Goal: Check status: Check status

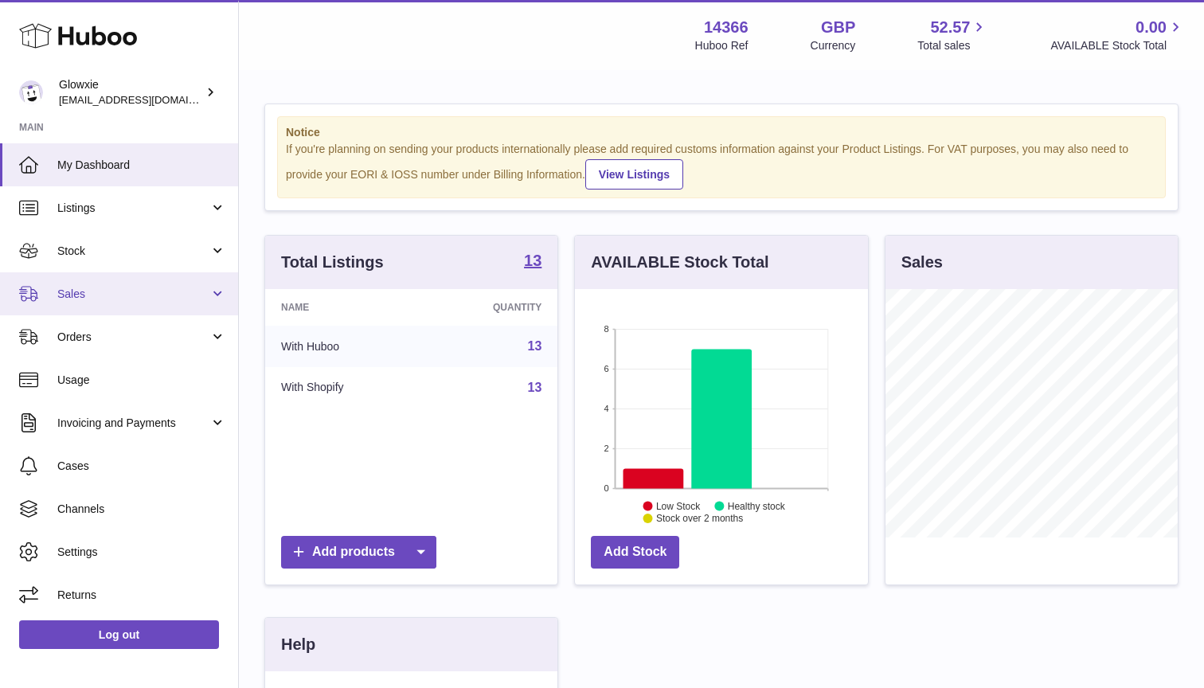
scroll to position [248, 293]
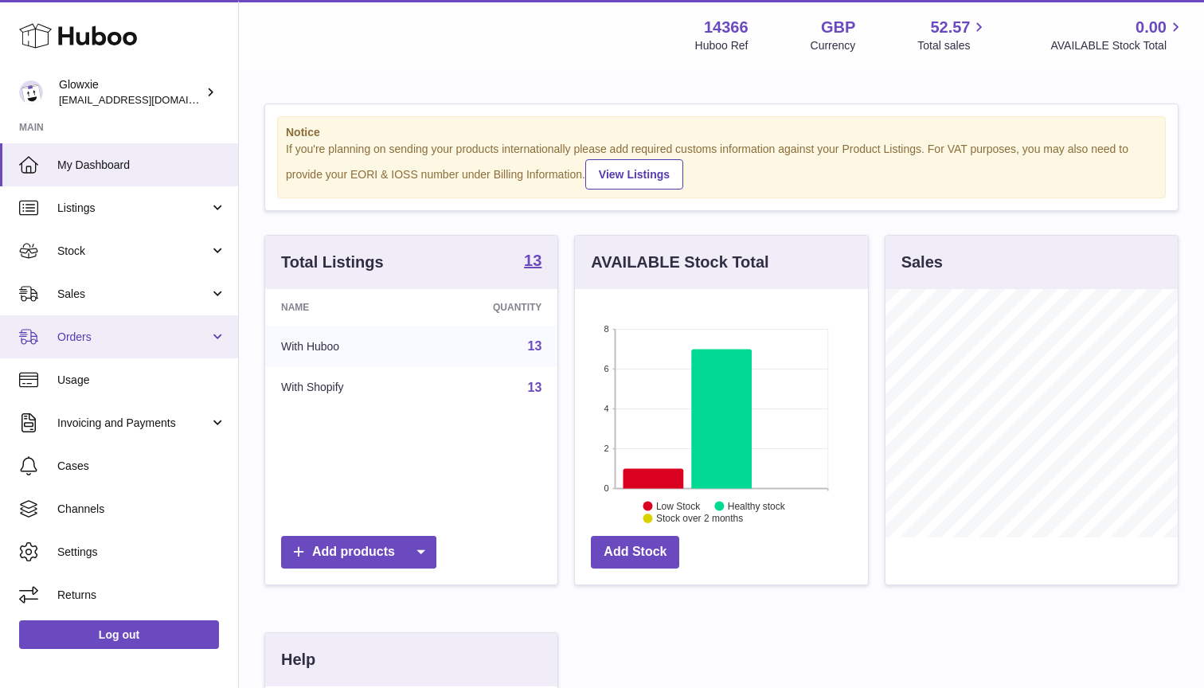
click at [141, 335] on span "Orders" at bounding box center [133, 337] width 152 height 15
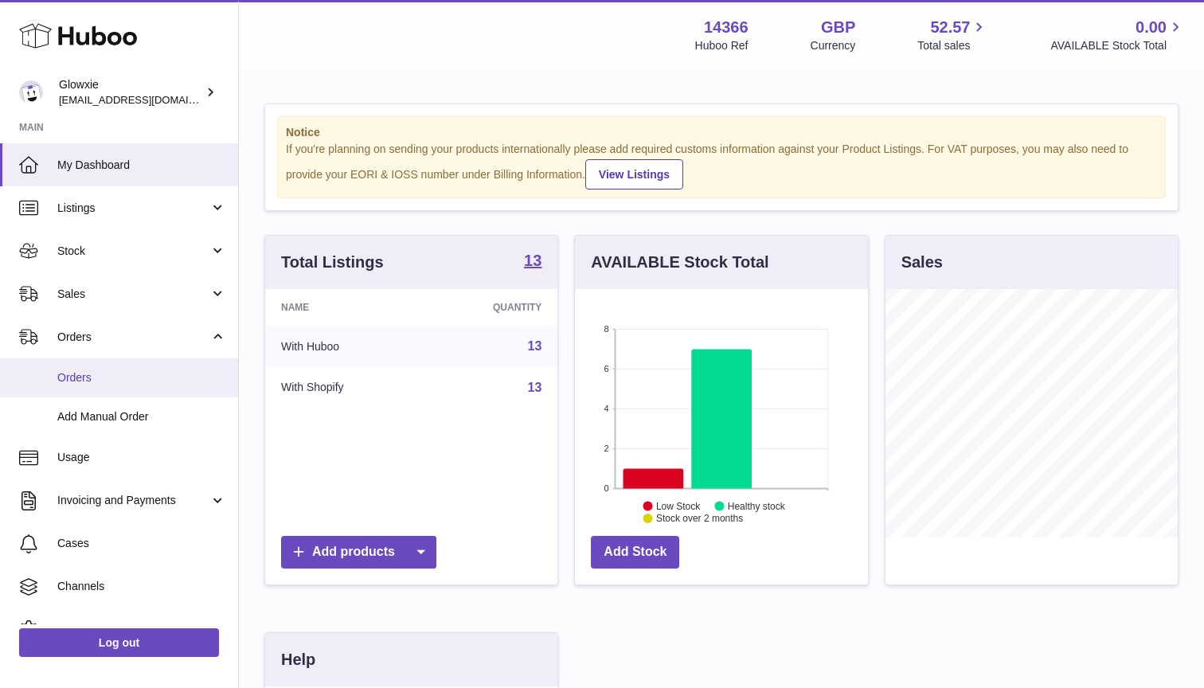
click at [173, 380] on span "Orders" at bounding box center [141, 377] width 169 height 15
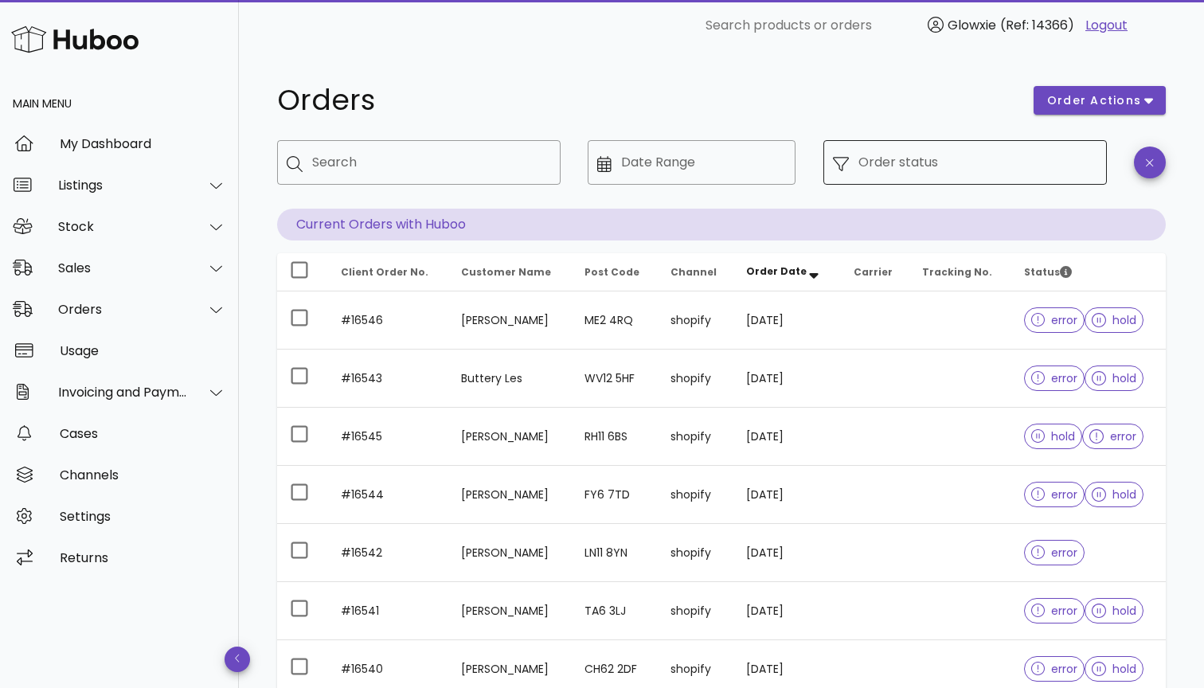
click at [1040, 171] on input "Order status" at bounding box center [977, 162] width 239 height 25
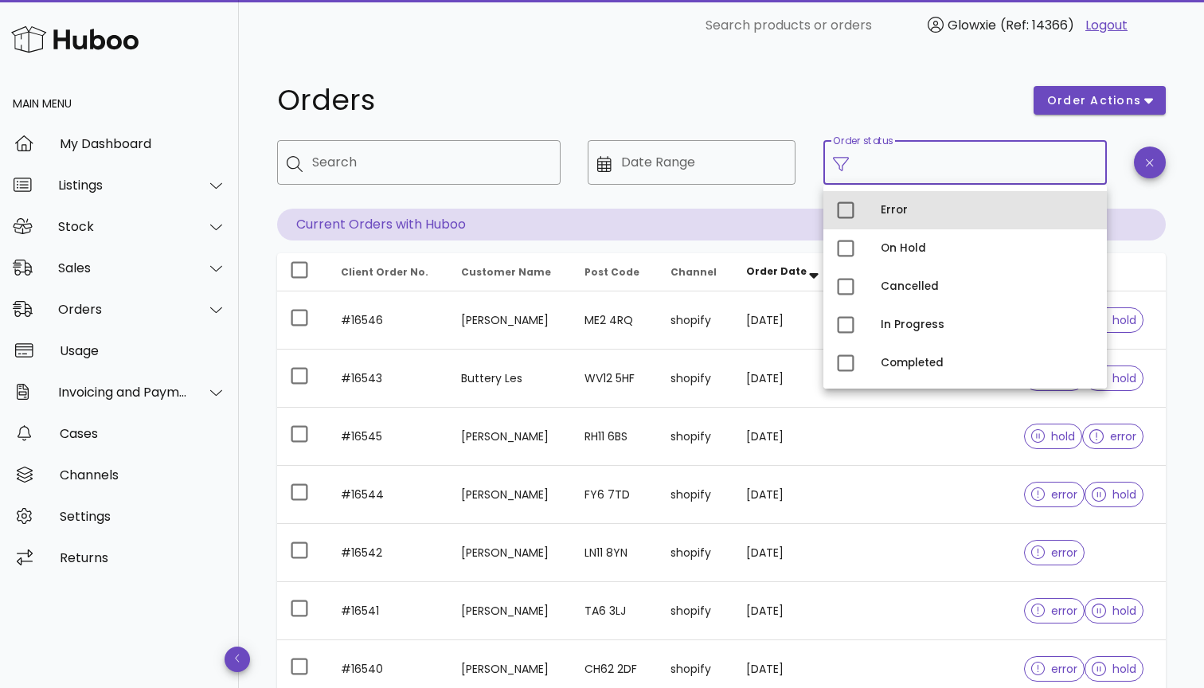
click at [884, 213] on div "Error" at bounding box center [986, 210] width 213 height 13
type input "**********"
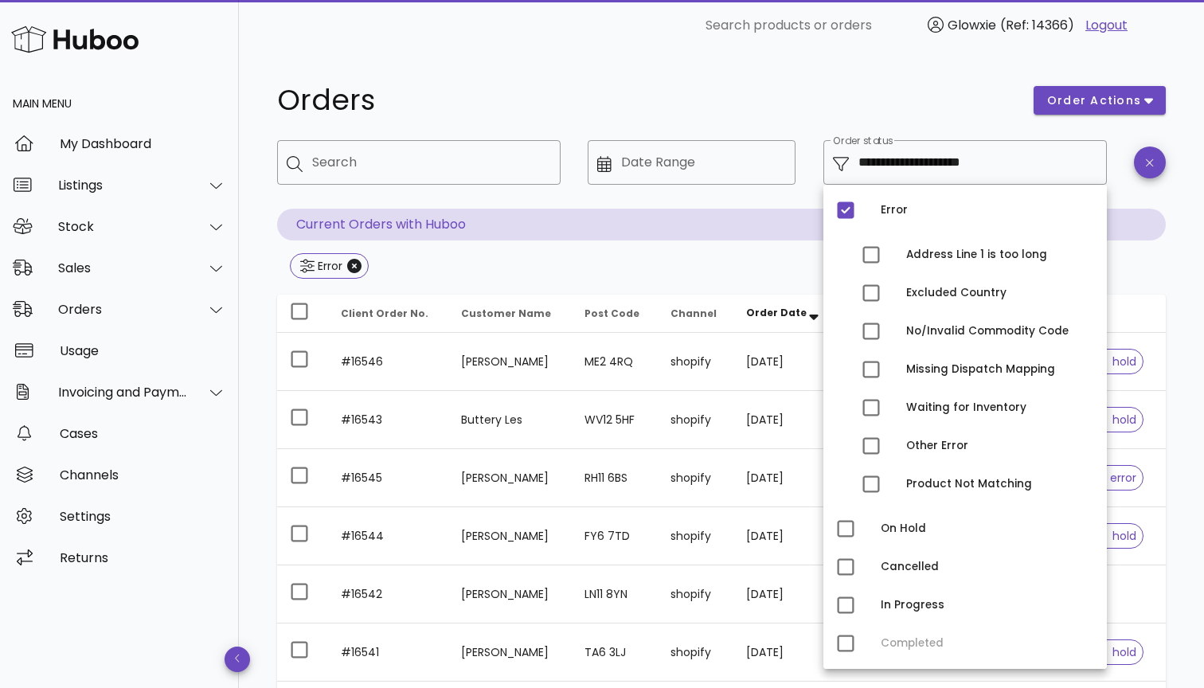
click at [595, 276] on div "Error" at bounding box center [721, 267] width 888 height 29
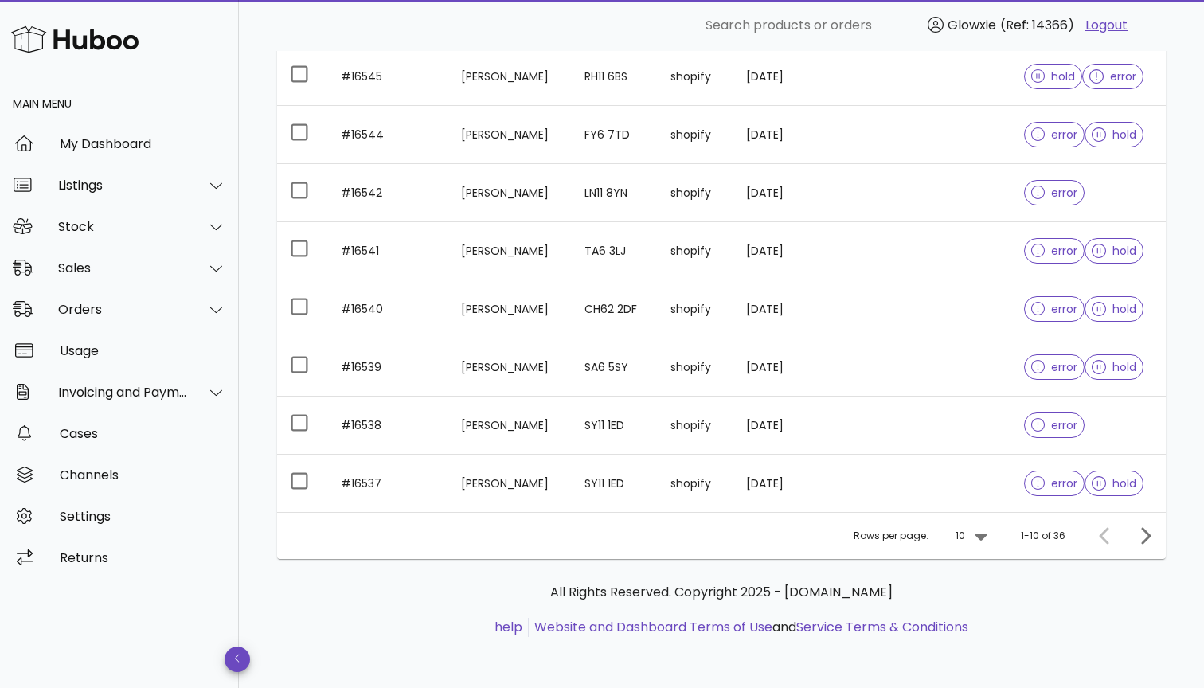
scroll to position [401, 0]
click at [965, 533] on div "10" at bounding box center [960, 536] width 10 height 14
click at [973, 624] on div "50" at bounding box center [977, 624] width 16 height 15
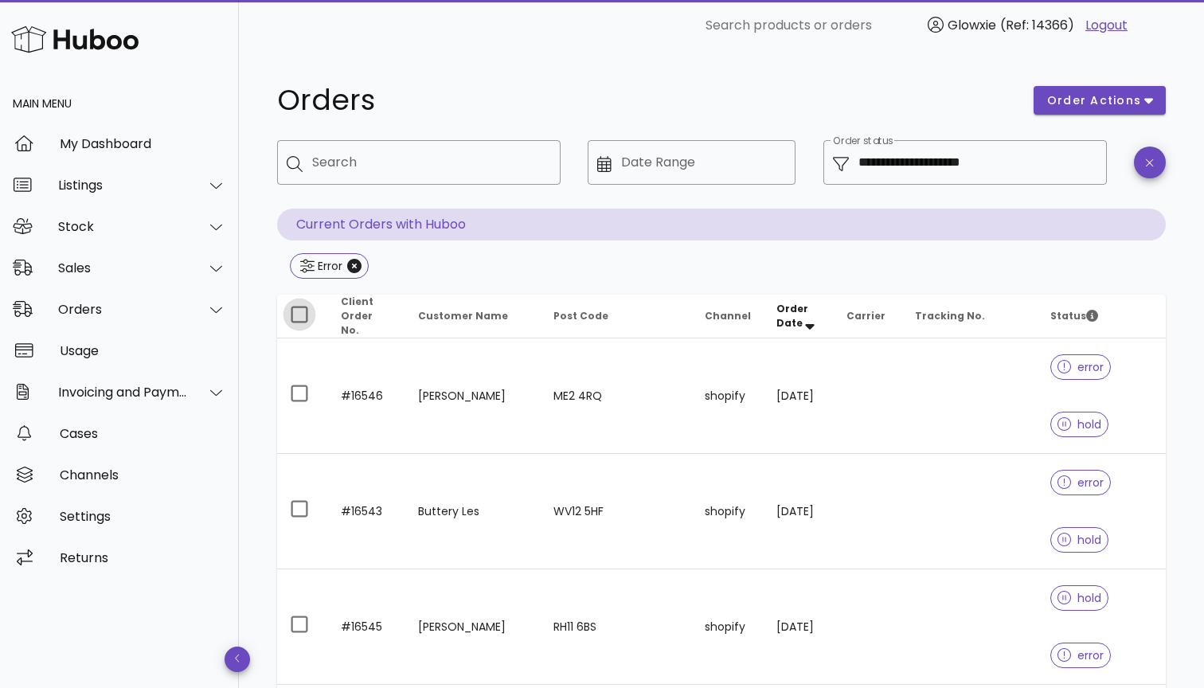
click at [306, 317] on div at bounding box center [299, 314] width 27 height 27
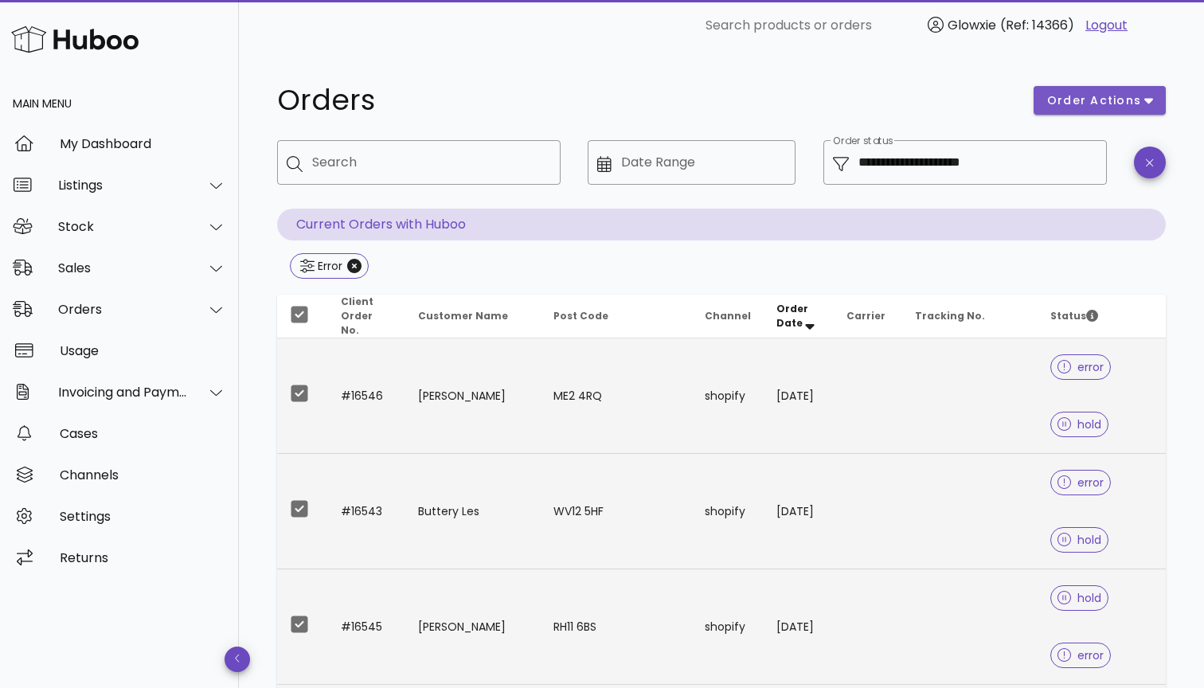
click at [1078, 91] on button "order actions" at bounding box center [1099, 100] width 132 height 29
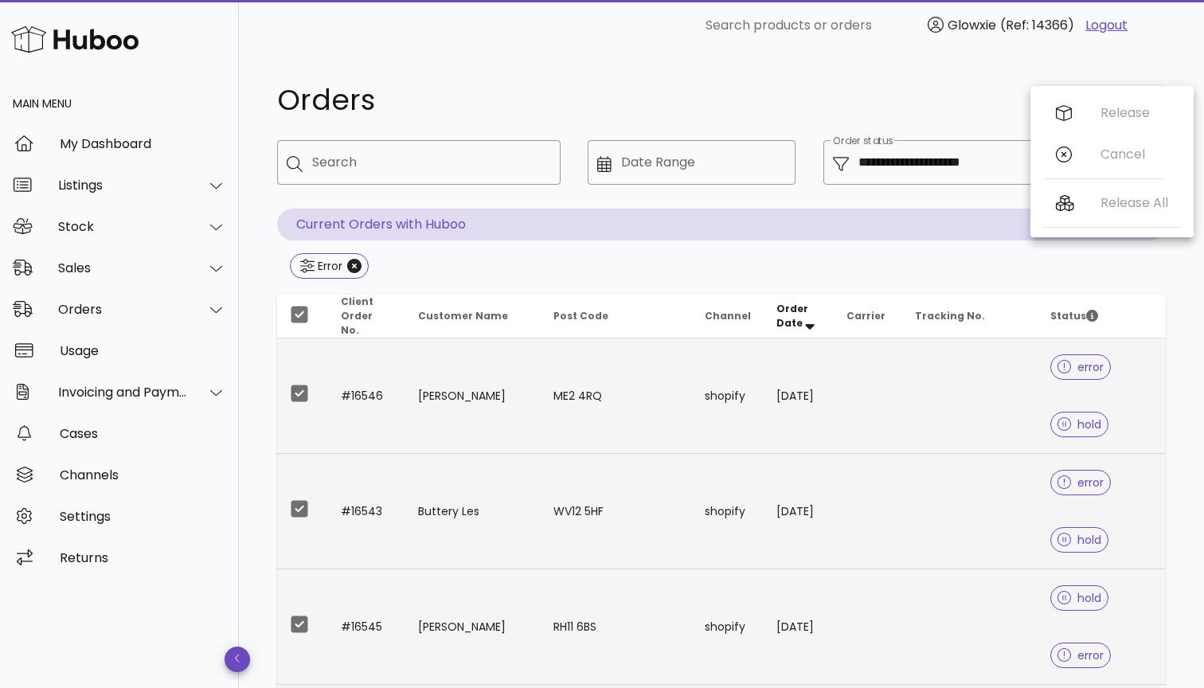
click at [1095, 154] on div "Release Cancel" at bounding box center [1102, 137] width 119 height 90
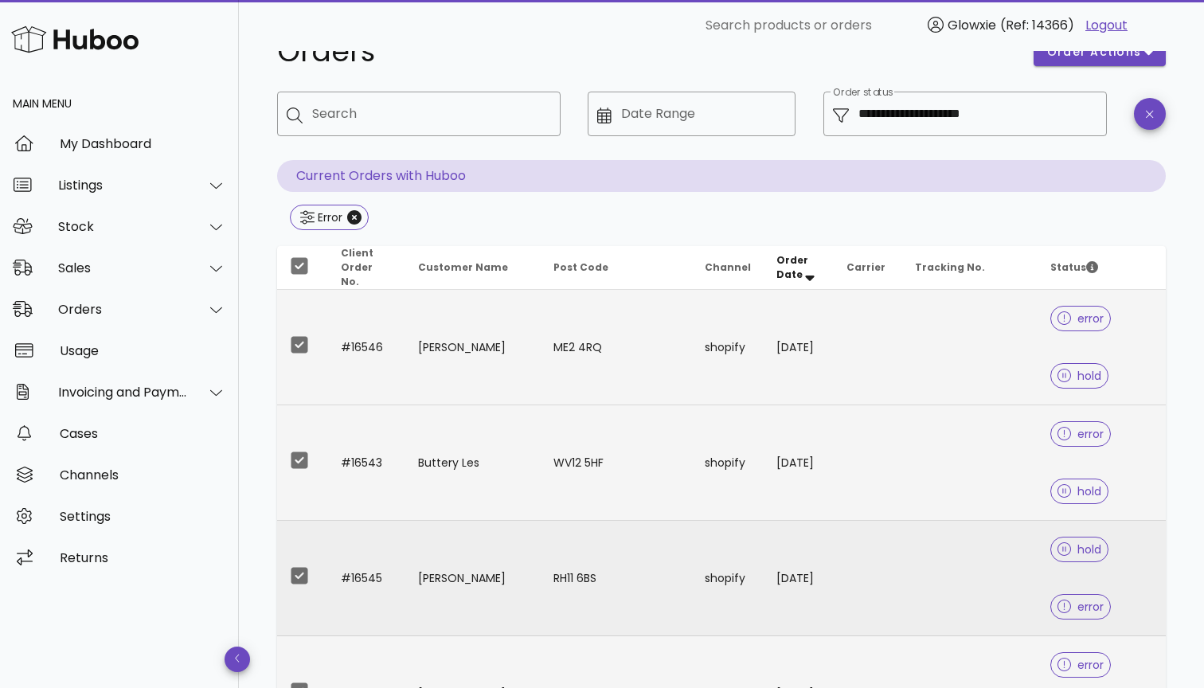
scroll to position [37, 0]
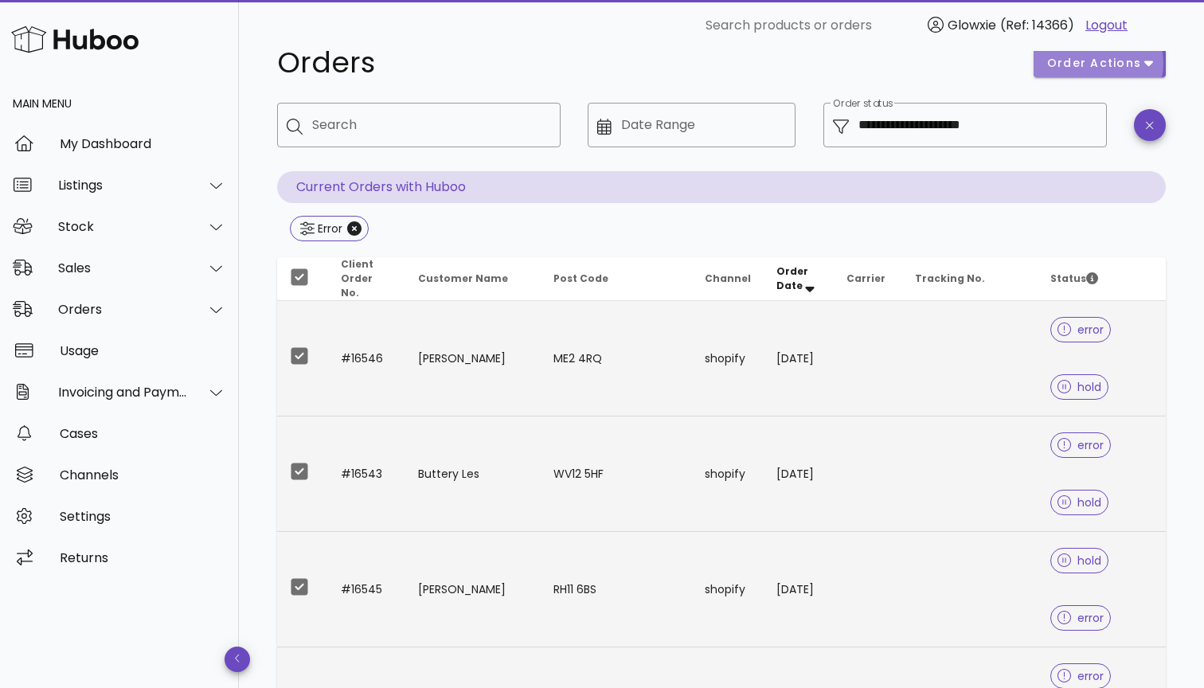
click at [1106, 75] on button "order actions" at bounding box center [1099, 63] width 132 height 29
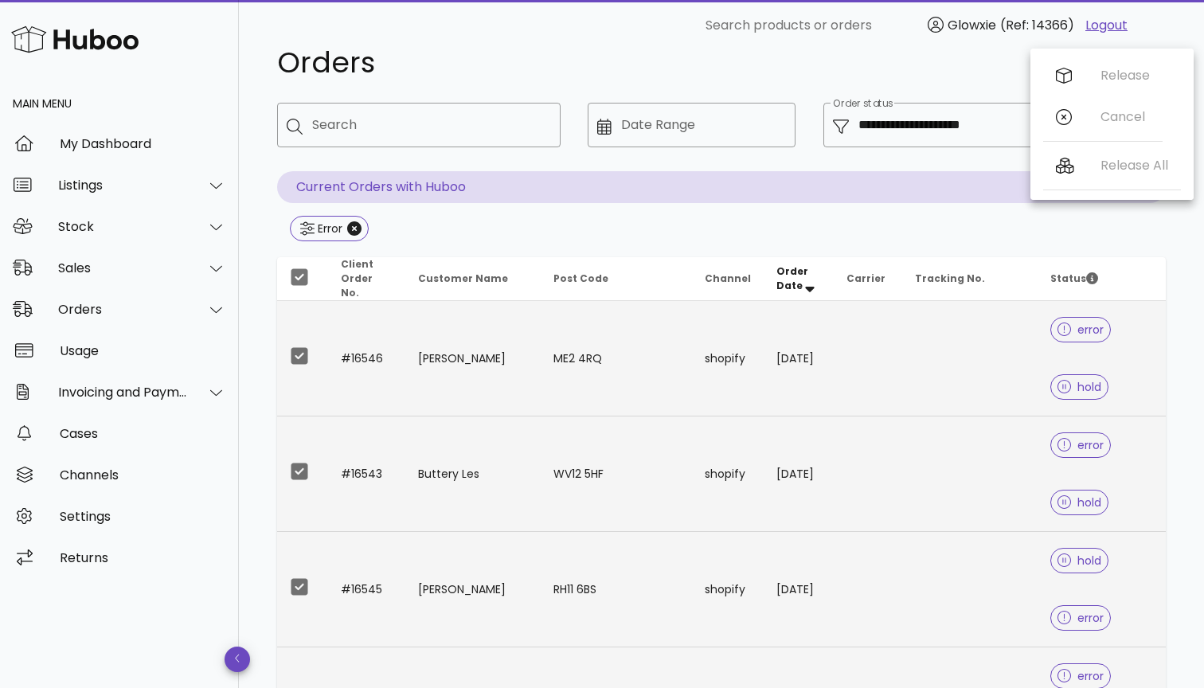
click at [1085, 108] on div "Release Cancel" at bounding box center [1102, 100] width 119 height 90
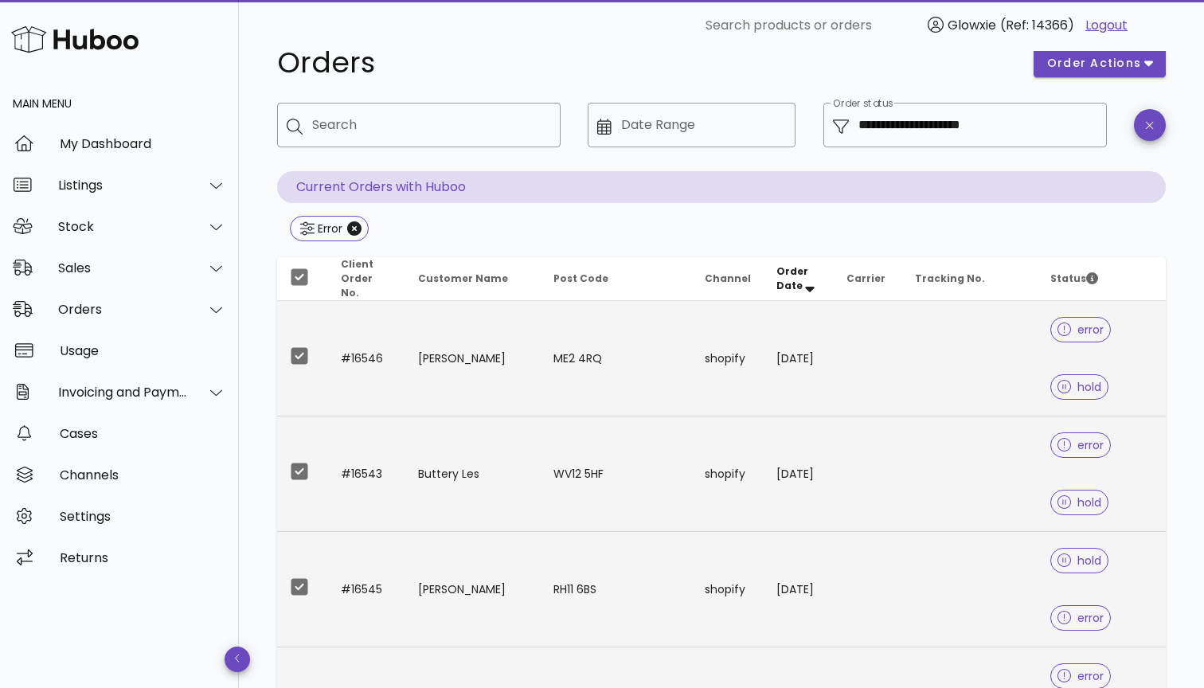
click at [1085, 108] on div "**********" at bounding box center [977, 125] width 239 height 45
click at [935, 125] on input "**********" at bounding box center [977, 124] width 239 height 25
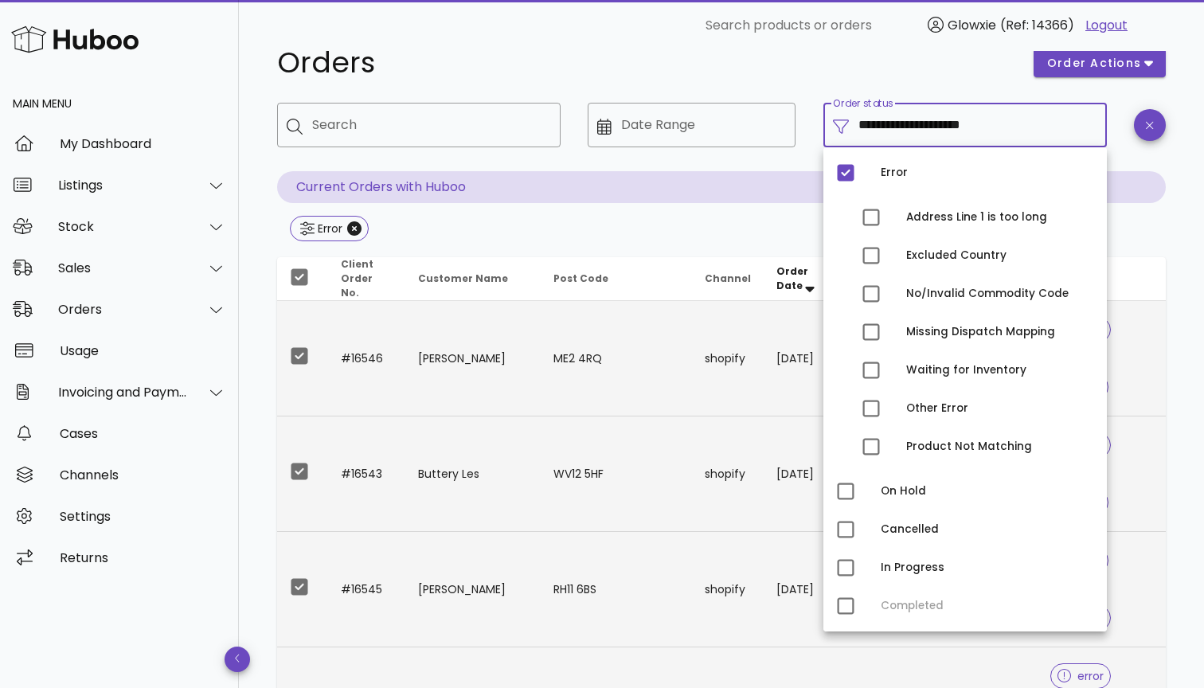
click at [677, 187] on p "Current Orders with Huboo" at bounding box center [721, 187] width 888 height 32
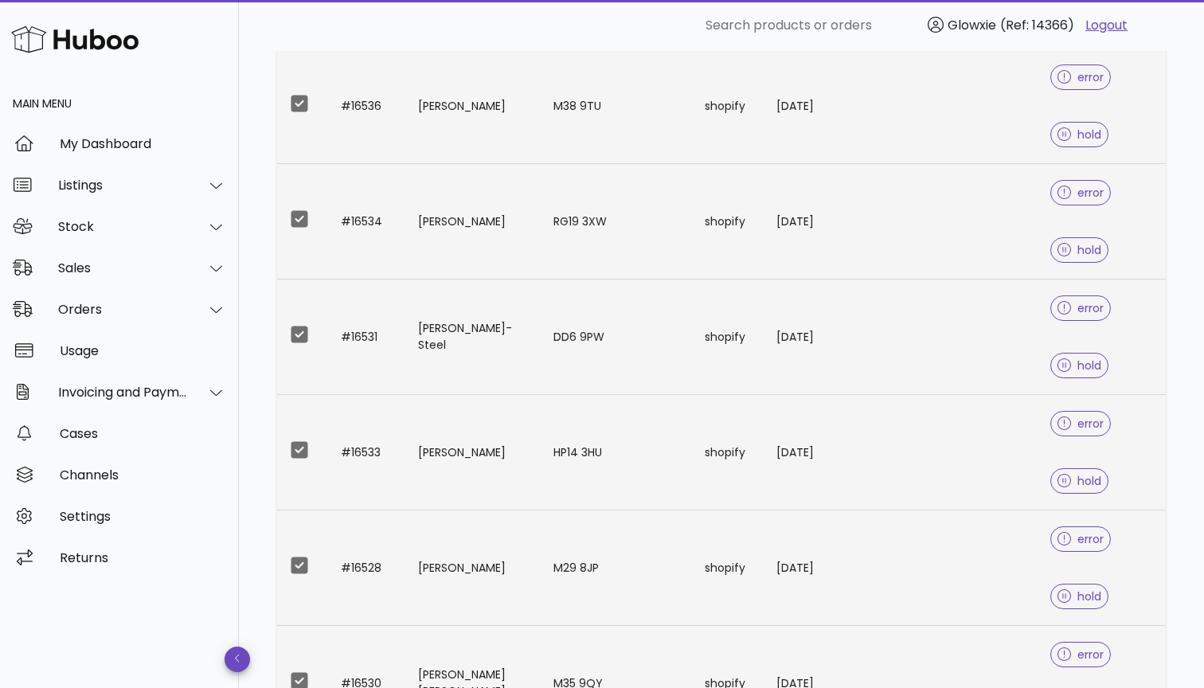
scroll to position [1336, 0]
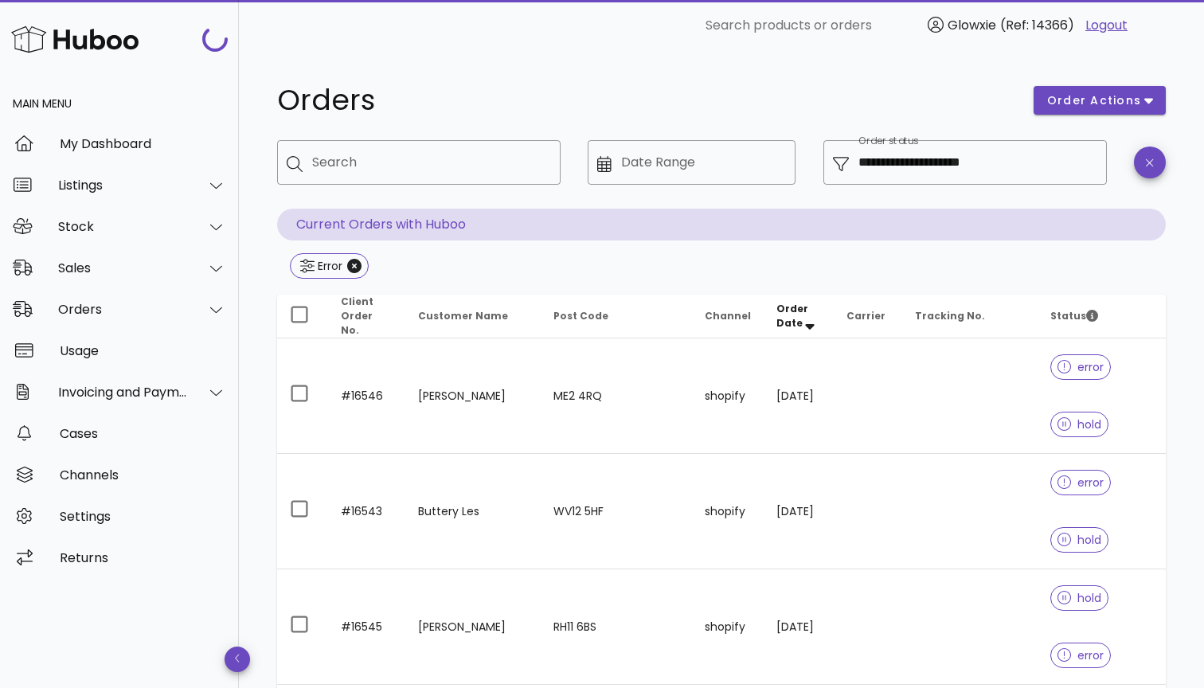
scroll to position [1336, 0]
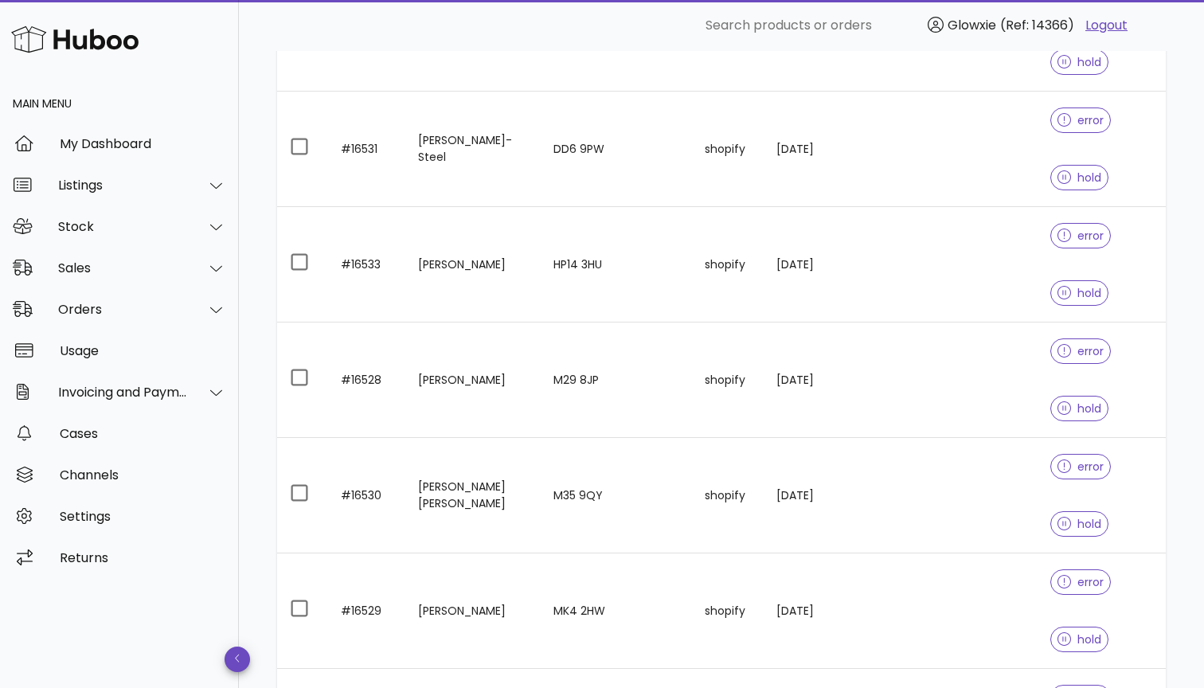
scroll to position [1520, 0]
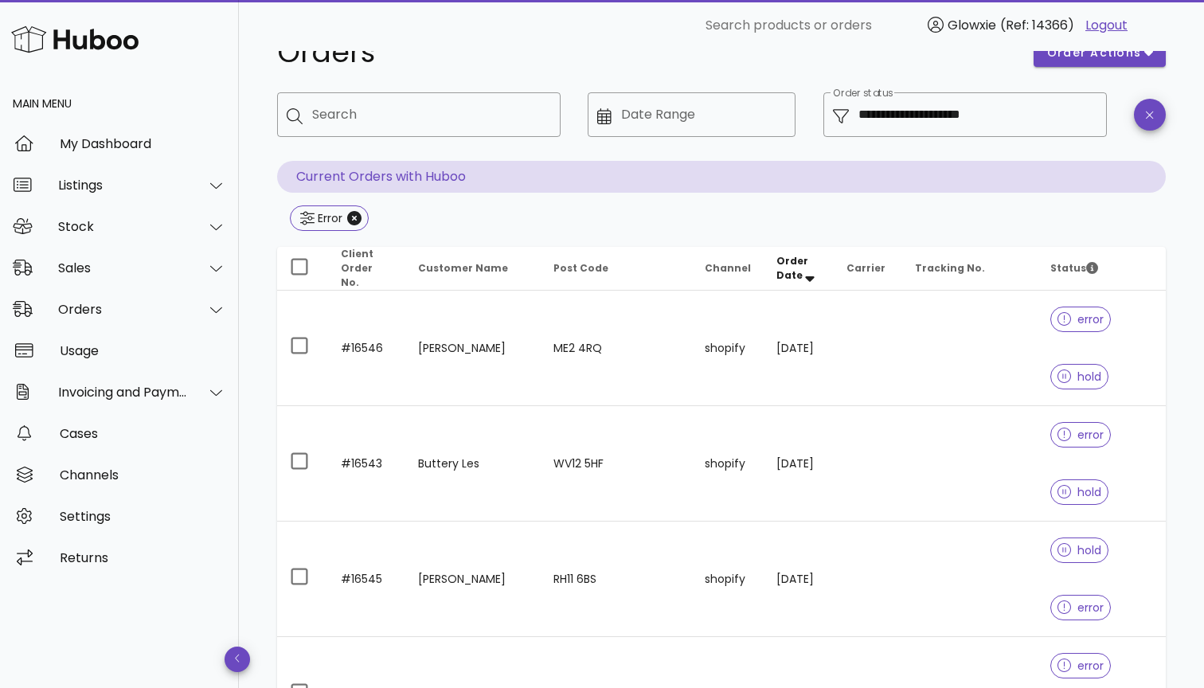
scroll to position [19, 0]
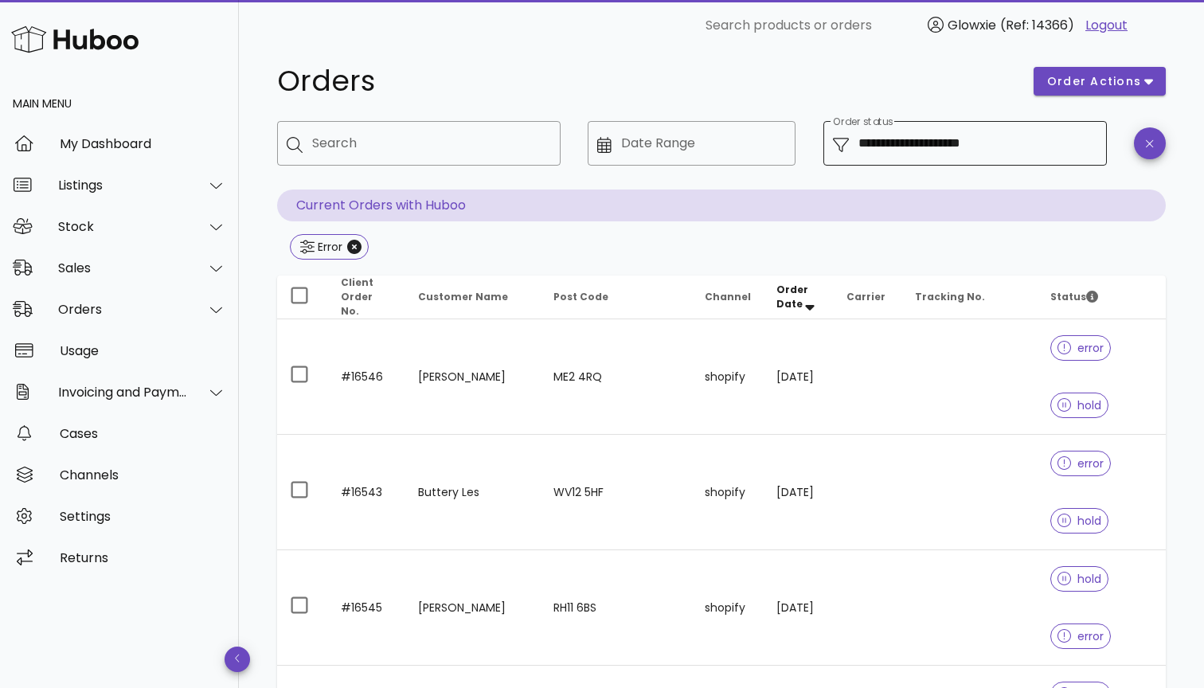
click at [1020, 155] on div "**********" at bounding box center [977, 143] width 239 height 45
click at [1008, 157] on div "**********" at bounding box center [977, 143] width 239 height 45
click at [876, 138] on input "**********" at bounding box center [977, 143] width 239 height 25
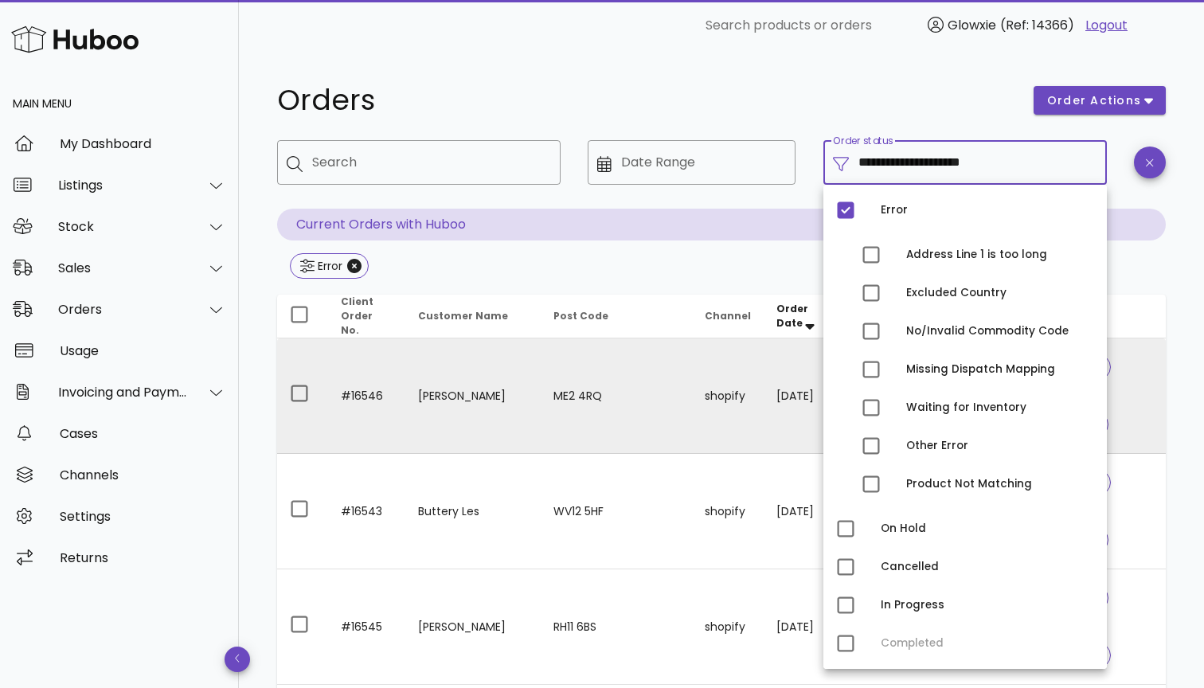
scroll to position [0, 0]
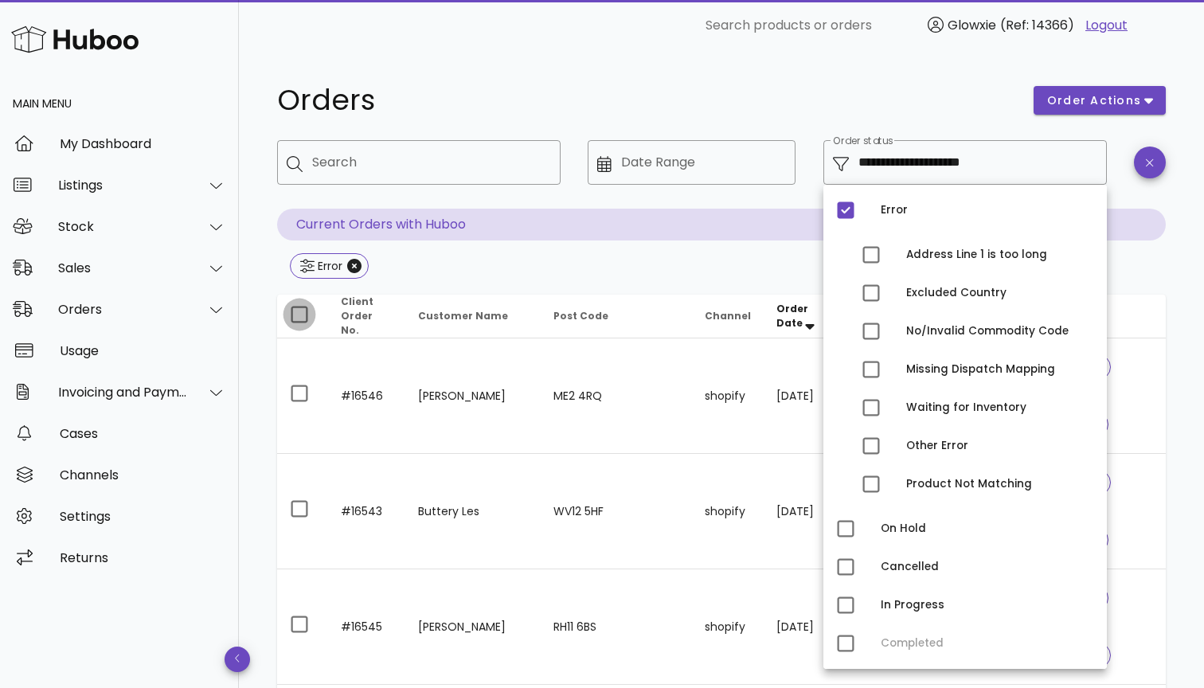
click at [305, 317] on div at bounding box center [299, 314] width 27 height 27
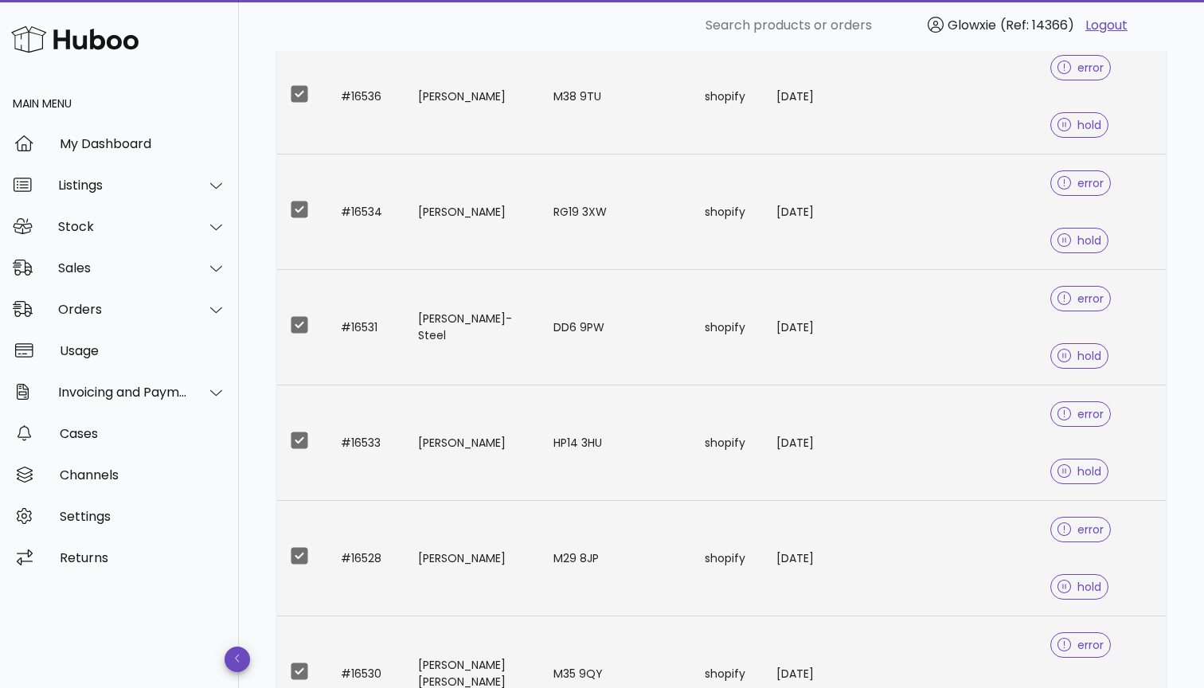
scroll to position [1352, 0]
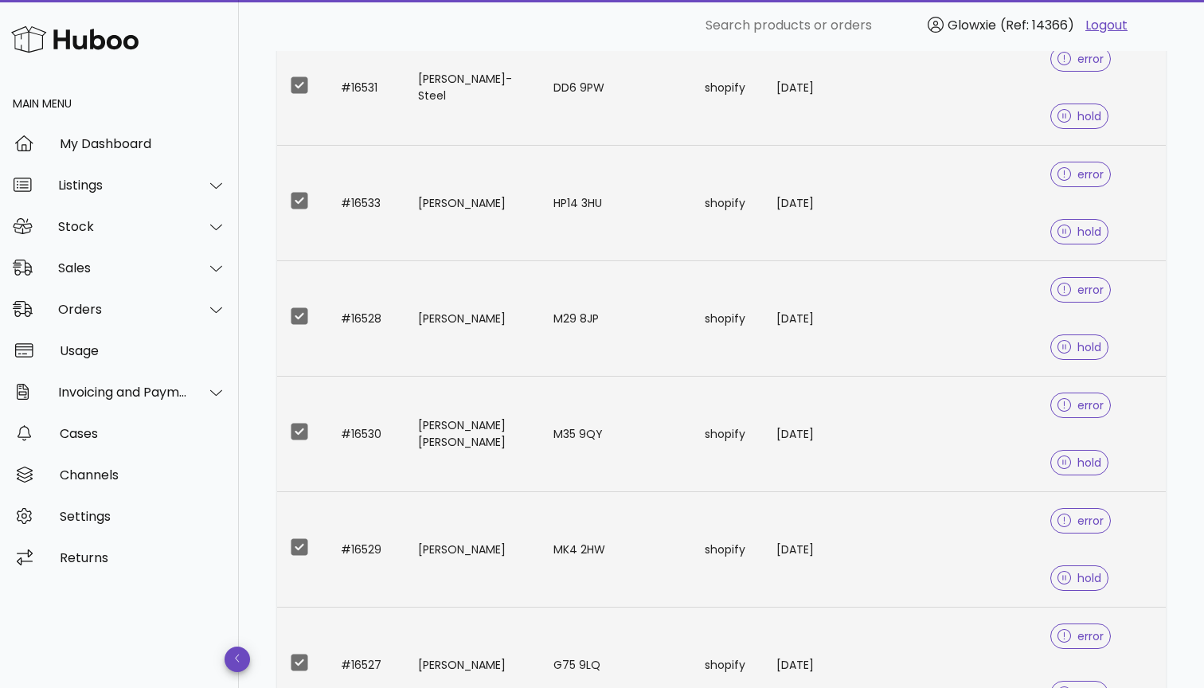
scroll to position [1583, 0]
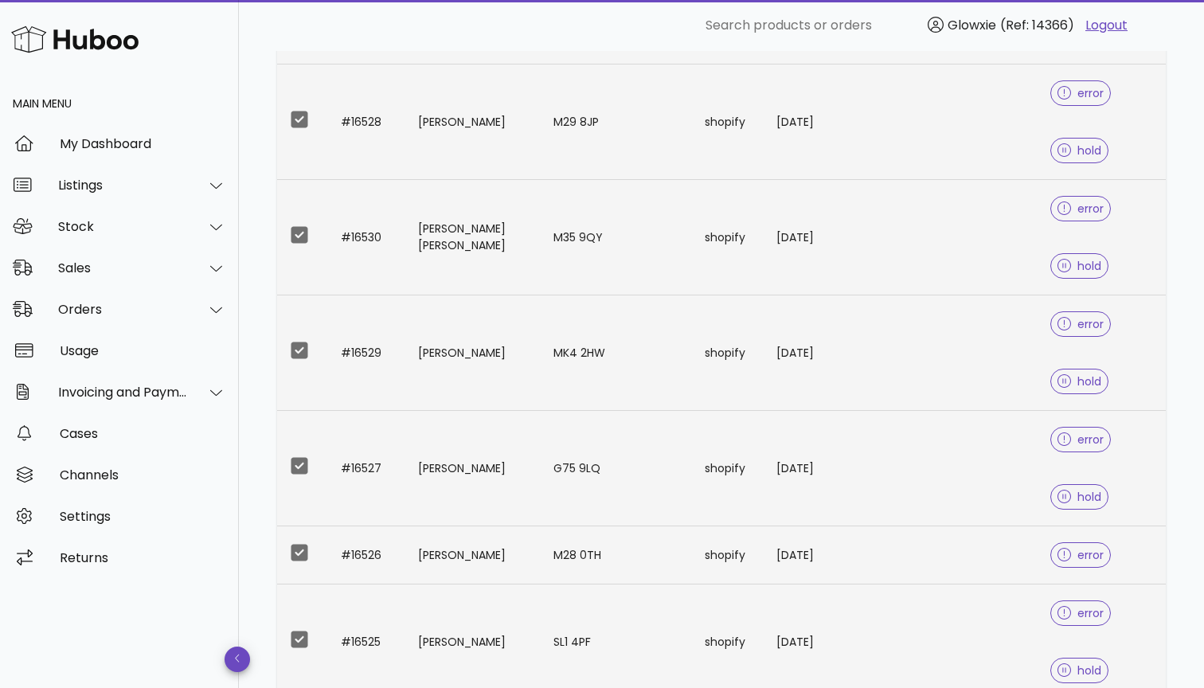
scroll to position [1777, 0]
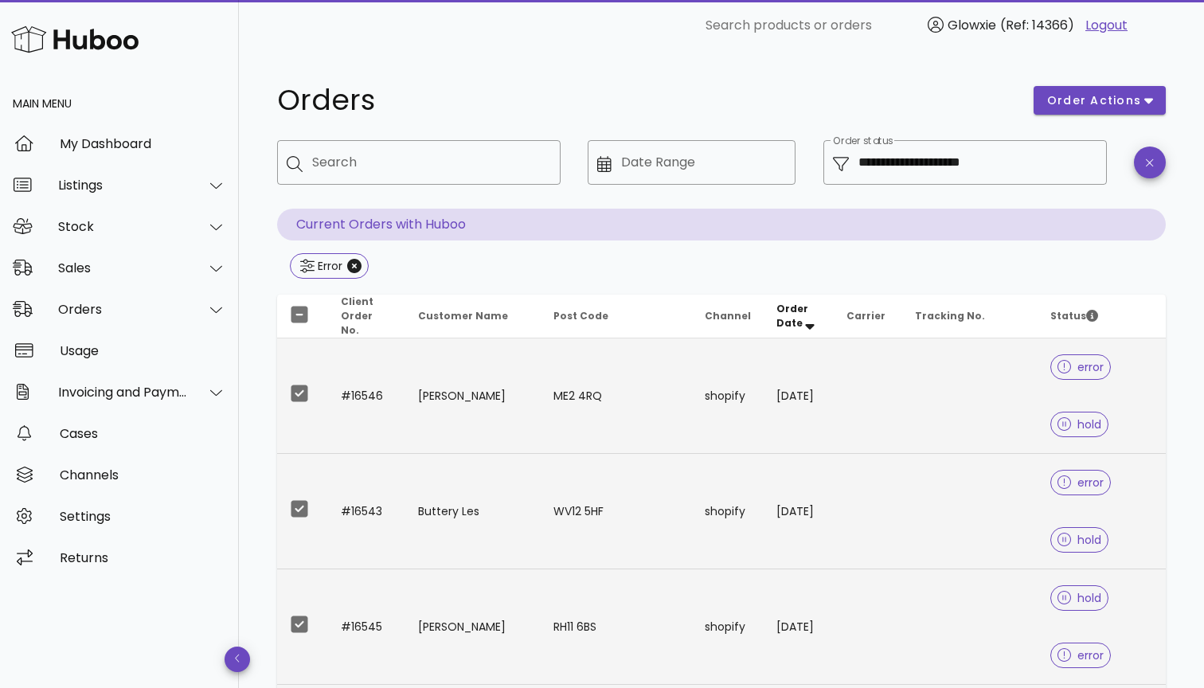
scroll to position [0, 0]
click at [1099, 97] on span "order actions" at bounding box center [1094, 100] width 96 height 17
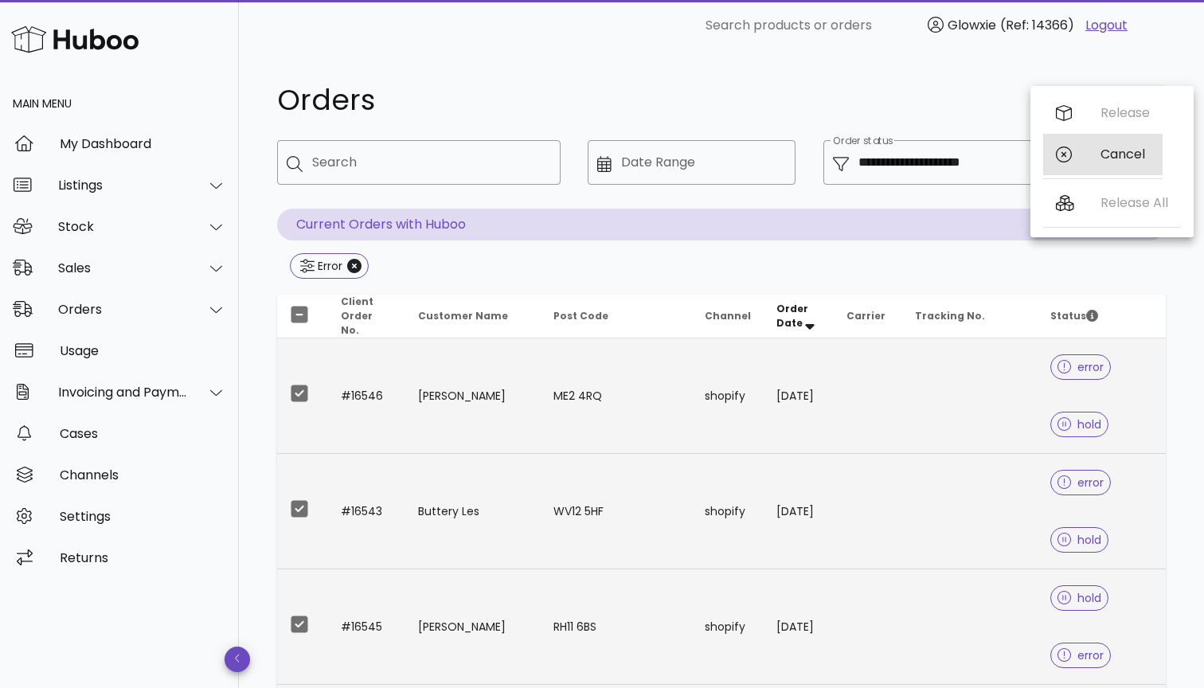
click at [1101, 154] on div "Cancel" at bounding box center [1124, 153] width 49 height 15
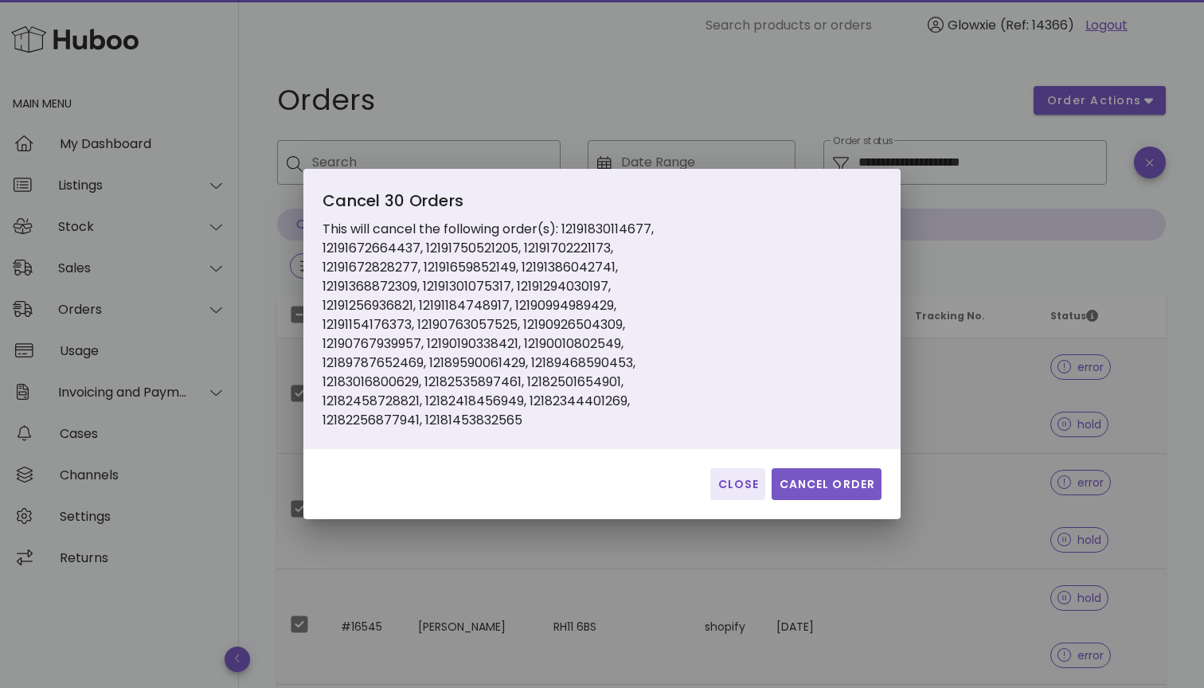
click at [798, 476] on span "Cancel Order" at bounding box center [826, 484] width 97 height 17
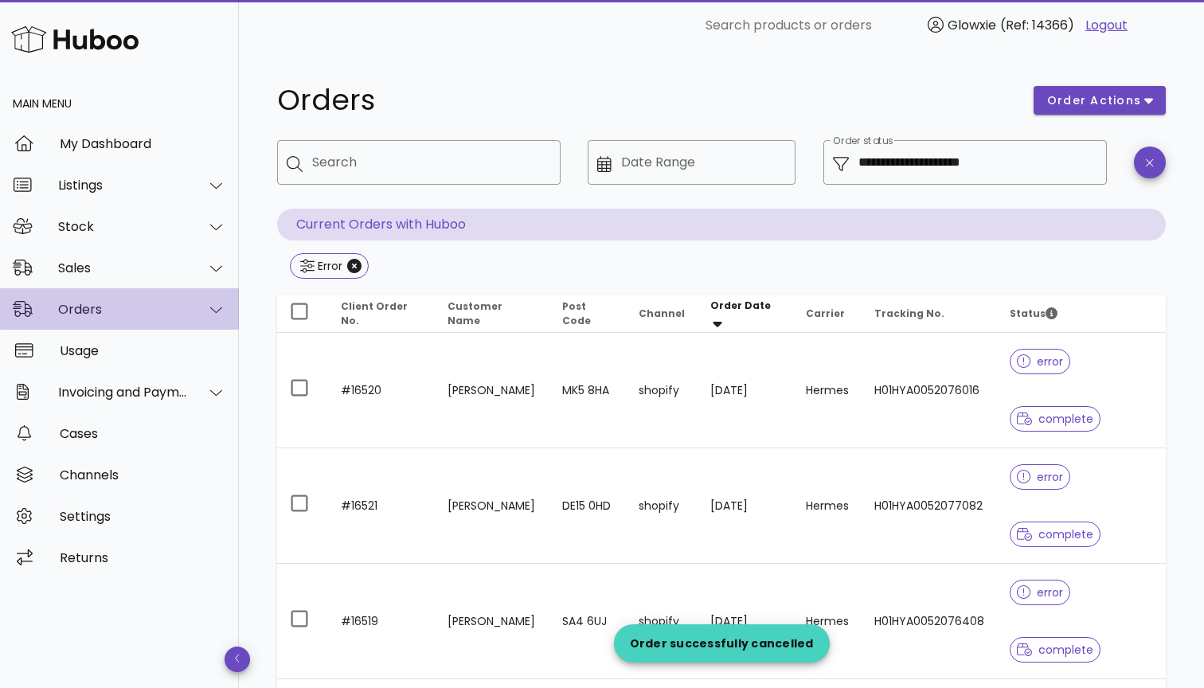
click at [119, 308] on div "Orders" at bounding box center [123, 309] width 130 height 15
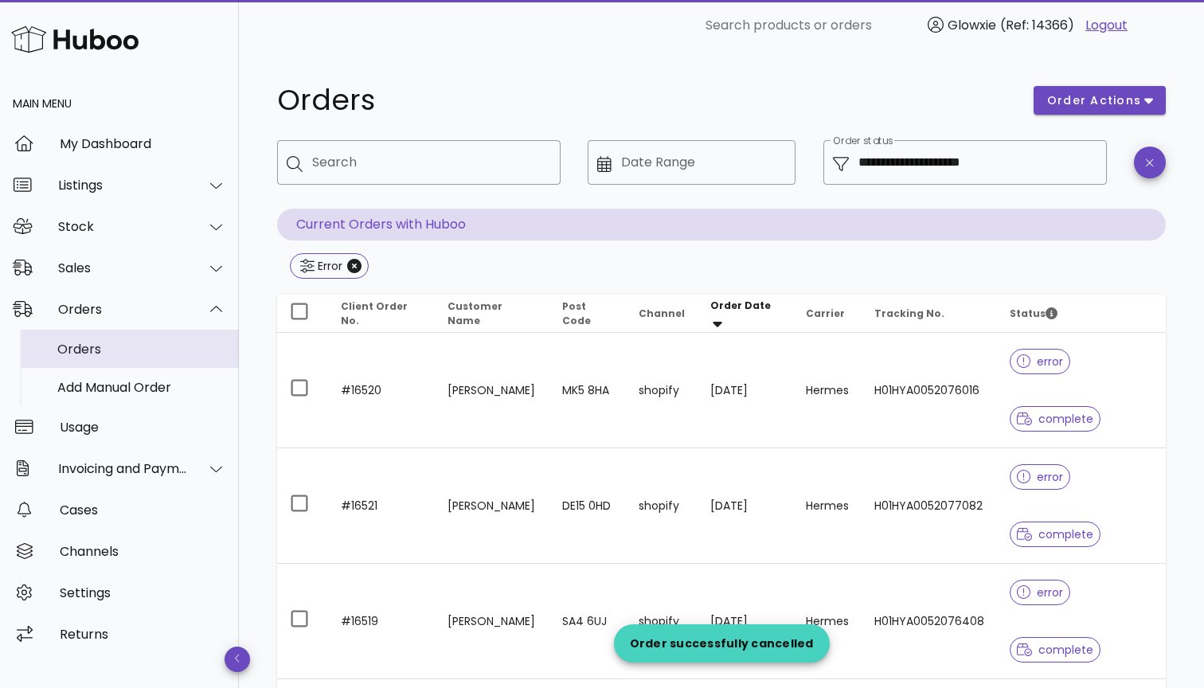
click at [107, 339] on div "Orders" at bounding box center [141, 349] width 169 height 34
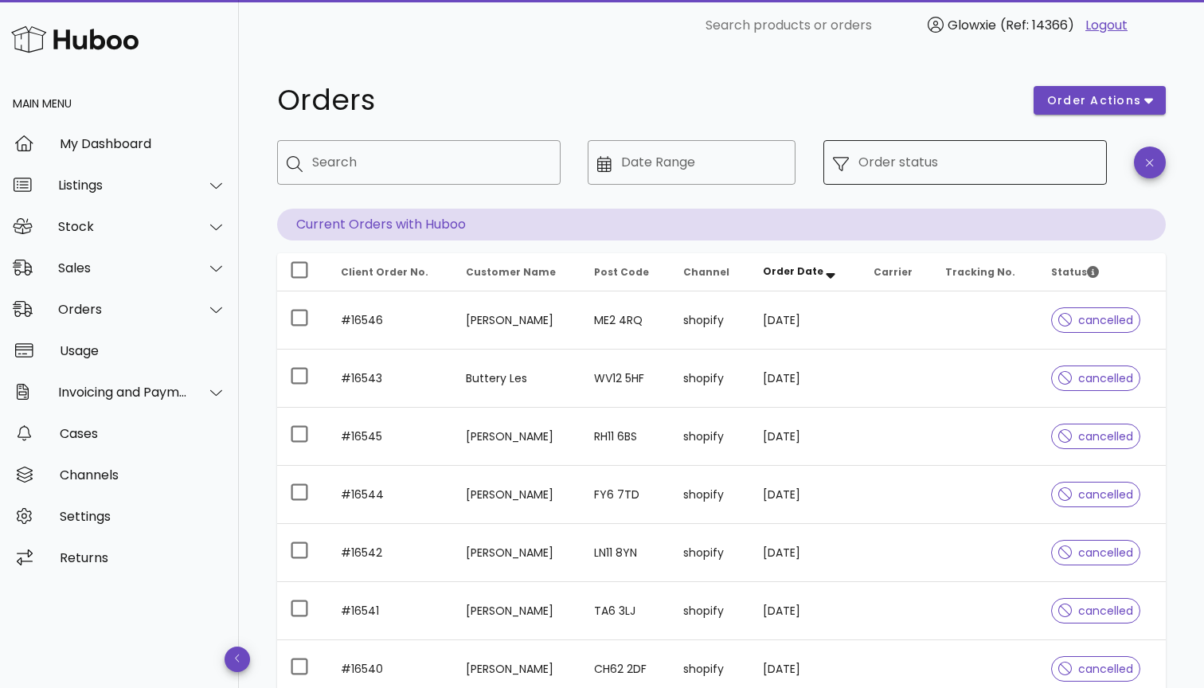
click at [967, 181] on div "Order status" at bounding box center [977, 162] width 239 height 45
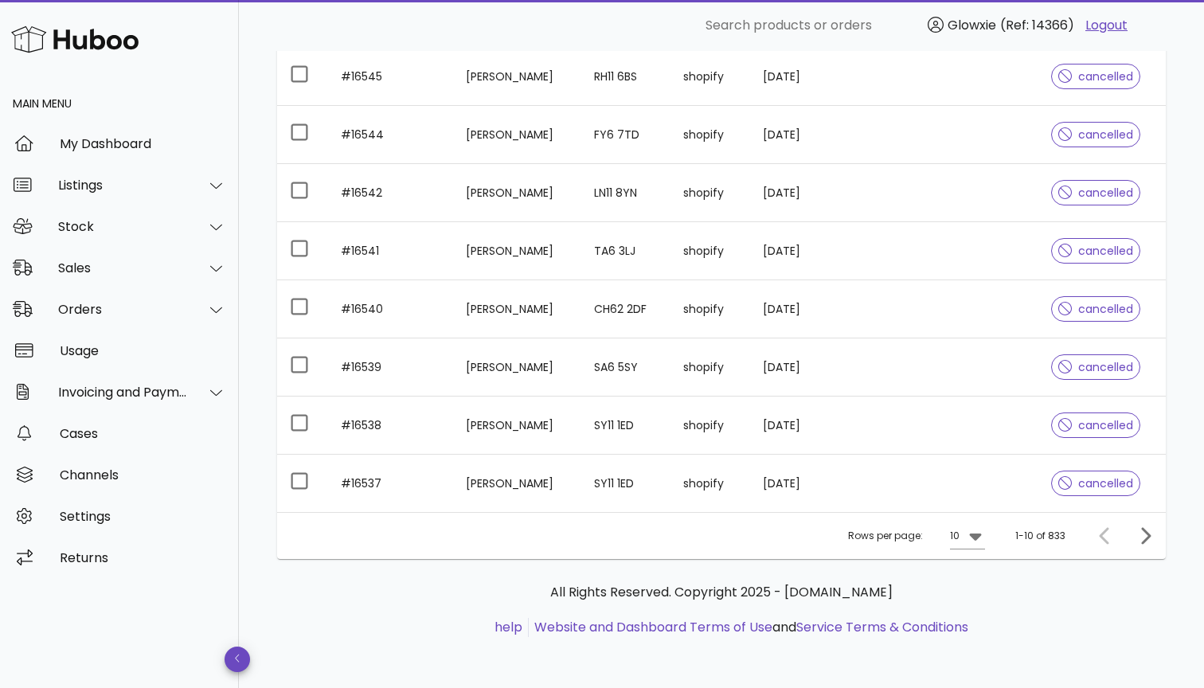
scroll to position [360, 0]
click at [966, 532] on div at bounding box center [973, 535] width 22 height 19
click at [958, 630] on div "50" at bounding box center [971, 625] width 41 height 38
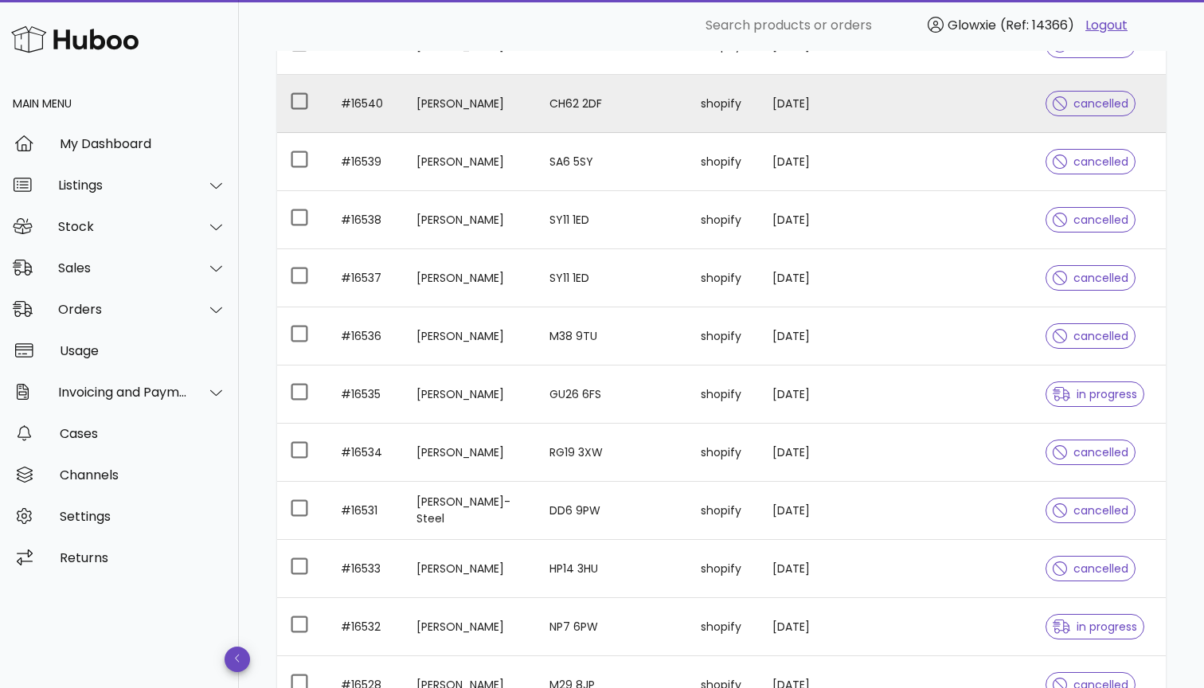
scroll to position [639, 0]
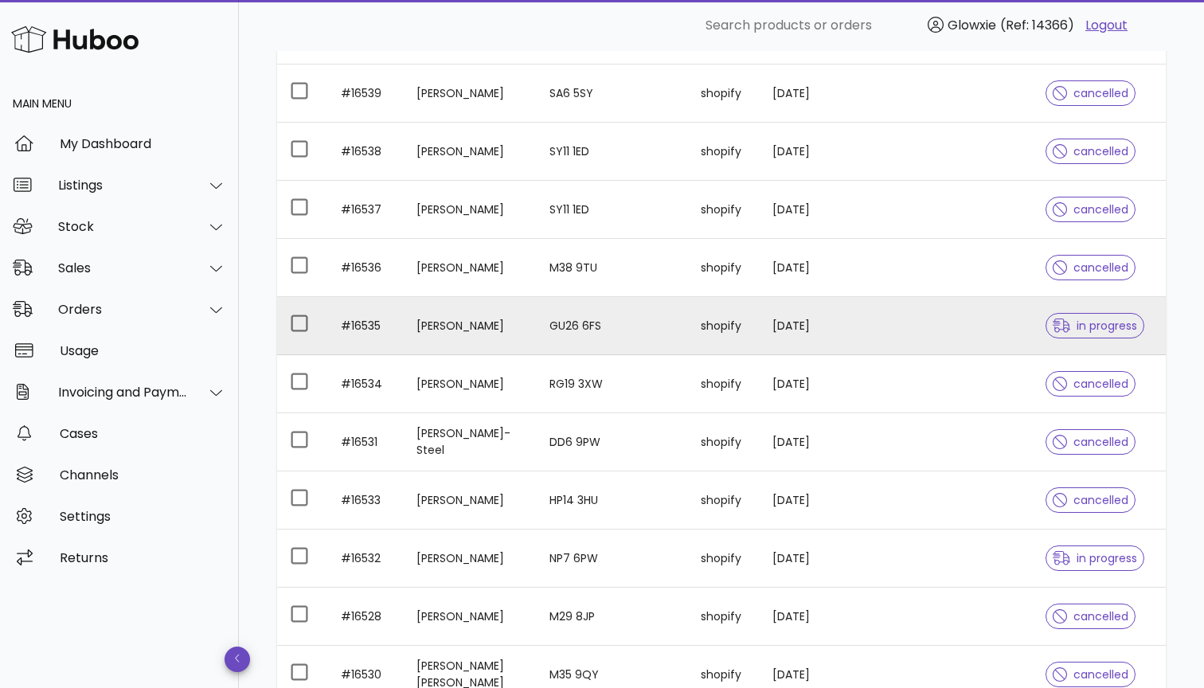
click at [829, 300] on td at bounding box center [863, 326] width 68 height 58
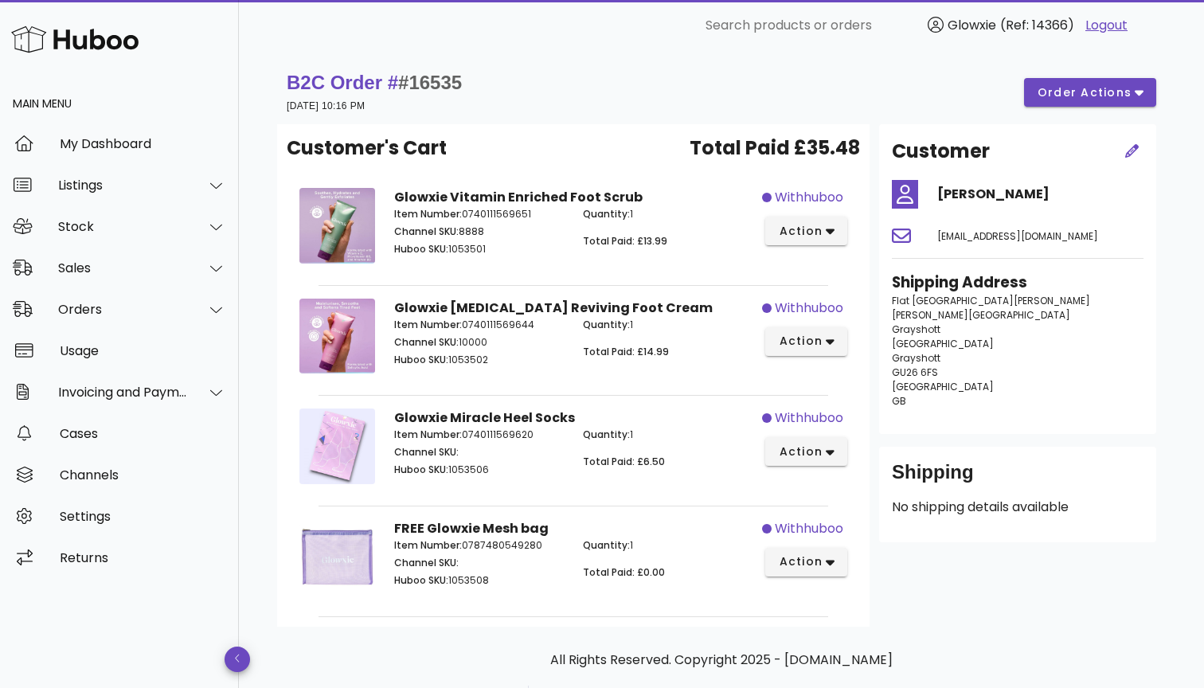
click at [1079, 114] on div "B2C Order # #16535 11 September 2025 at 10:16 PM order actions" at bounding box center [721, 92] width 869 height 45
click at [1082, 96] on span "order actions" at bounding box center [1084, 92] width 96 height 17
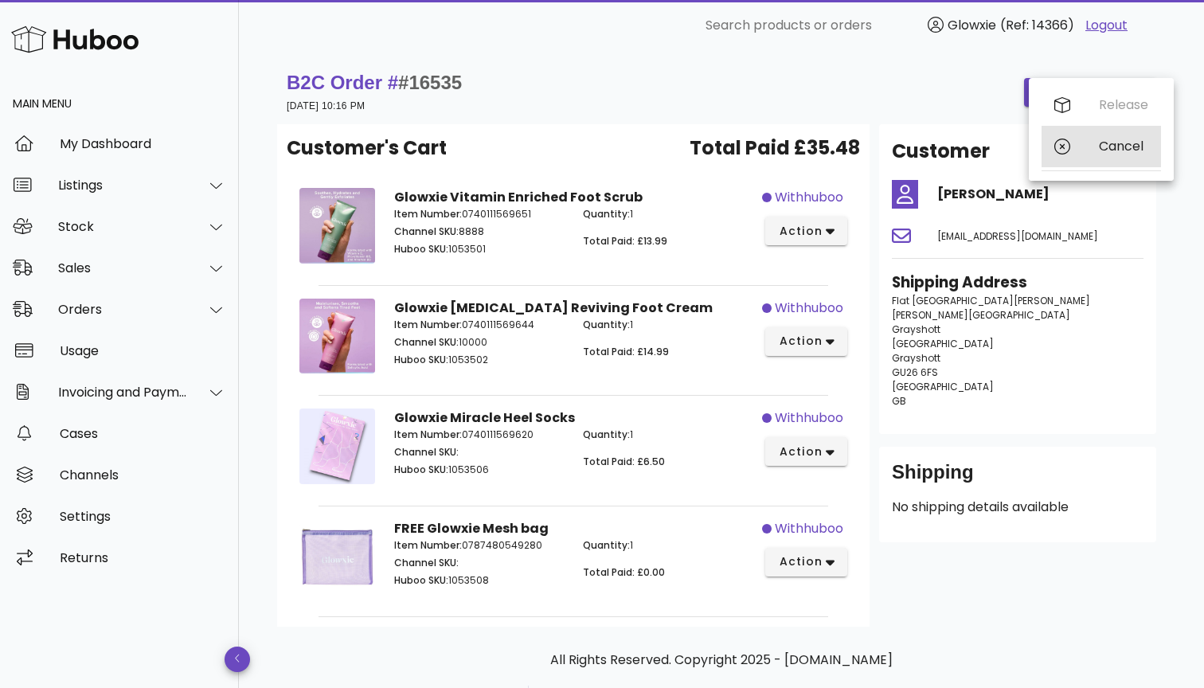
click at [1073, 153] on div "Cancel" at bounding box center [1100, 146] width 119 height 41
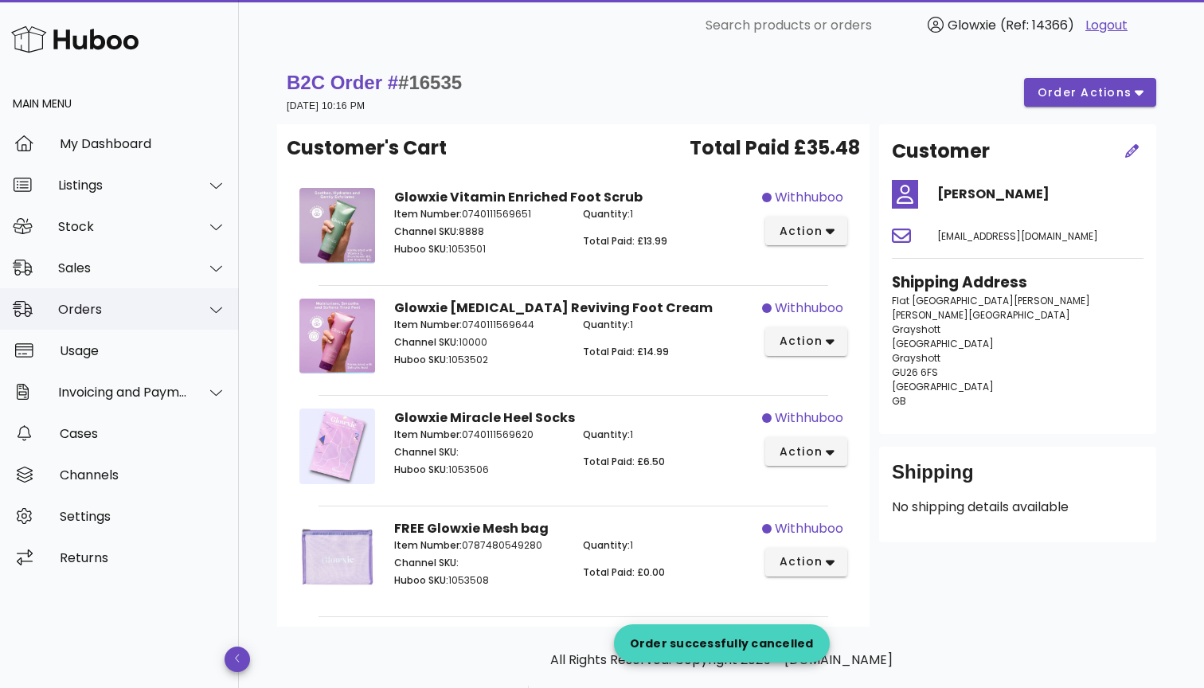
click at [149, 305] on div "Orders" at bounding box center [123, 309] width 130 height 15
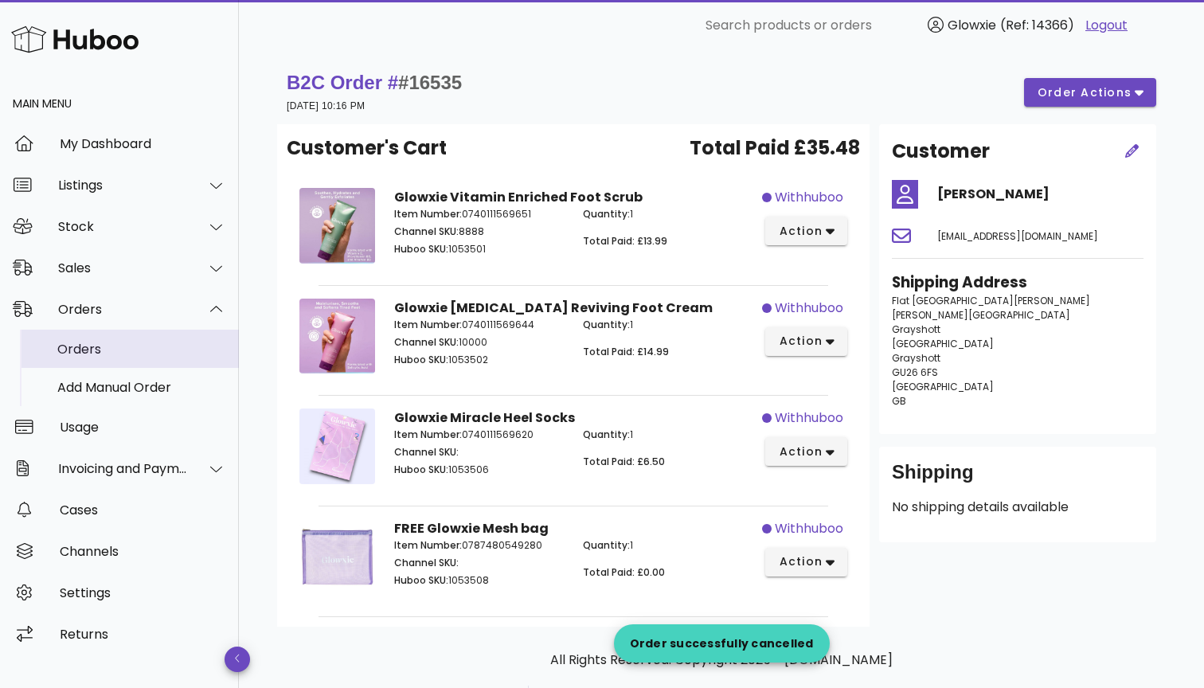
click at [139, 358] on div "Orders" at bounding box center [141, 349] width 169 height 34
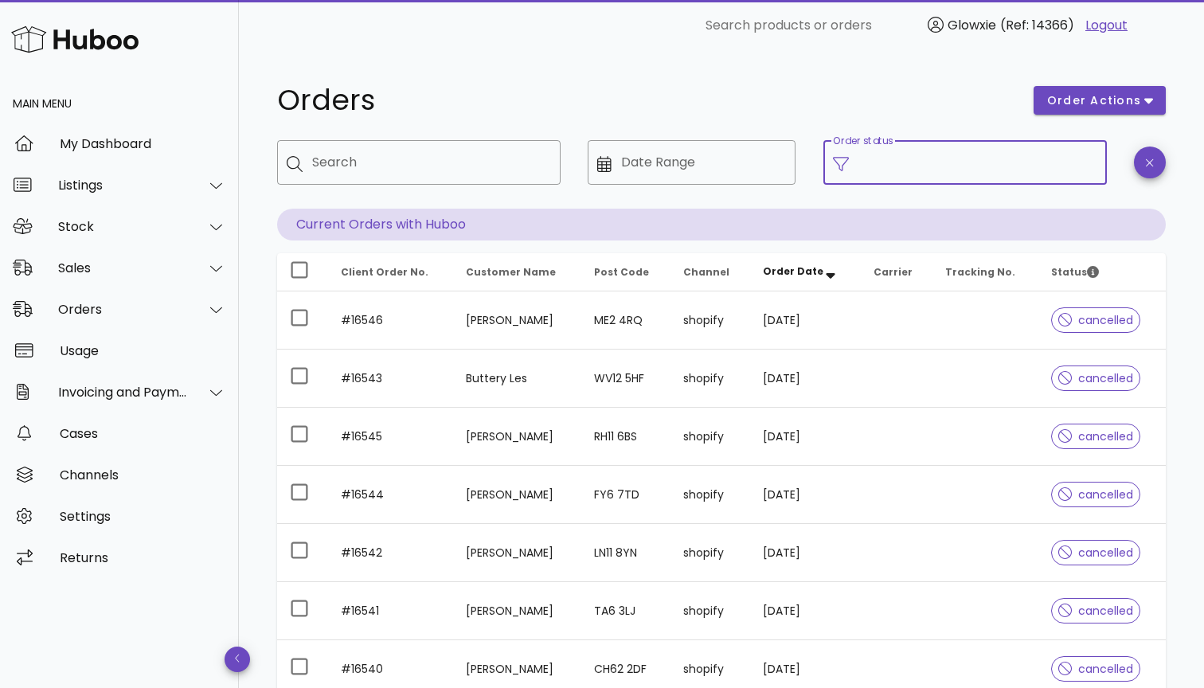
click at [1003, 174] on input "Order status" at bounding box center [977, 162] width 239 height 25
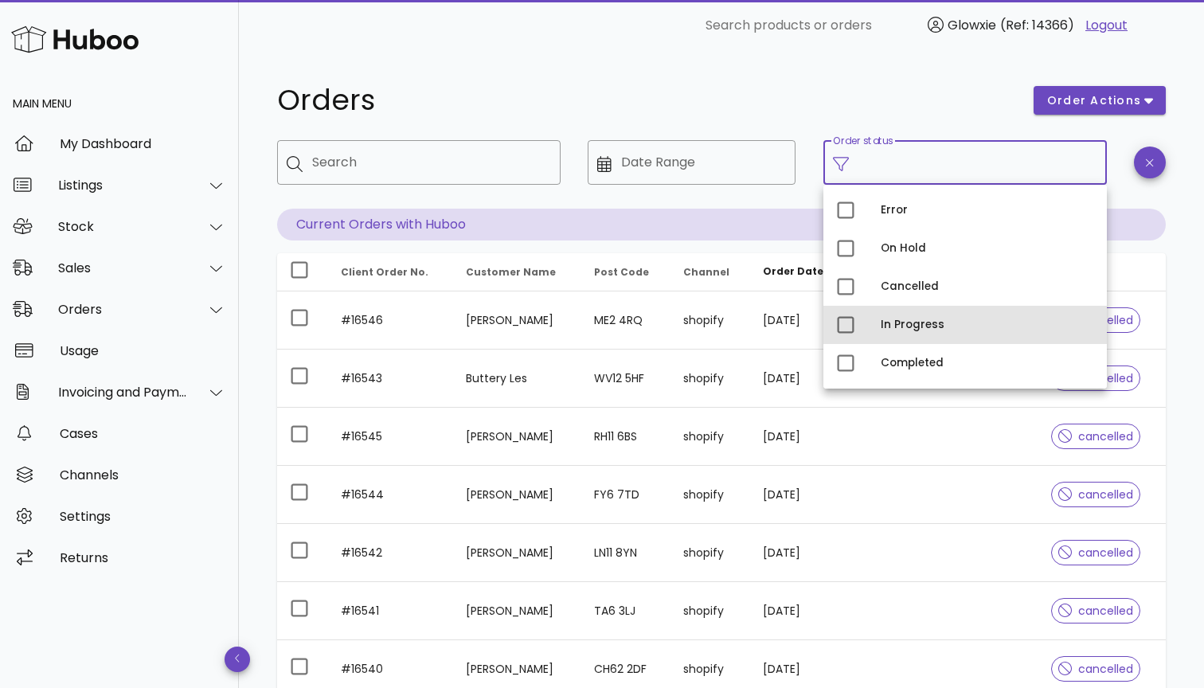
click at [917, 330] on div "In Progress" at bounding box center [986, 324] width 213 height 13
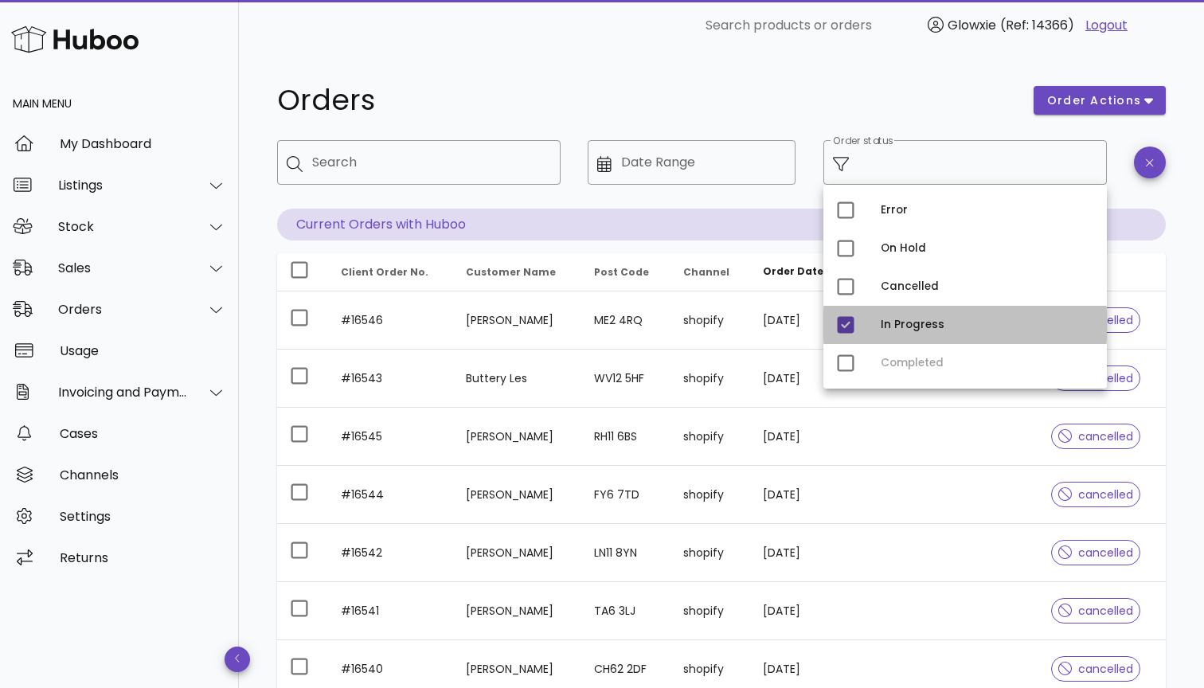
type input "**********"
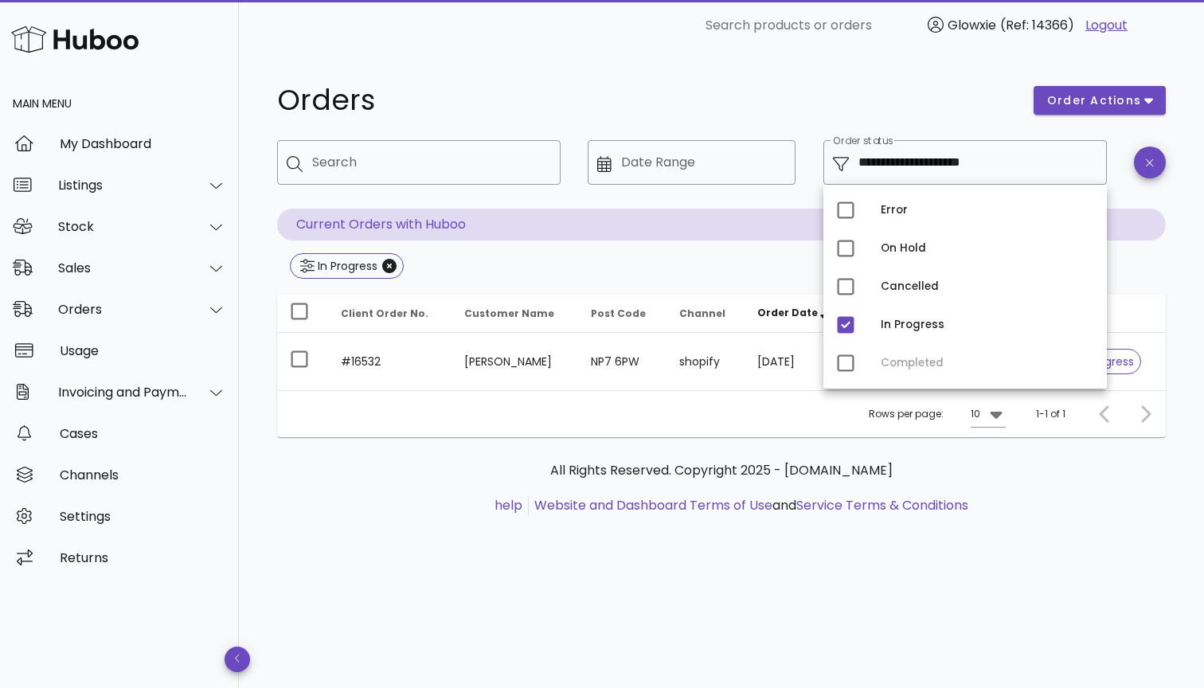
click at [702, 458] on div "All Rights Reserved. Copyright 2025 - huboo.co.uk help Website and Dashboard Te…" at bounding box center [721, 496] width 888 height 119
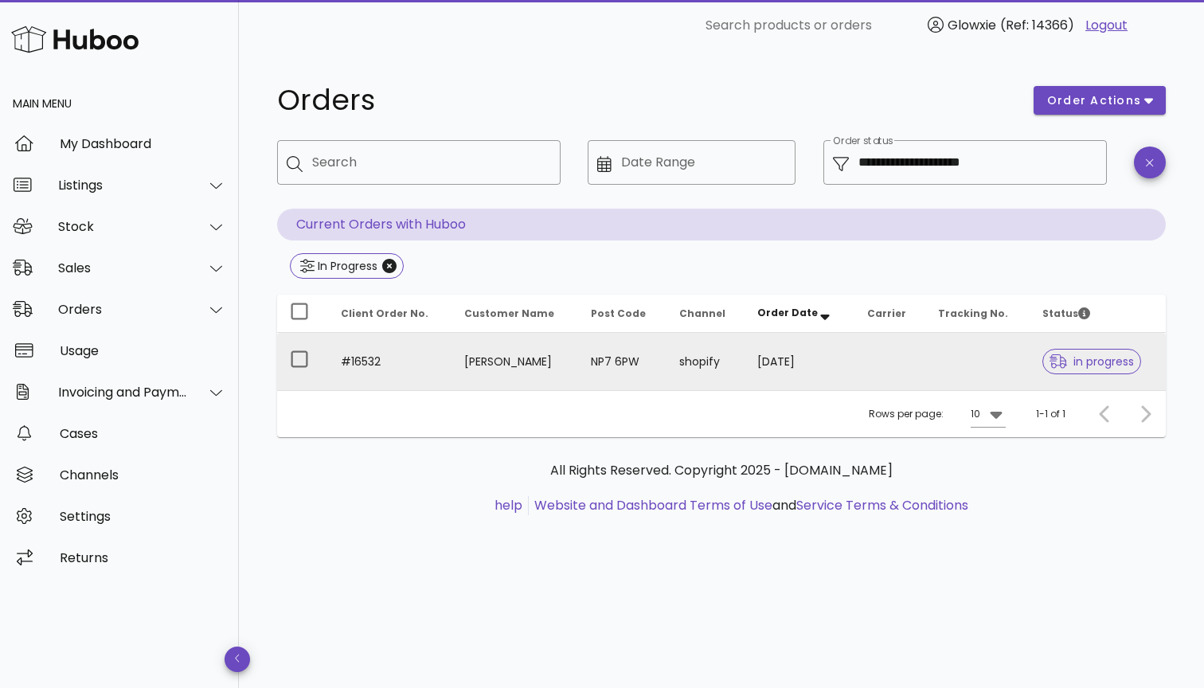
click at [666, 369] on td "shopify" at bounding box center [705, 361] width 79 height 57
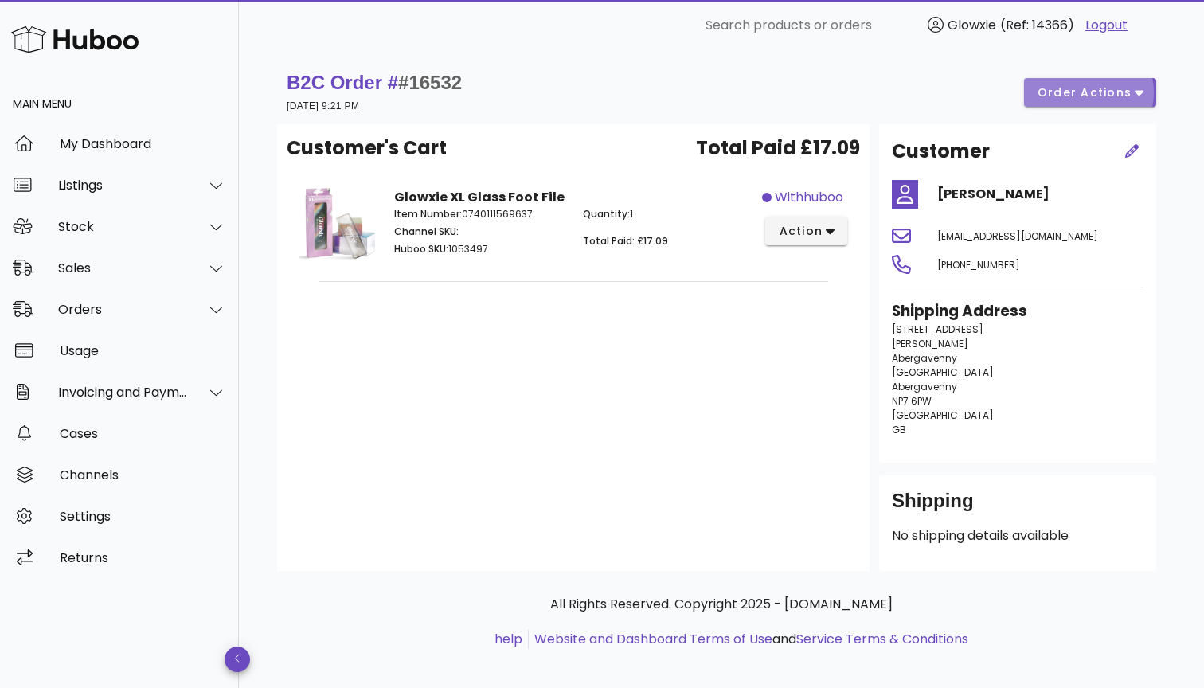
click at [1058, 92] on span "order actions" at bounding box center [1084, 92] width 96 height 17
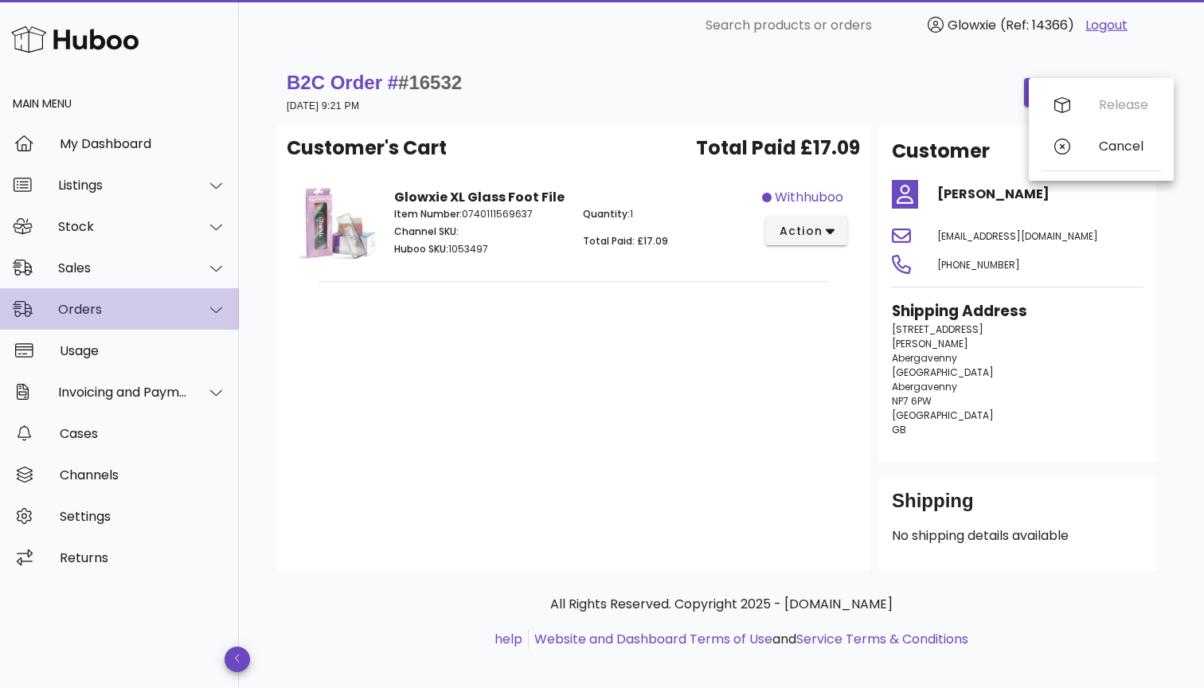
click at [107, 302] on div "Orders" at bounding box center [123, 309] width 130 height 15
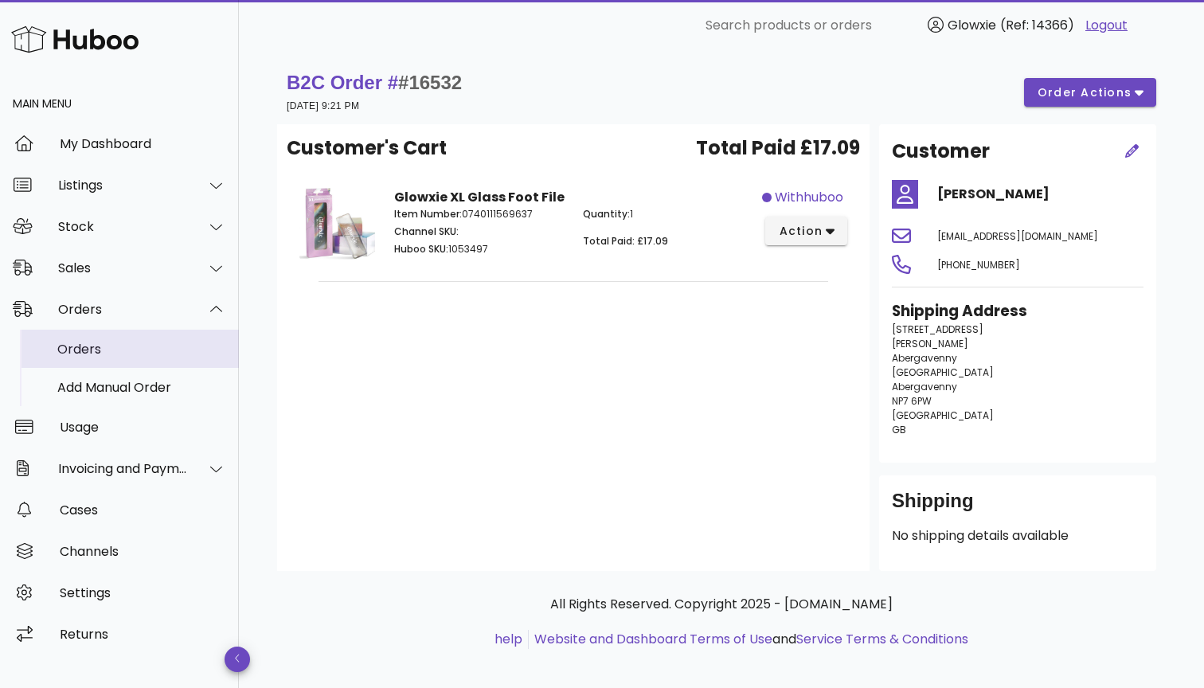
click at [108, 351] on div "Orders" at bounding box center [141, 348] width 169 height 15
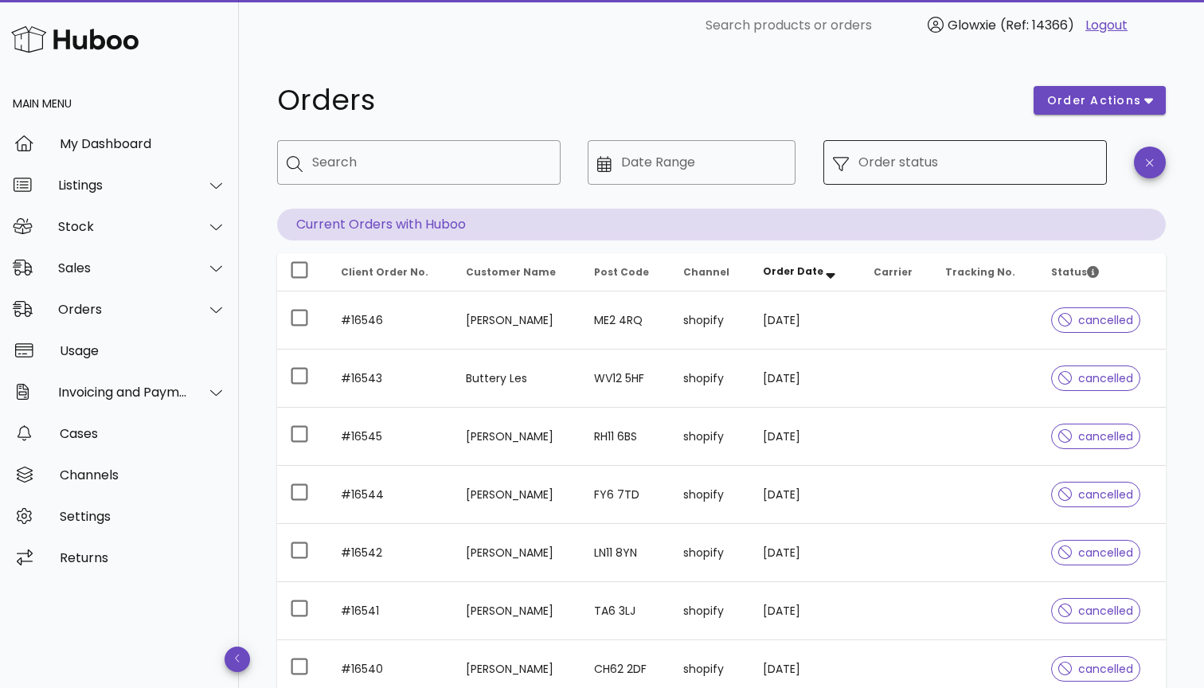
click at [951, 146] on div "Order status" at bounding box center [977, 162] width 239 height 45
click at [950, 166] on input "Order status" at bounding box center [977, 162] width 239 height 25
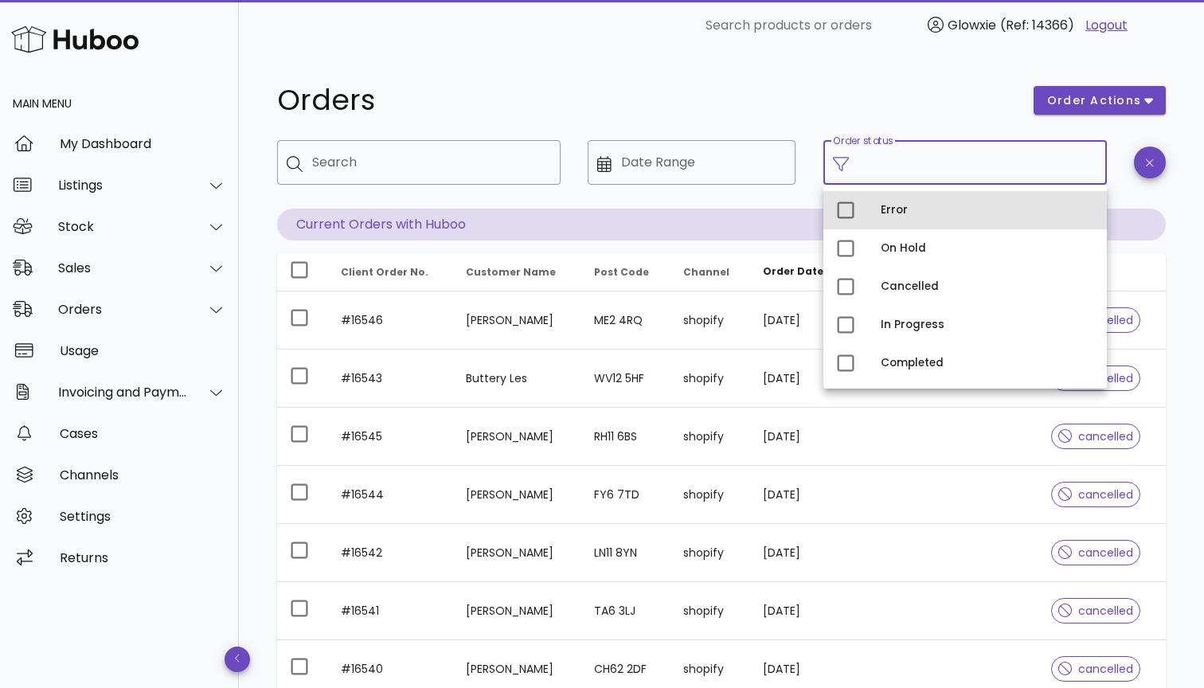
click at [874, 206] on div "Error" at bounding box center [964, 210] width 283 height 38
type input "**********"
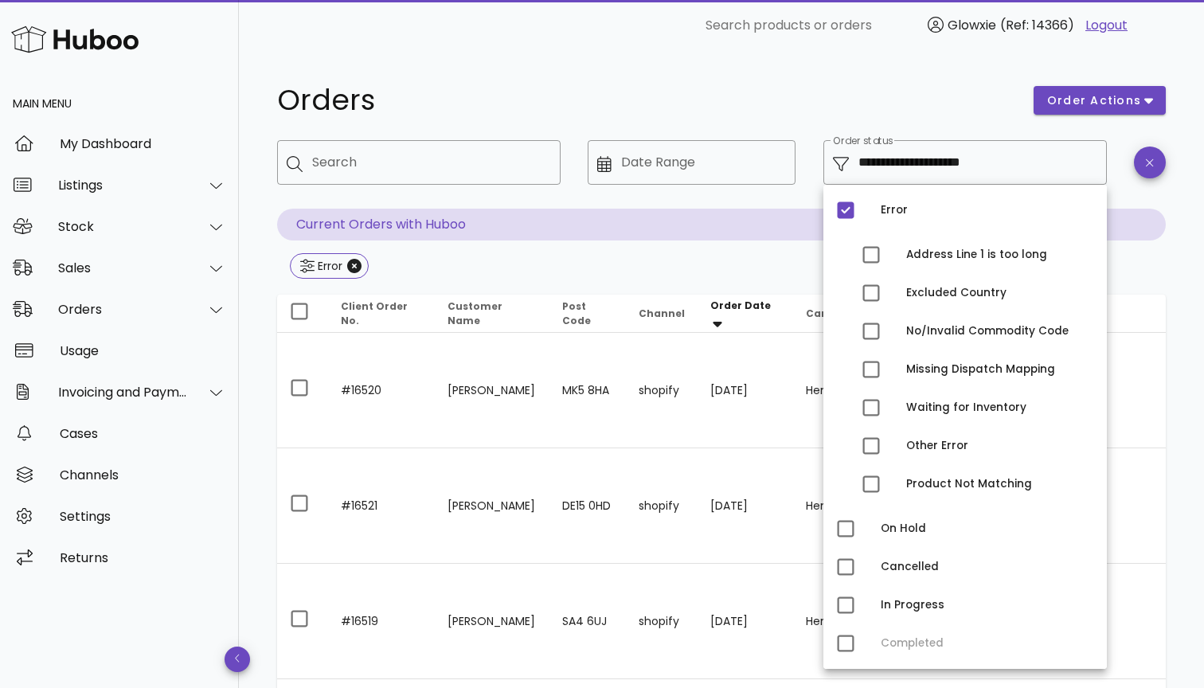
click at [1162, 293] on div "**********" at bounding box center [721, 573] width 888 height 995
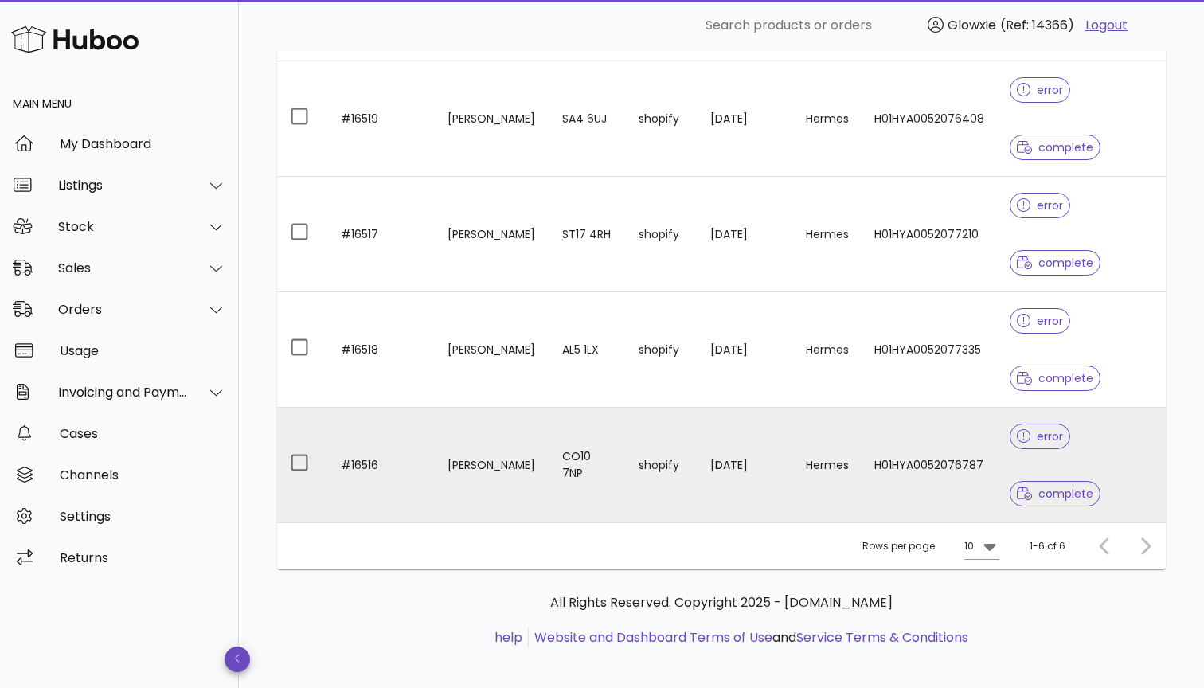
scroll to position [497, 0]
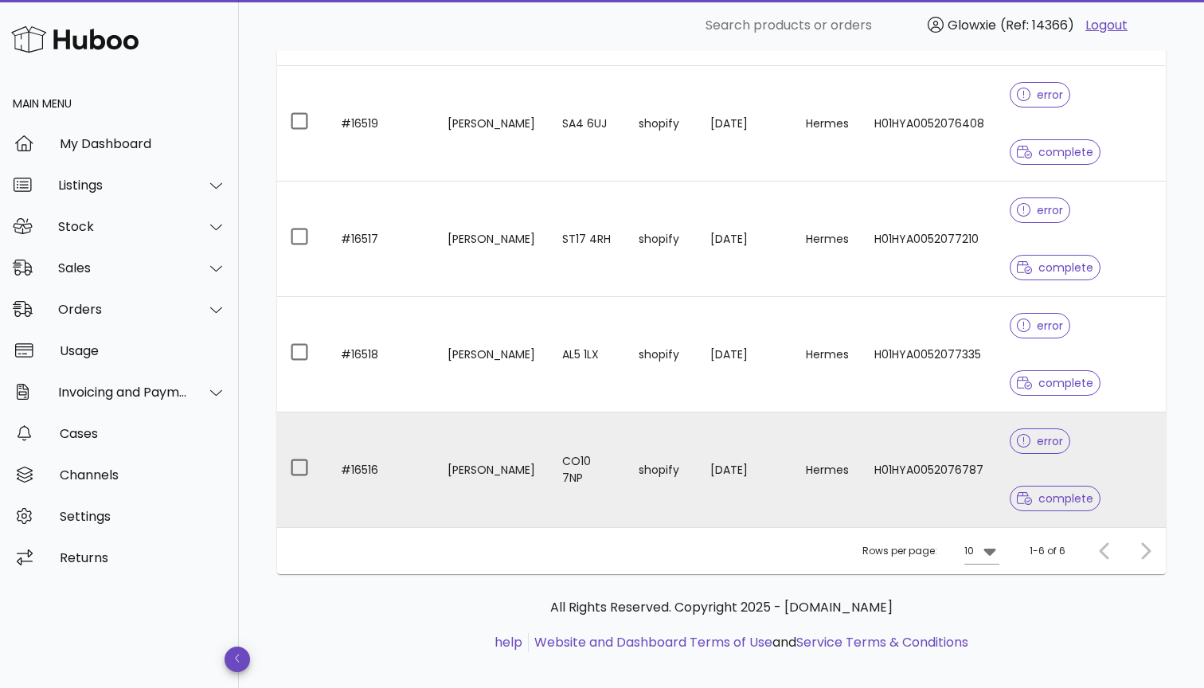
click at [711, 470] on td "[DATE]" at bounding box center [744, 469] width 95 height 115
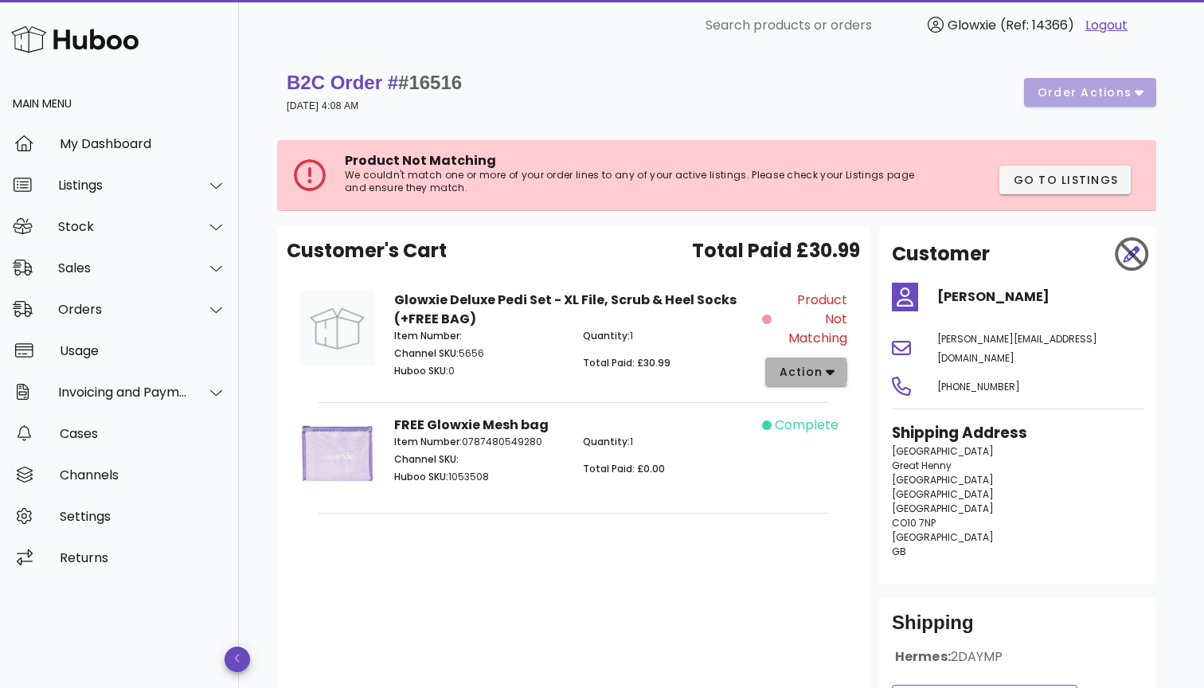
click at [810, 369] on span "action" at bounding box center [800, 372] width 45 height 17
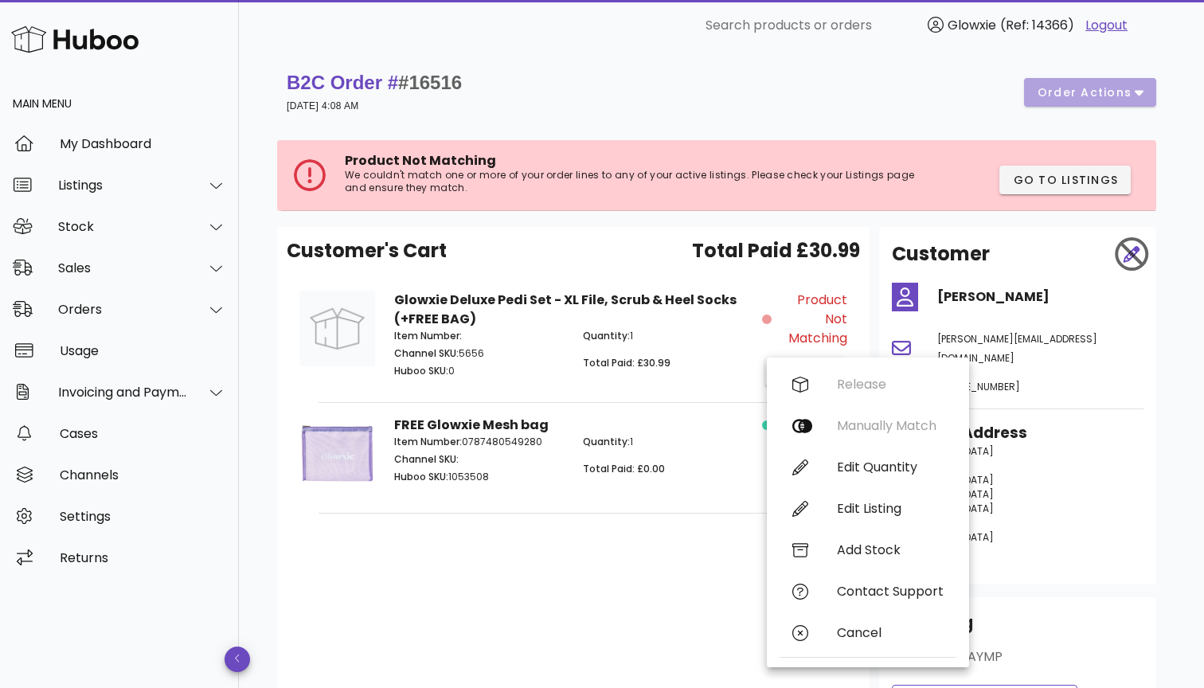
click at [725, 367] on p "Total Paid: £30.99" at bounding box center [668, 363] width 170 height 14
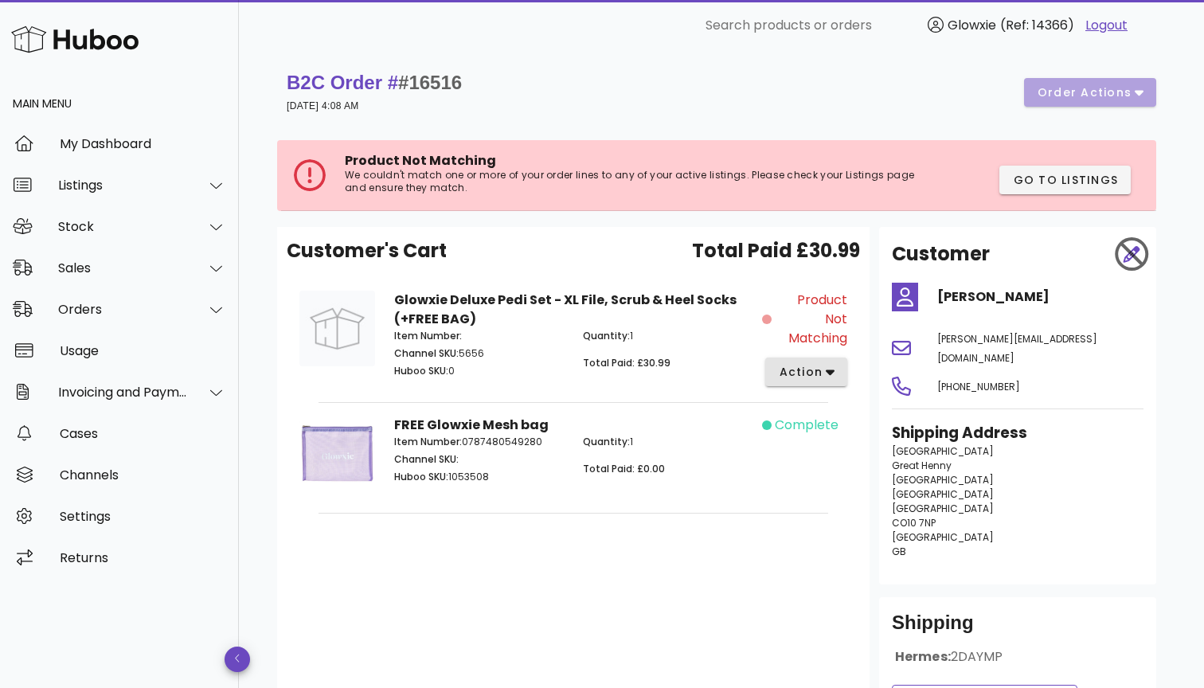
click at [786, 362] on button "action" at bounding box center [806, 371] width 82 height 29
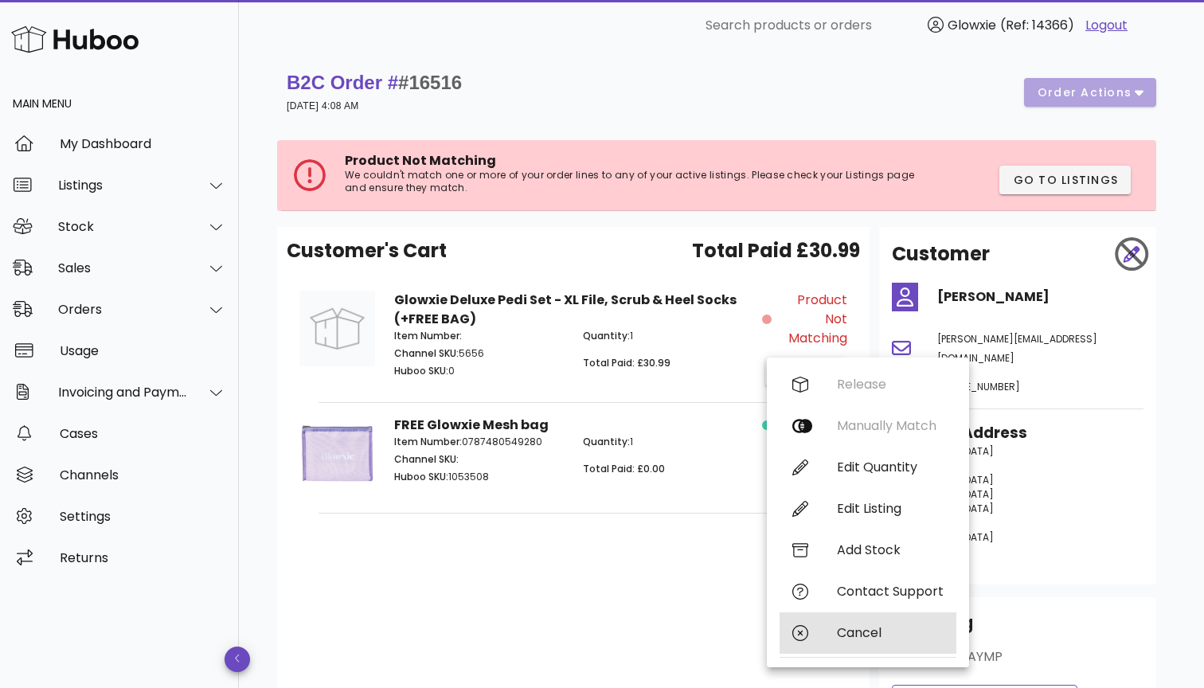
click at [855, 641] on div "Cancel" at bounding box center [867, 632] width 177 height 41
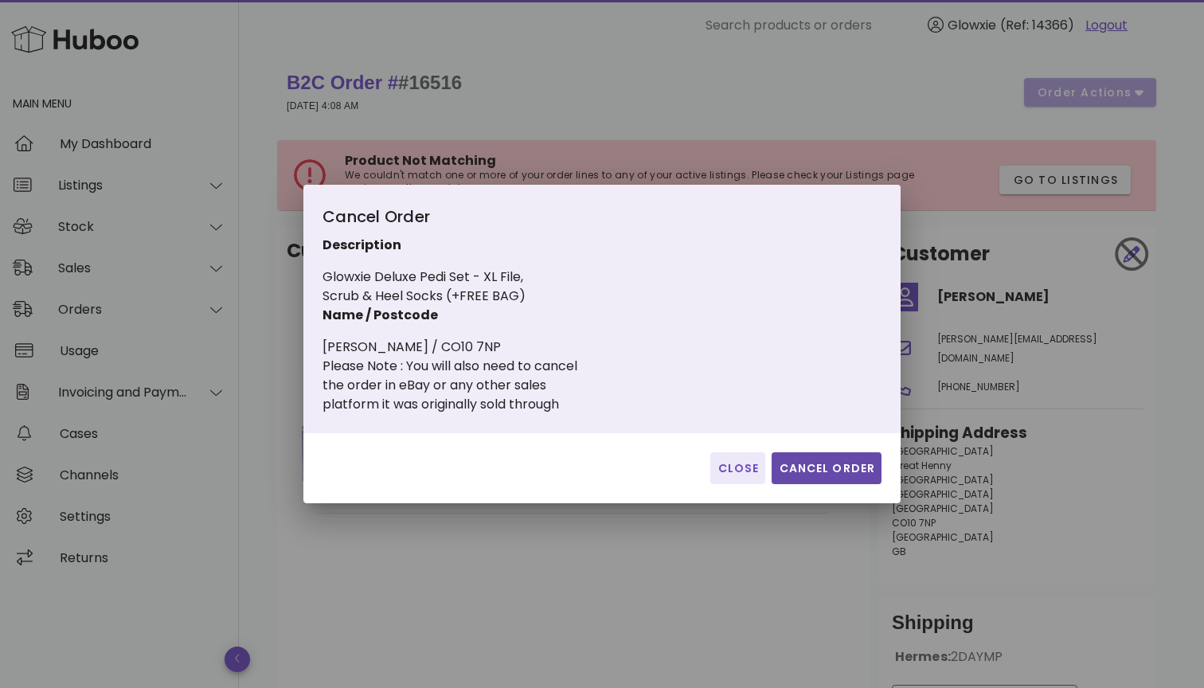
click at [810, 476] on span "Cancel Order" at bounding box center [826, 468] width 97 height 17
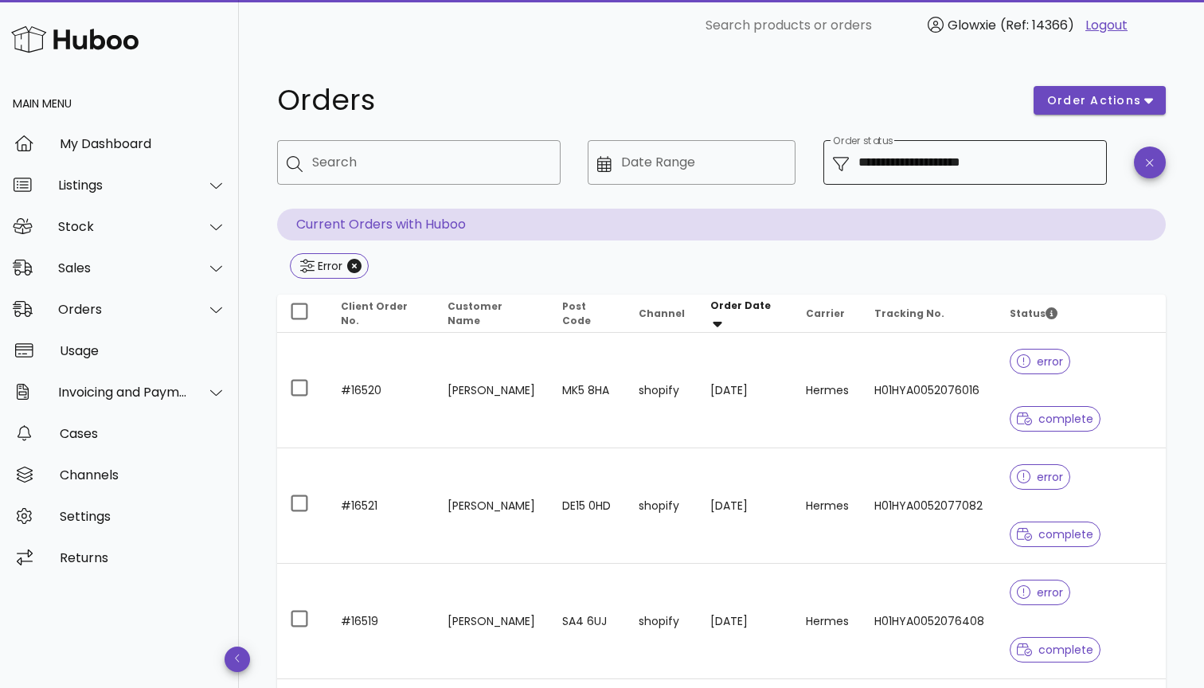
scroll to position [13, 0]
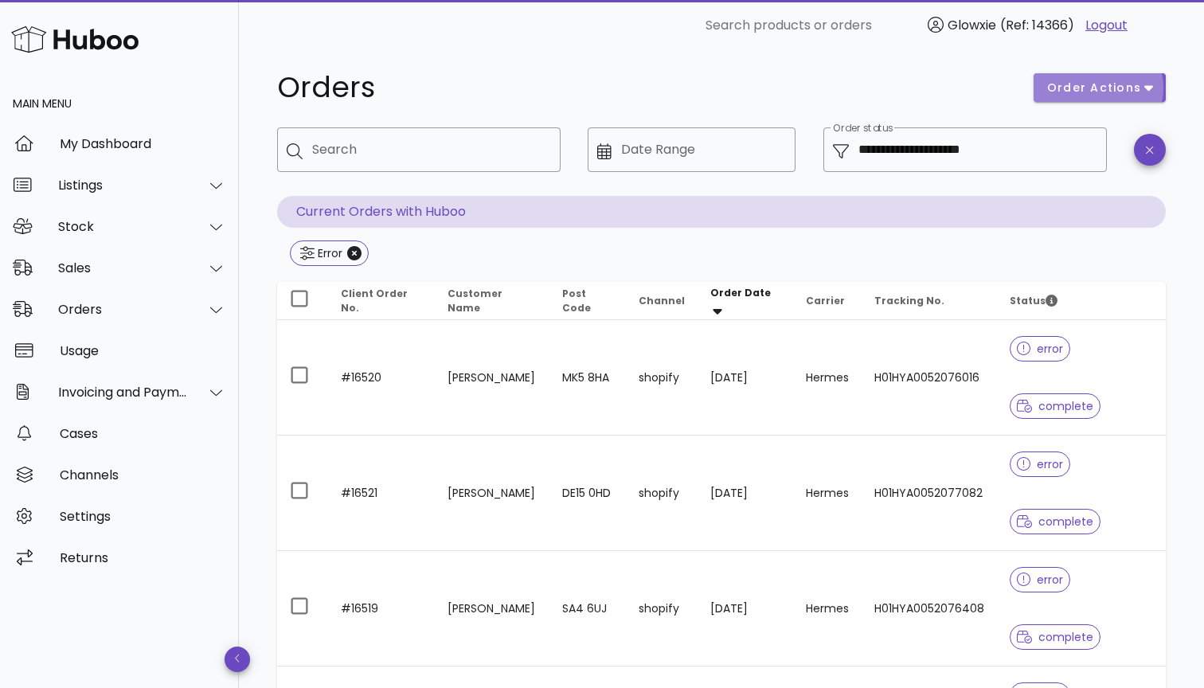
click at [1089, 92] on span "order actions" at bounding box center [1094, 88] width 96 height 17
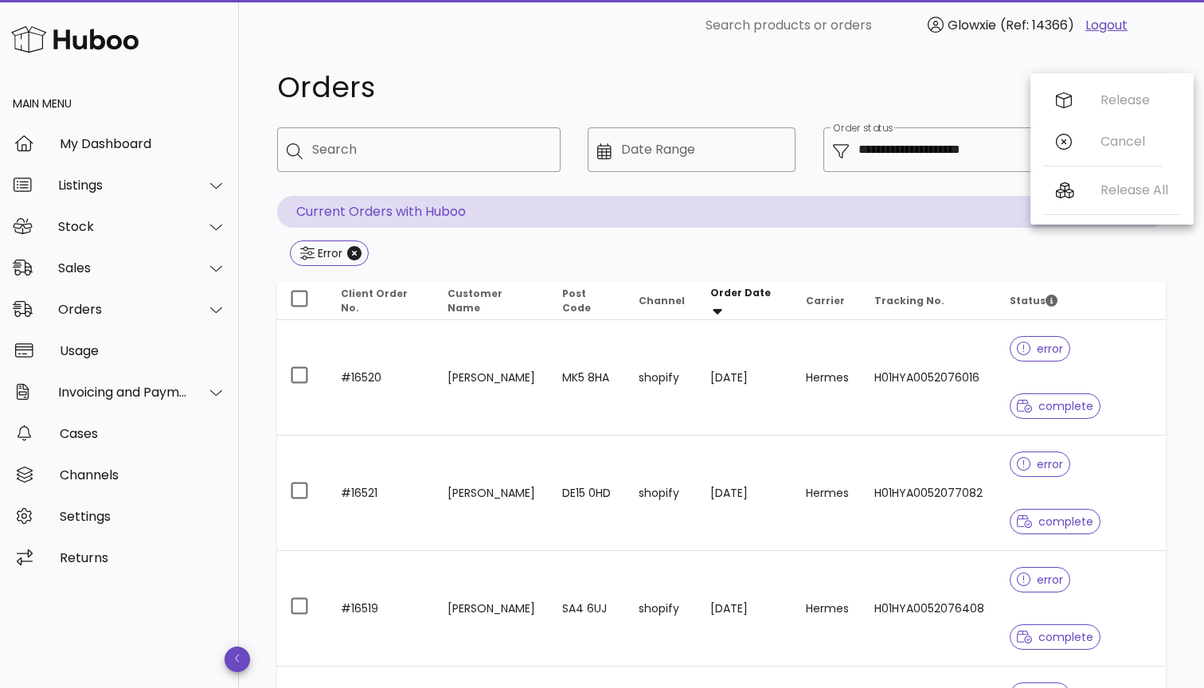
click at [943, 116] on div "**********" at bounding box center [721, 504] width 888 height 880
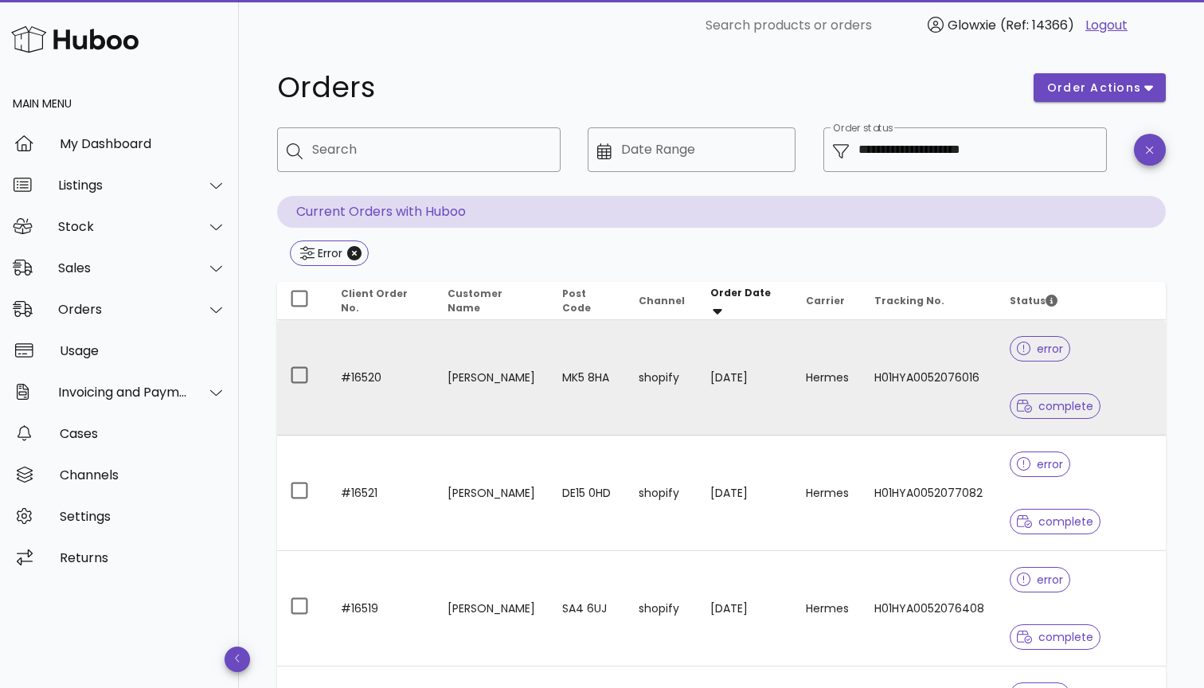
click at [653, 412] on td "shopify" at bounding box center [662, 377] width 72 height 115
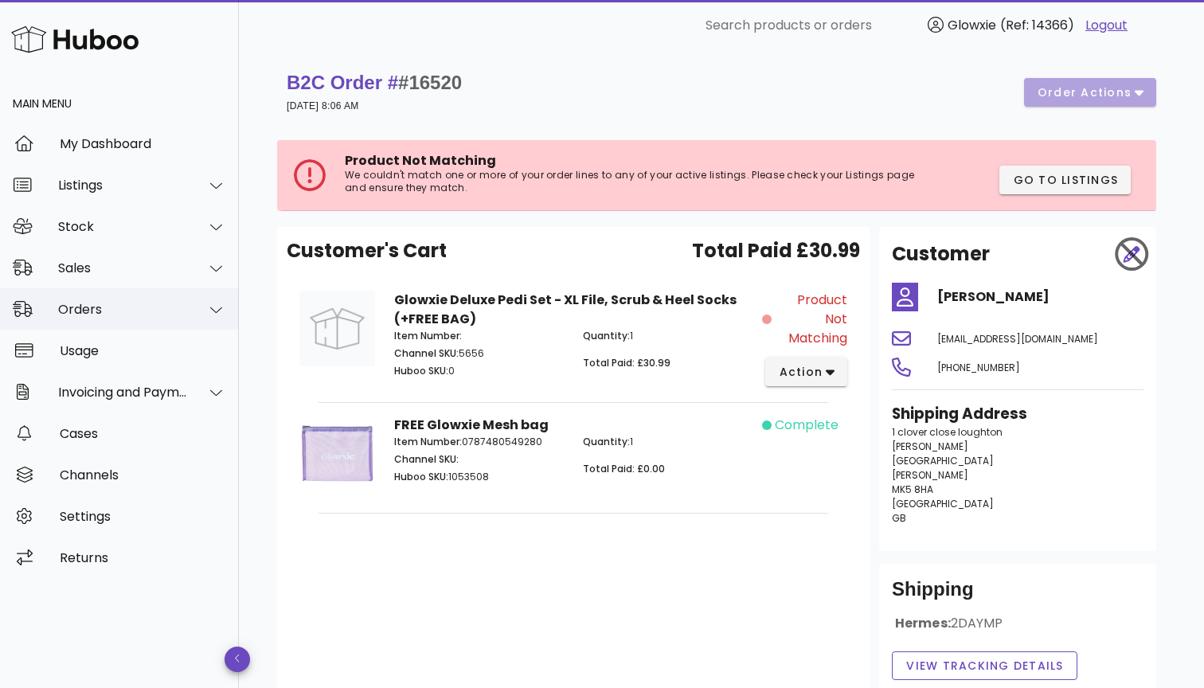
click at [166, 302] on div "Orders" at bounding box center [123, 309] width 130 height 15
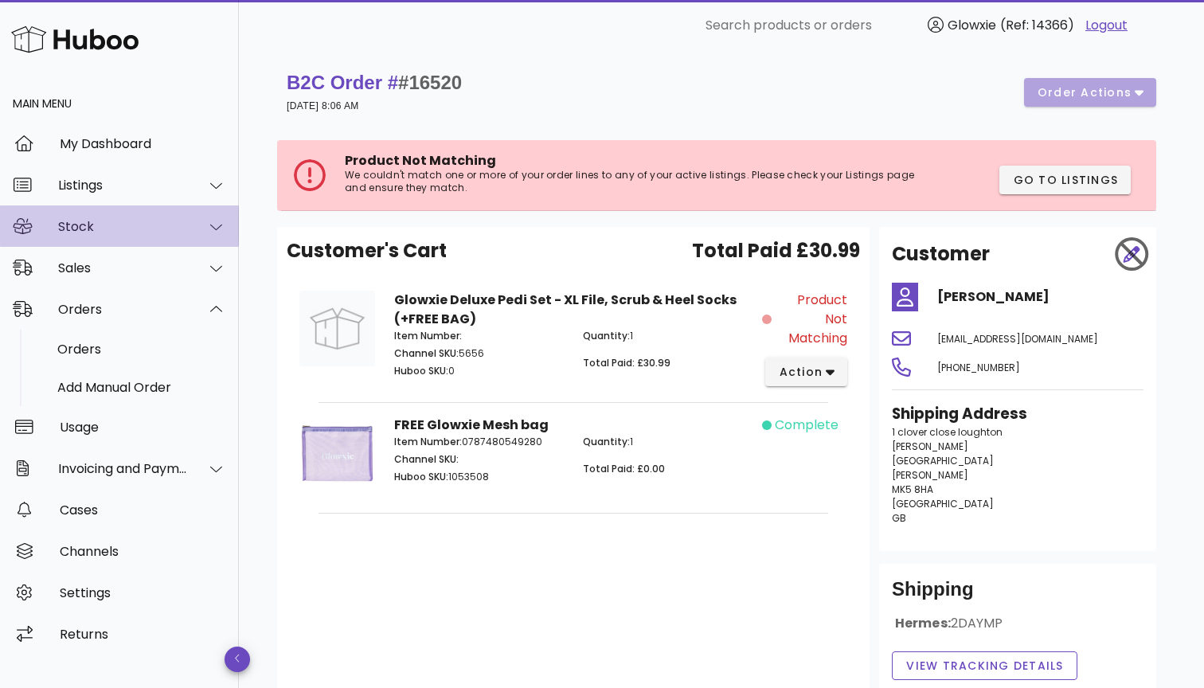
click at [134, 224] on div "Stock" at bounding box center [123, 226] width 130 height 15
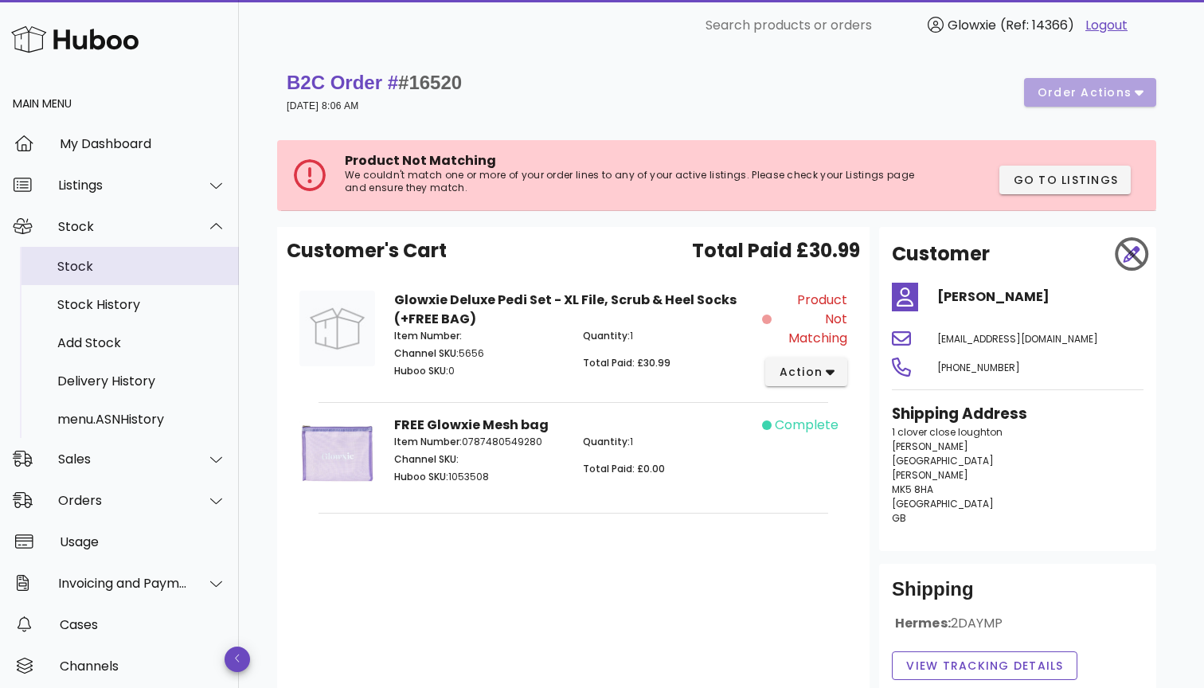
click at [98, 269] on div "Stock" at bounding box center [141, 266] width 169 height 15
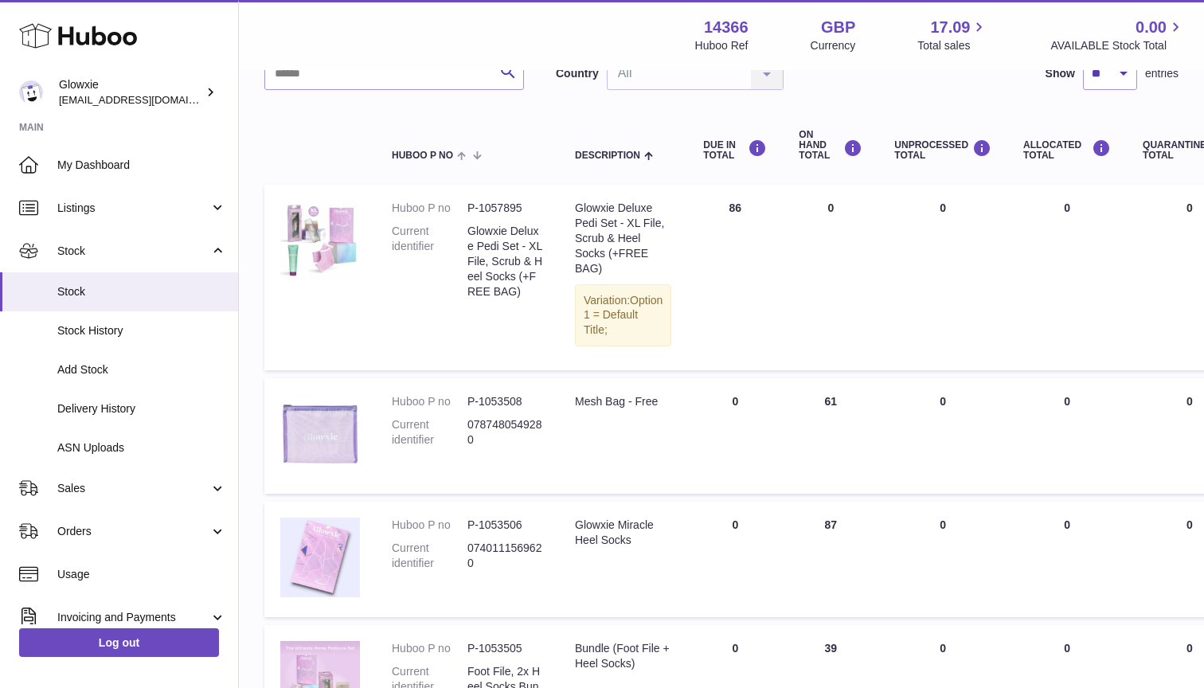
scroll to position [150, 1]
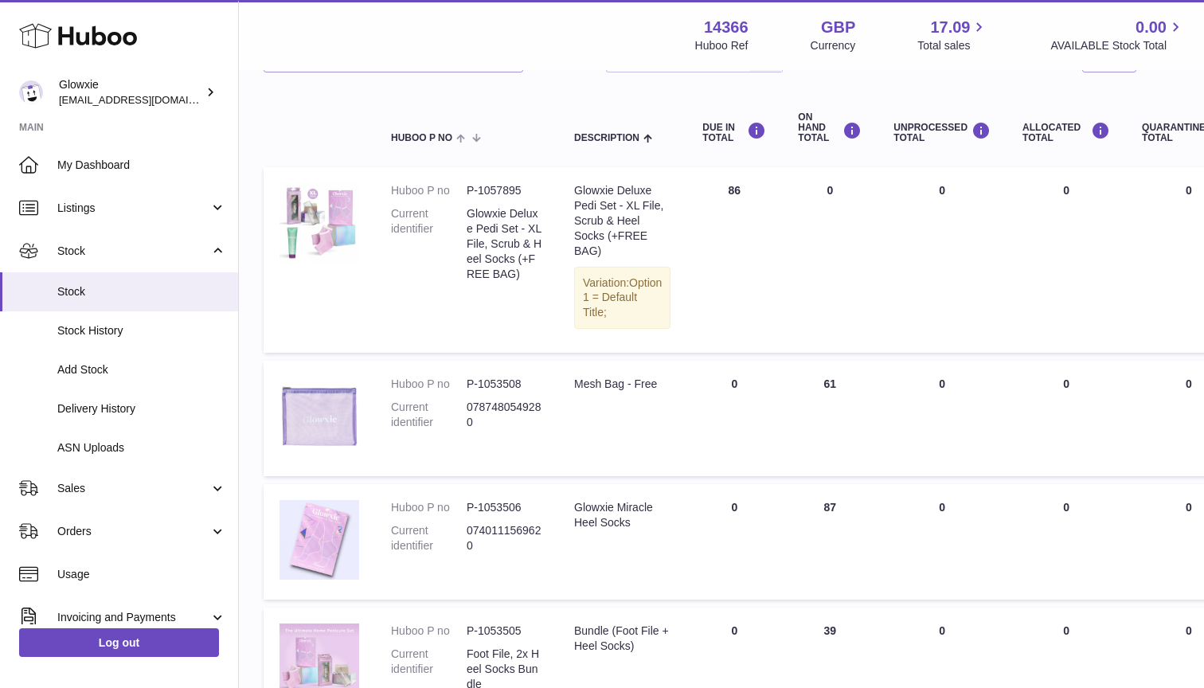
click at [640, 305] on span "Option 1 = Default Title;" at bounding box center [622, 297] width 79 height 43
click at [157, 174] on link "My Dashboard" at bounding box center [119, 164] width 238 height 43
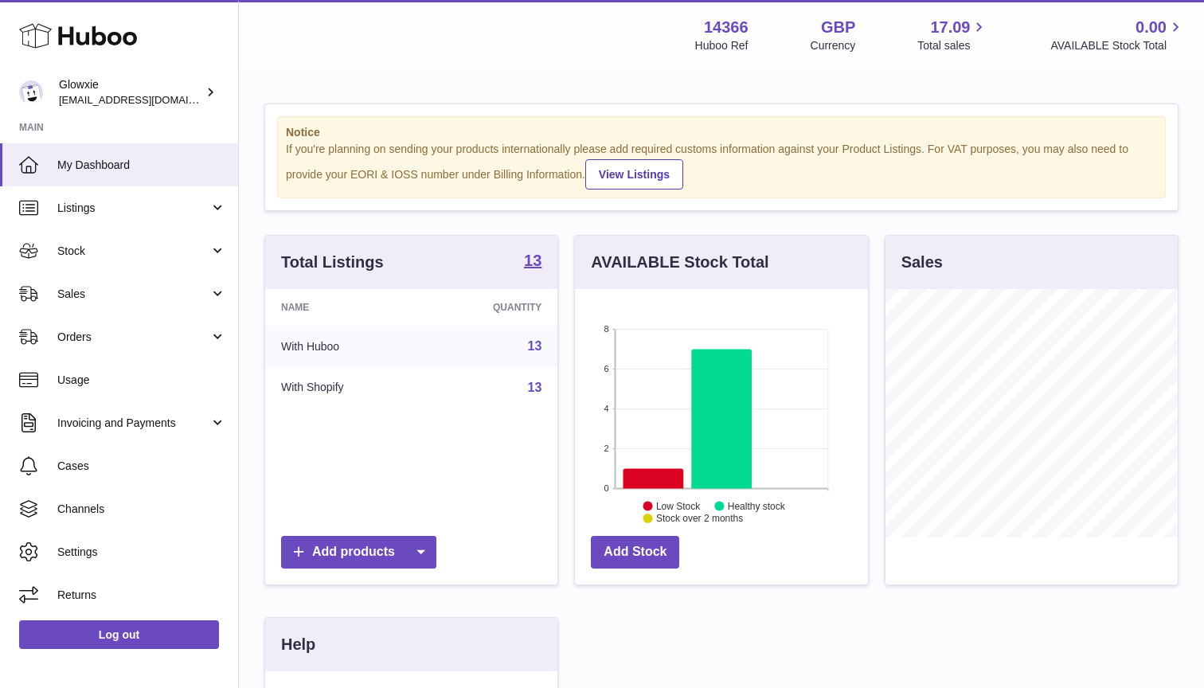
scroll to position [248, 293]
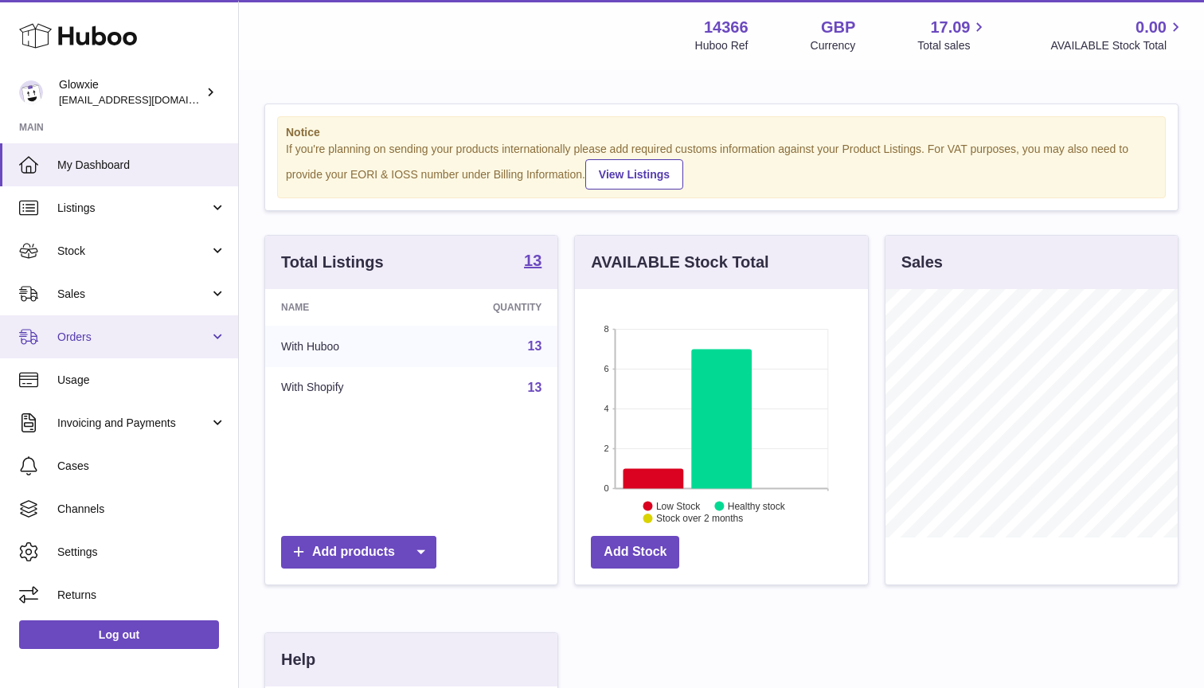
click at [130, 331] on span "Orders" at bounding box center [133, 337] width 152 height 15
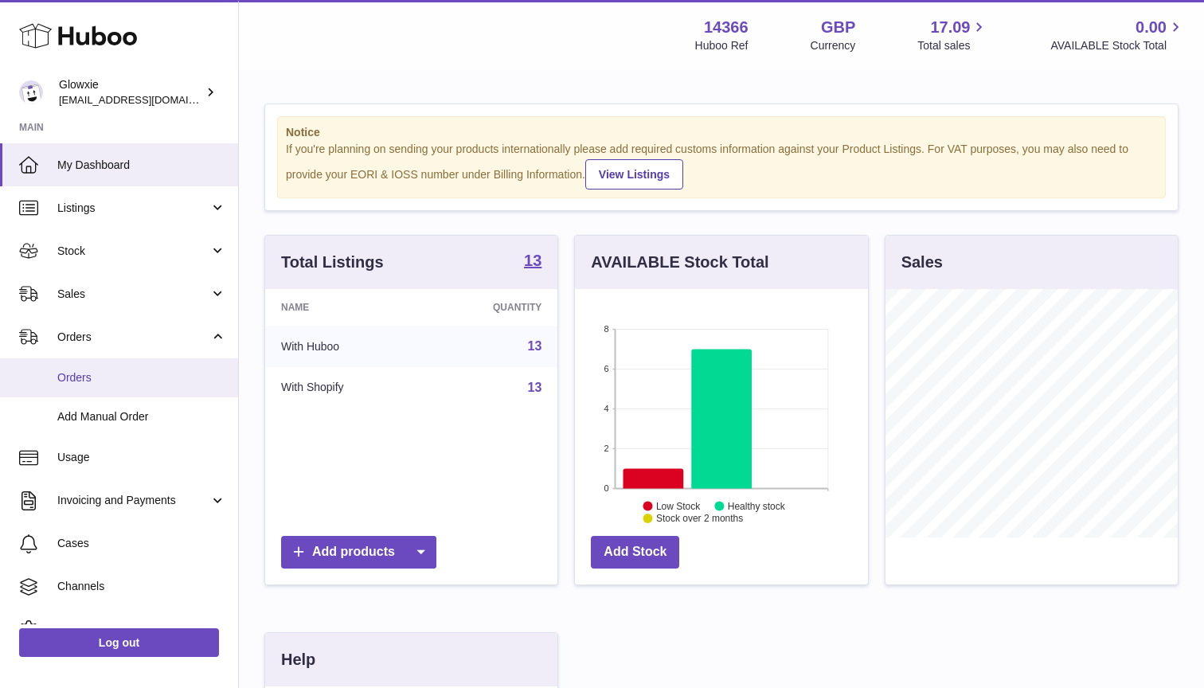
click at [162, 372] on span "Orders" at bounding box center [141, 377] width 169 height 15
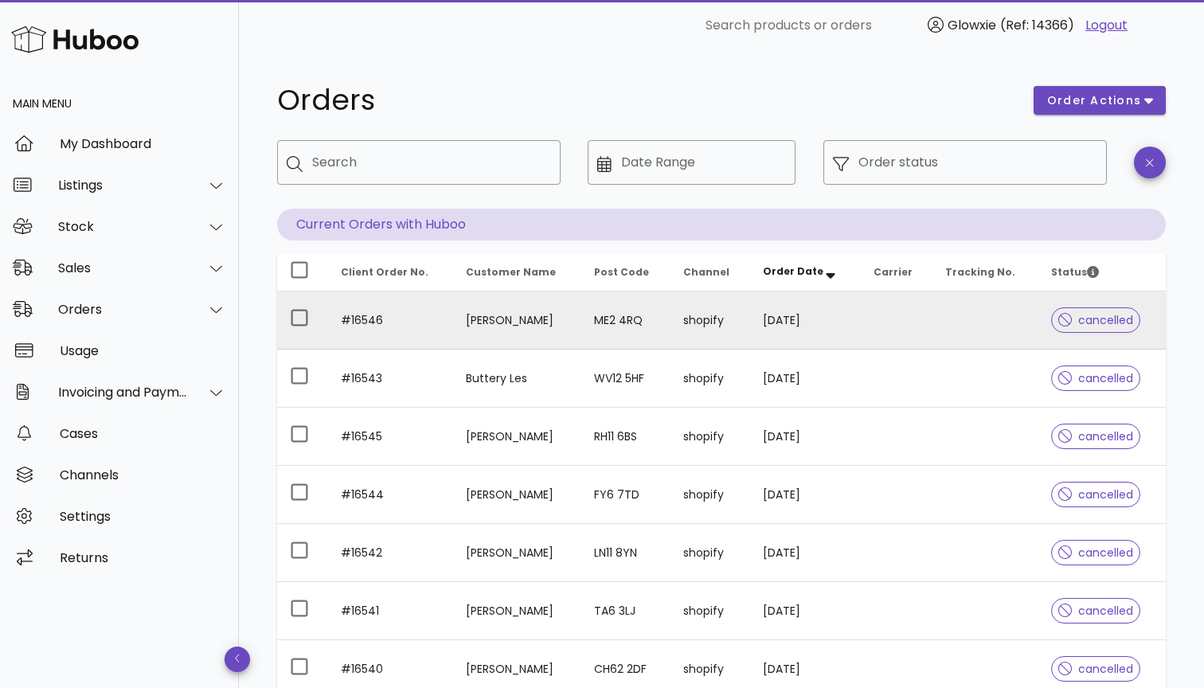
click at [750, 310] on td "shopify" at bounding box center [710, 320] width 80 height 58
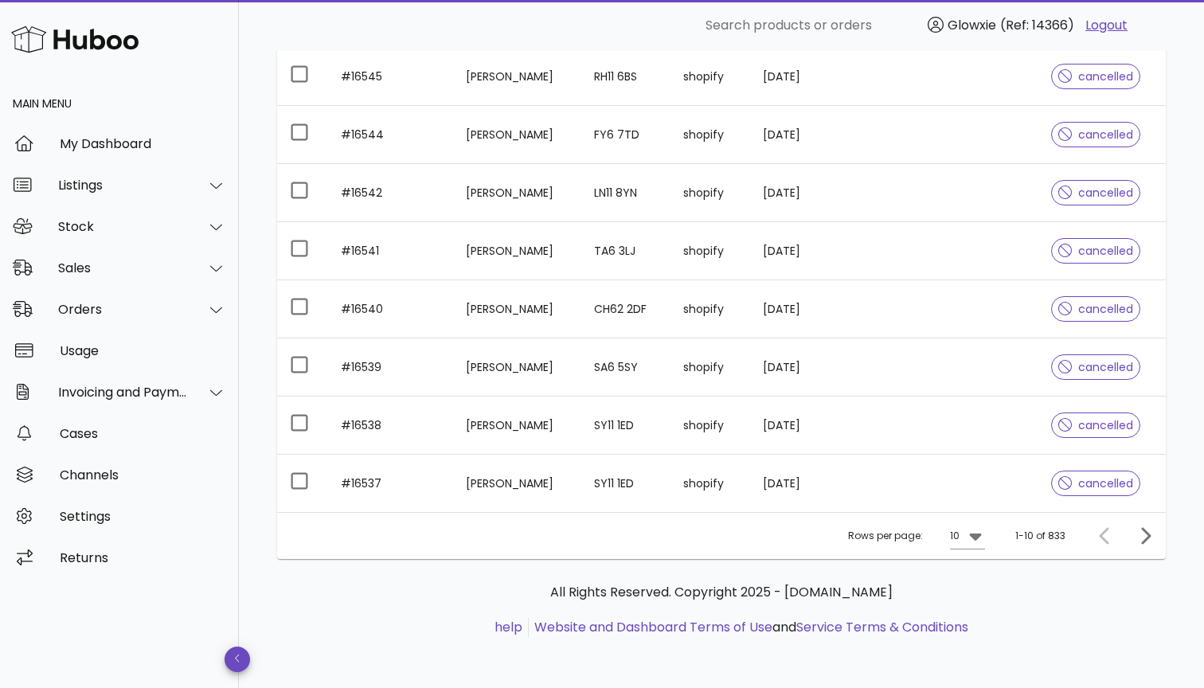
scroll to position [360, 0]
click at [982, 539] on icon at bounding box center [975, 535] width 19 height 19
click at [975, 616] on div "50" at bounding box center [972, 624] width 16 height 34
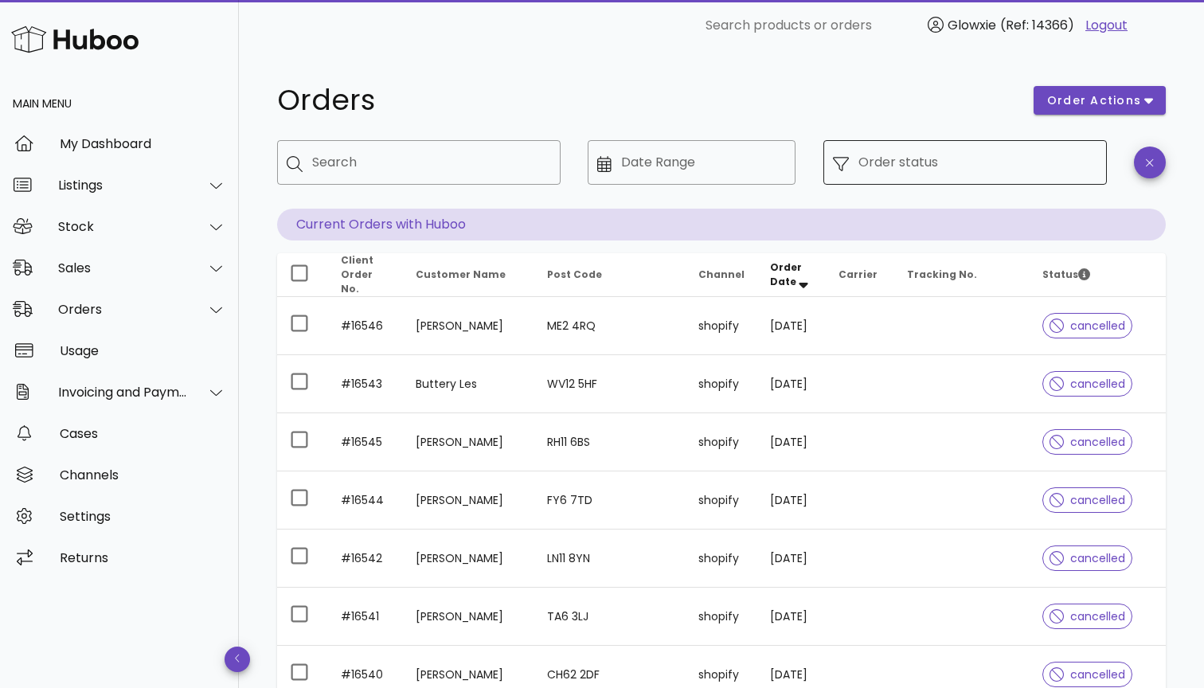
scroll to position [-1, 0]
click at [1033, 150] on input "Order status" at bounding box center [977, 162] width 239 height 25
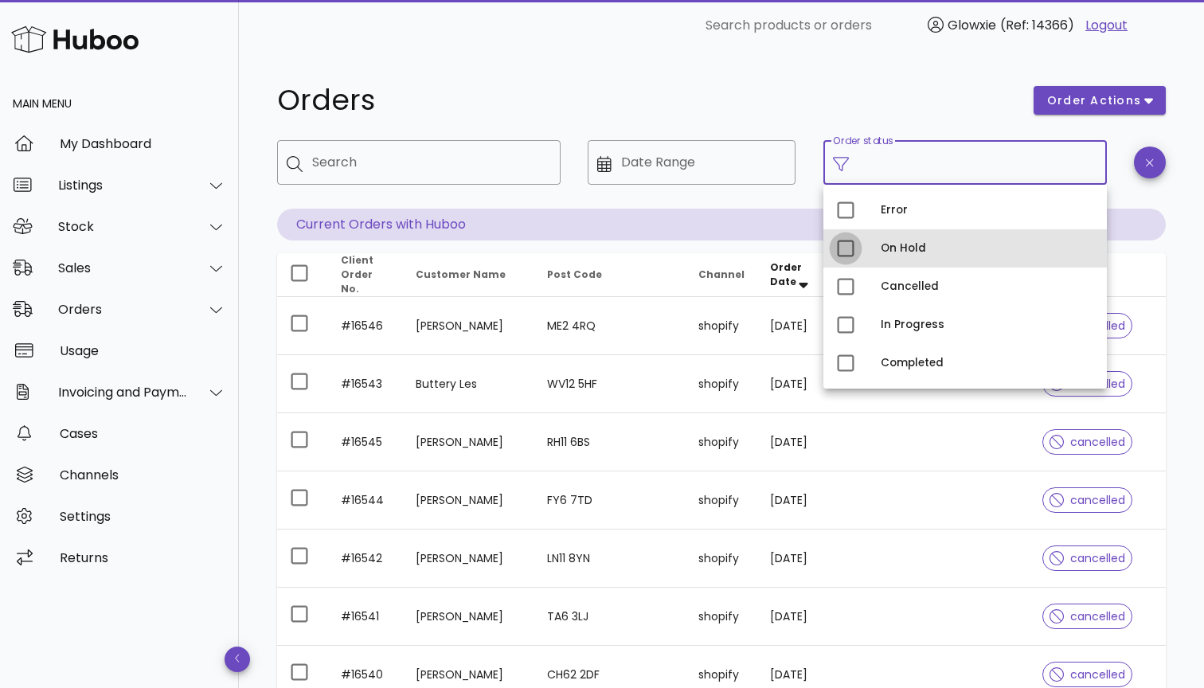
click at [856, 245] on div at bounding box center [845, 248] width 27 height 27
type input "**********"
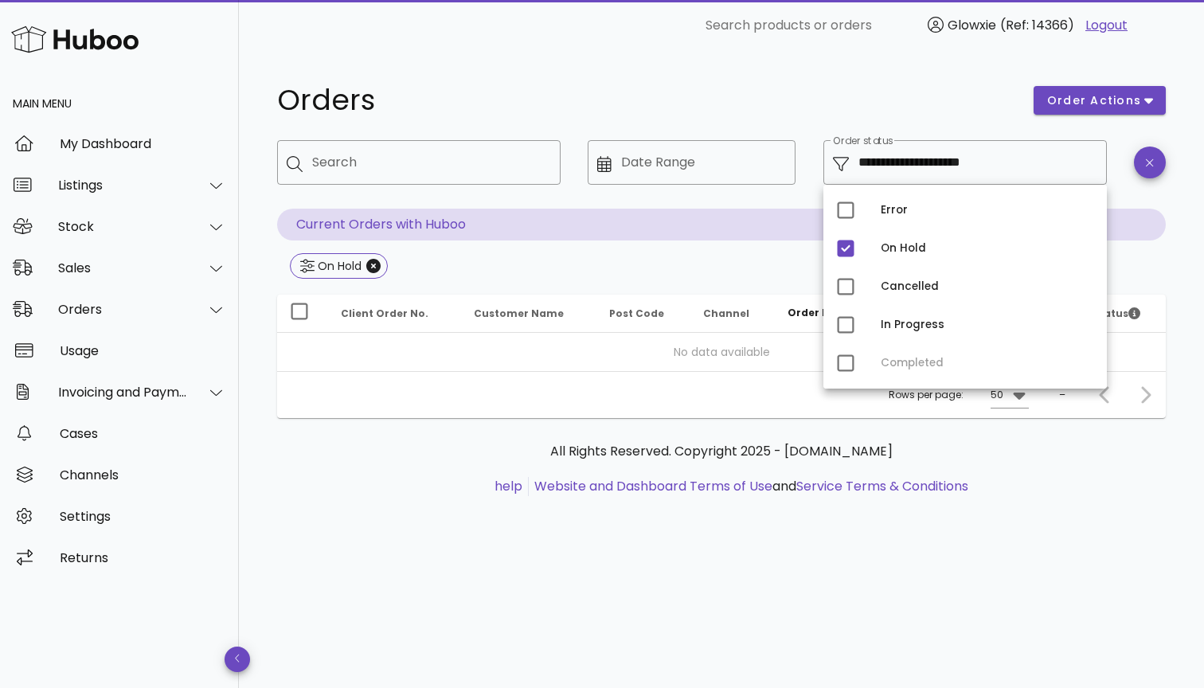
click at [911, 85] on div "Orders" at bounding box center [645, 100] width 756 height 48
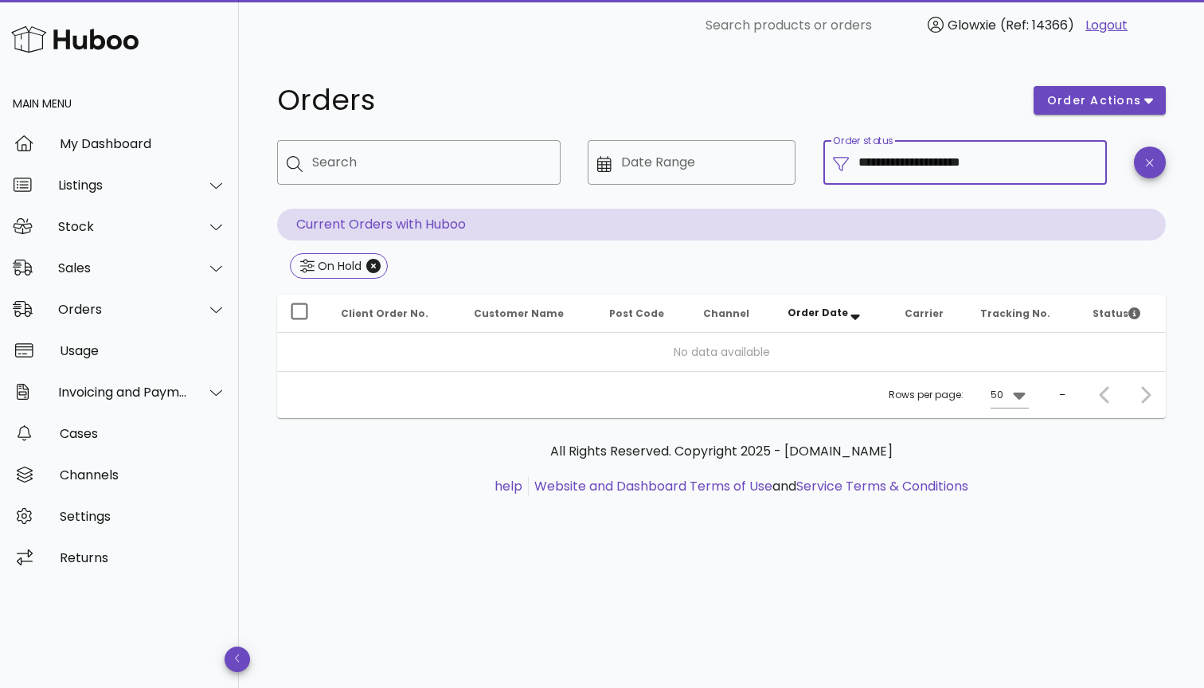
click at [954, 158] on input "**********" at bounding box center [977, 162] width 239 height 25
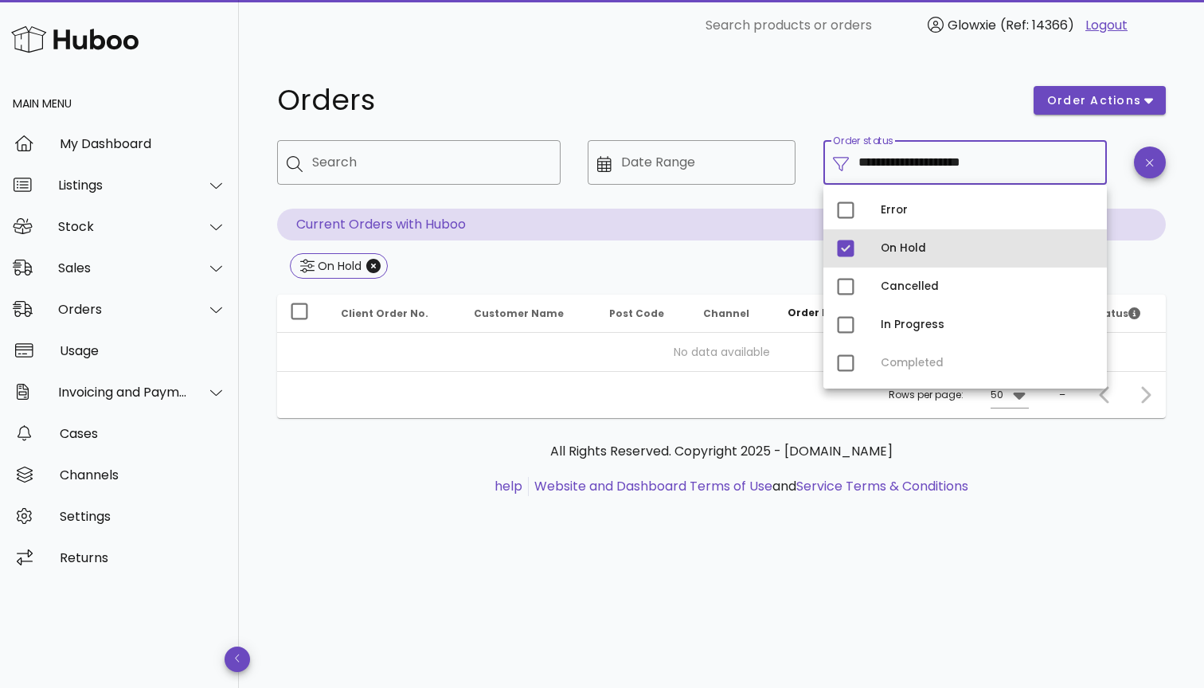
click at [859, 247] on div "On Hold" at bounding box center [964, 248] width 283 height 38
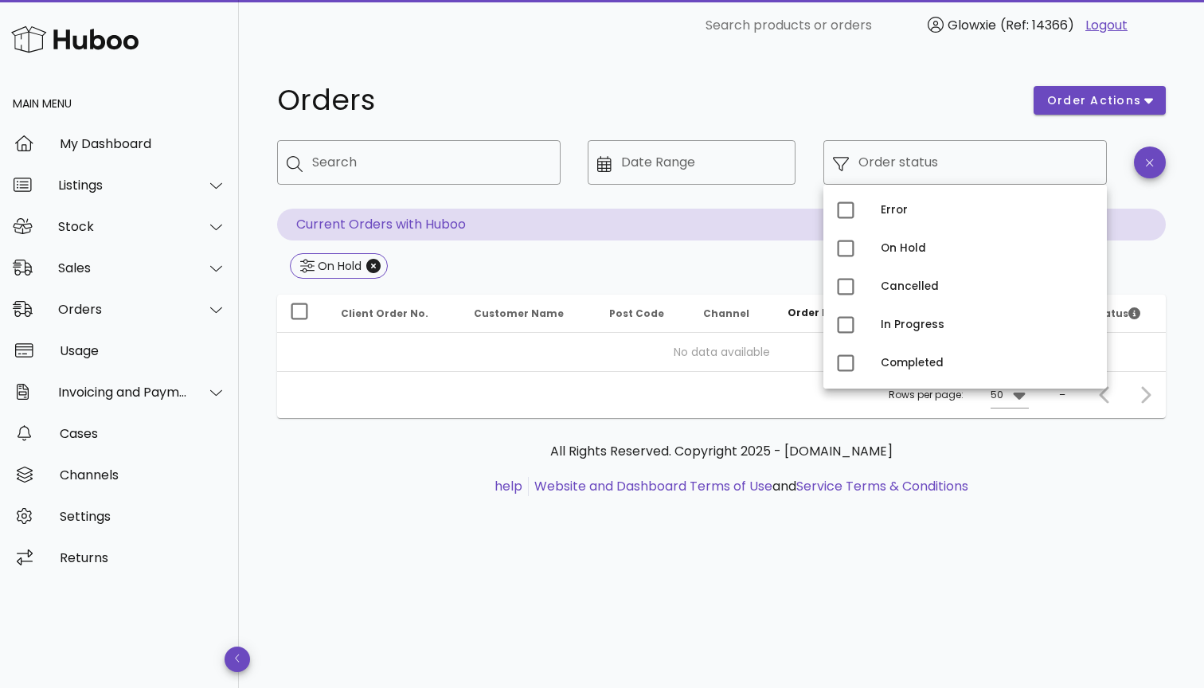
click at [821, 112] on h1 "Orders" at bounding box center [645, 100] width 737 height 29
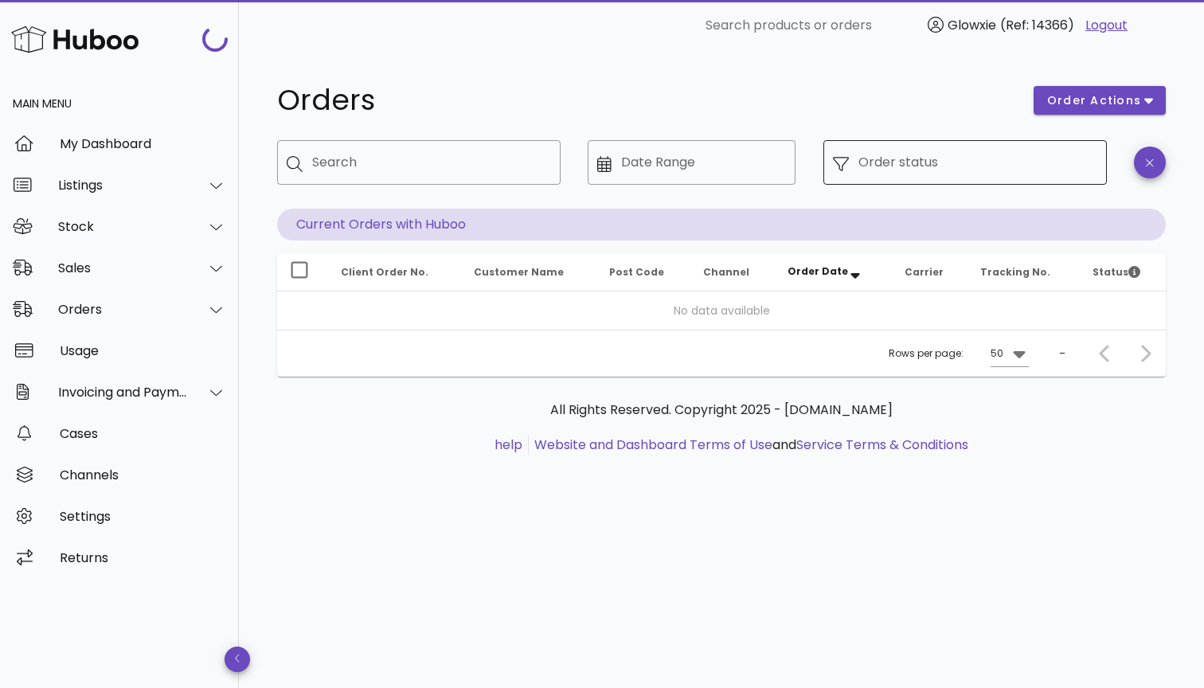
click at [895, 149] on div "Order status" at bounding box center [977, 162] width 239 height 45
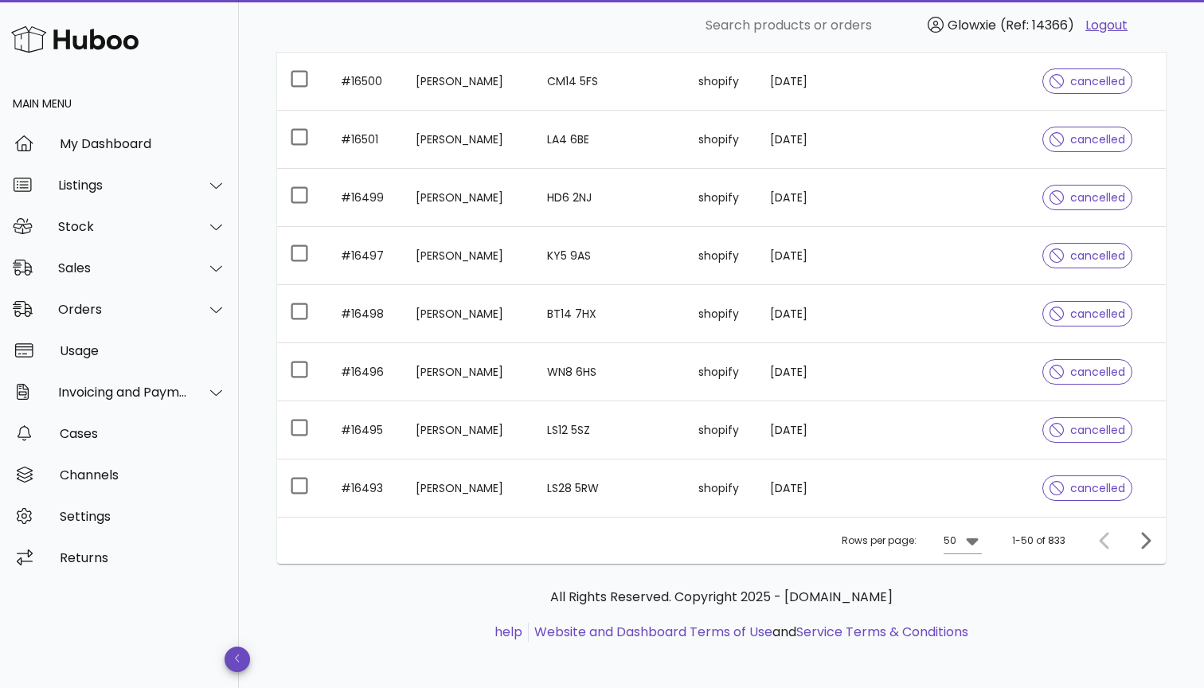
scroll to position [3028, 0]
click at [1145, 533] on icon "Next page" at bounding box center [1146, 541] width 10 height 17
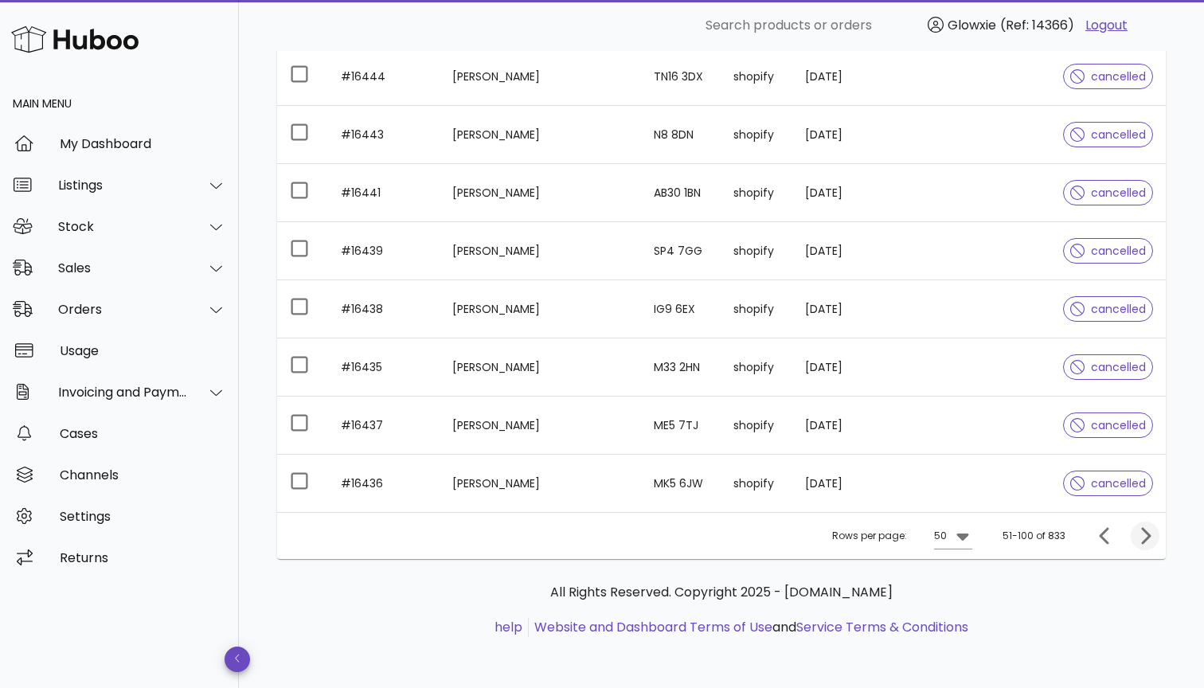
click at [1145, 525] on button "Next page" at bounding box center [1144, 535] width 29 height 29
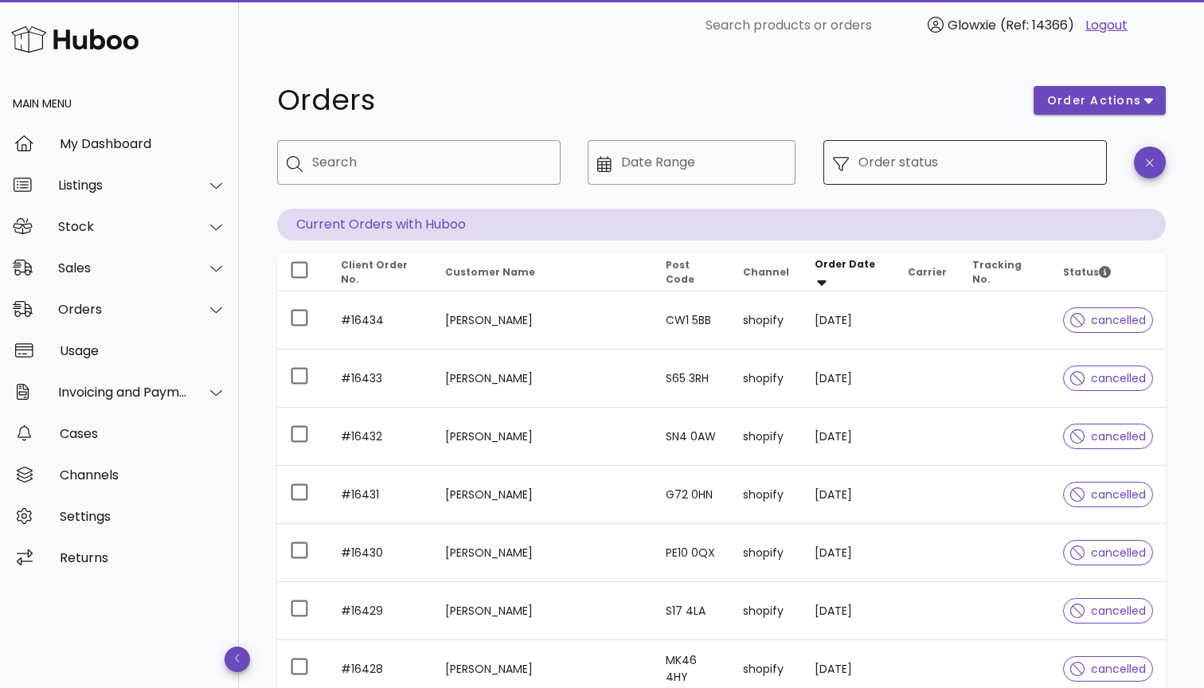
click at [938, 166] on input "Order status" at bounding box center [977, 162] width 239 height 25
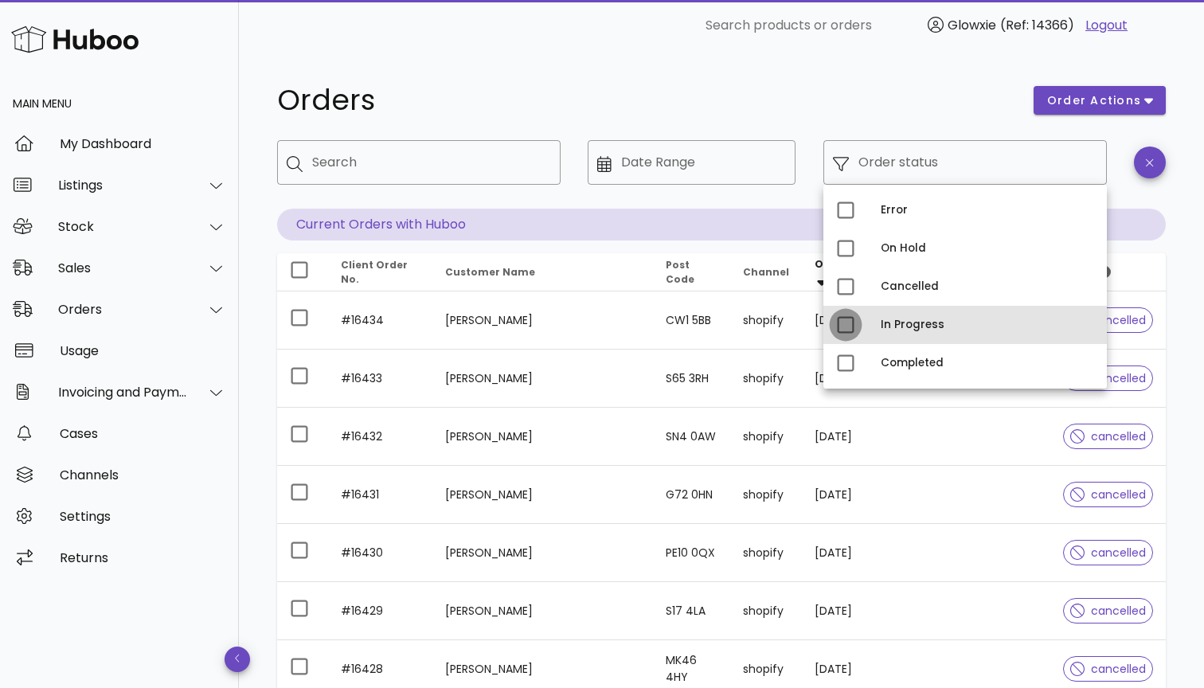
click at [838, 322] on div at bounding box center [845, 324] width 27 height 27
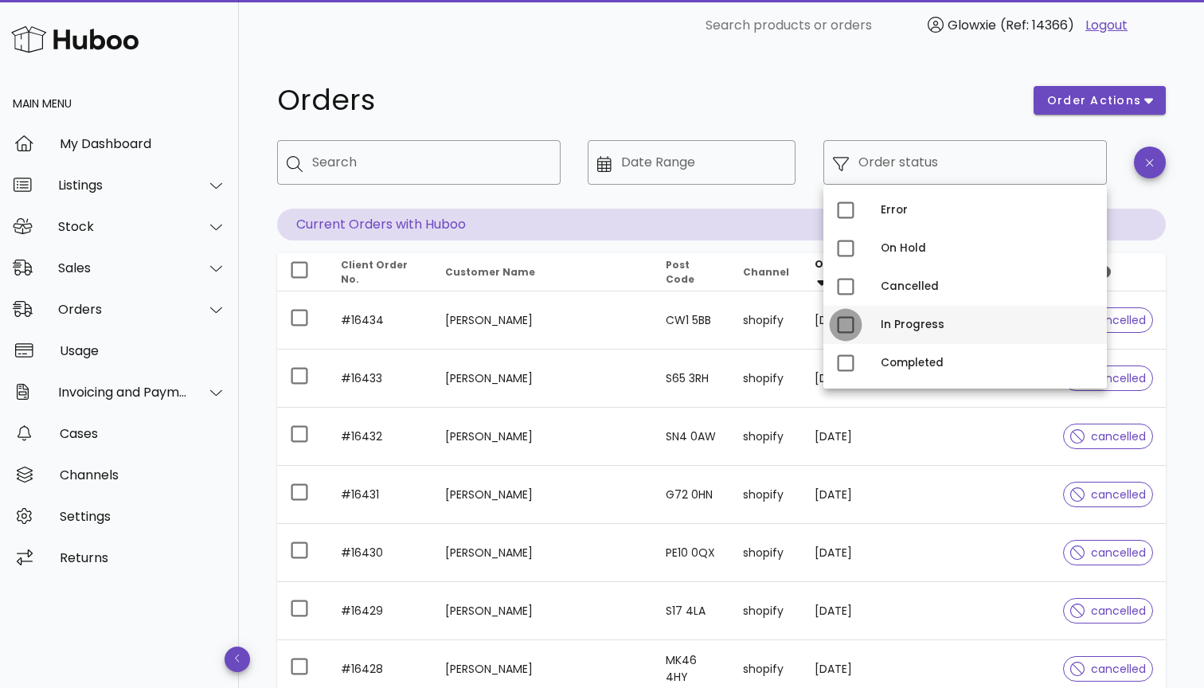
type input "**********"
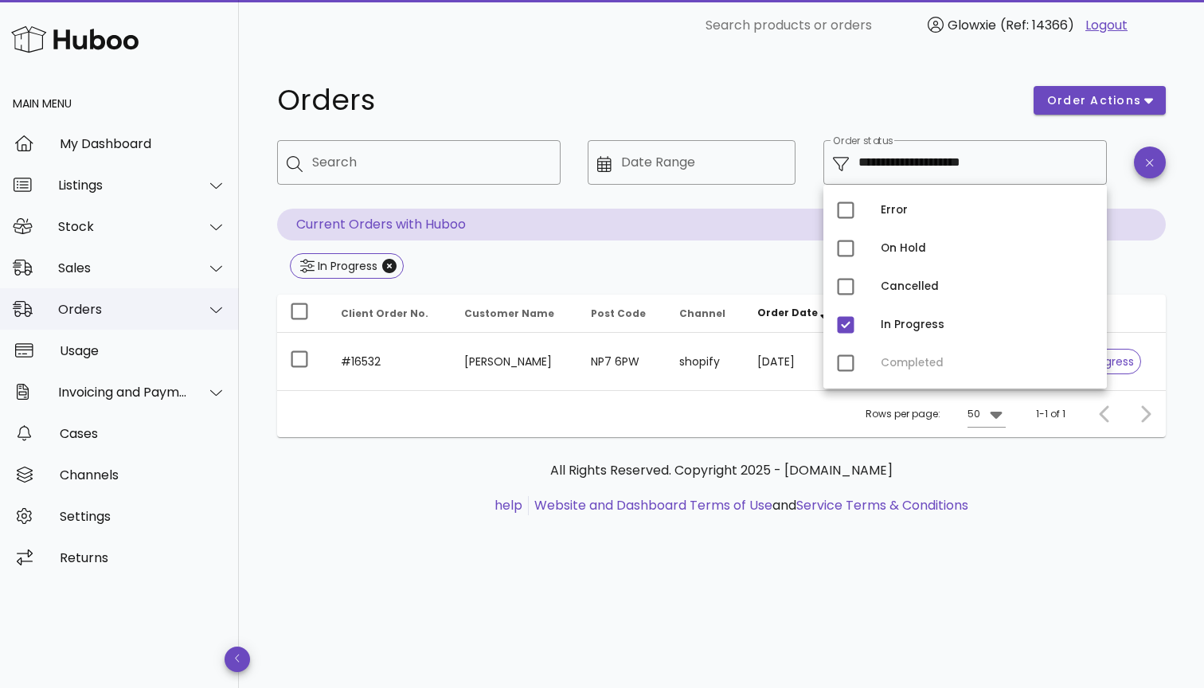
click at [131, 305] on div "Orders" at bounding box center [123, 309] width 130 height 15
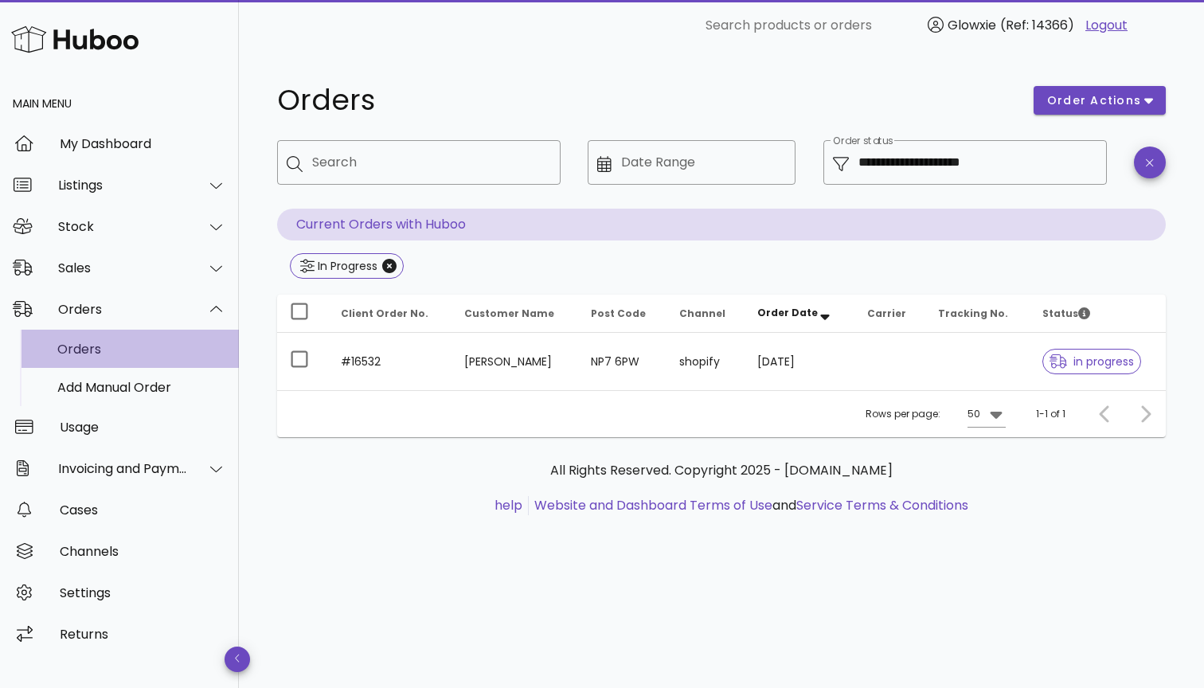
click at [163, 352] on div "Orders" at bounding box center [141, 348] width 169 height 15
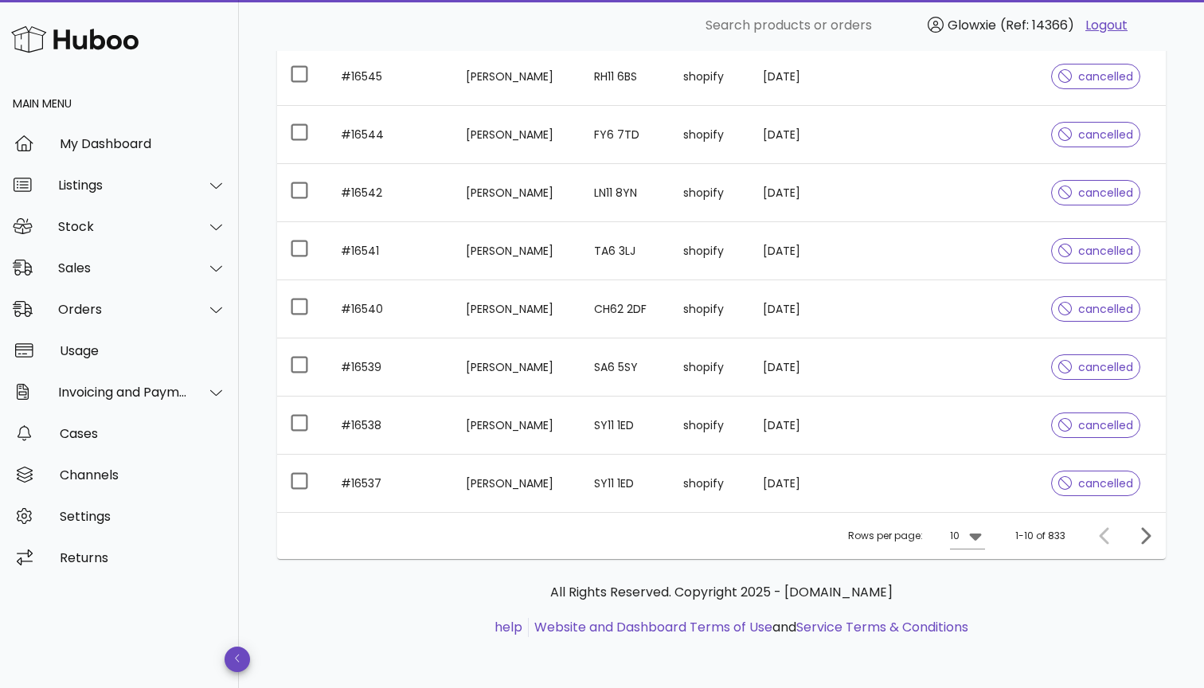
scroll to position [360, 0]
click at [957, 525] on div "10" at bounding box center [956, 535] width 13 height 25
click at [962, 616] on div "50" at bounding box center [971, 625] width 41 height 38
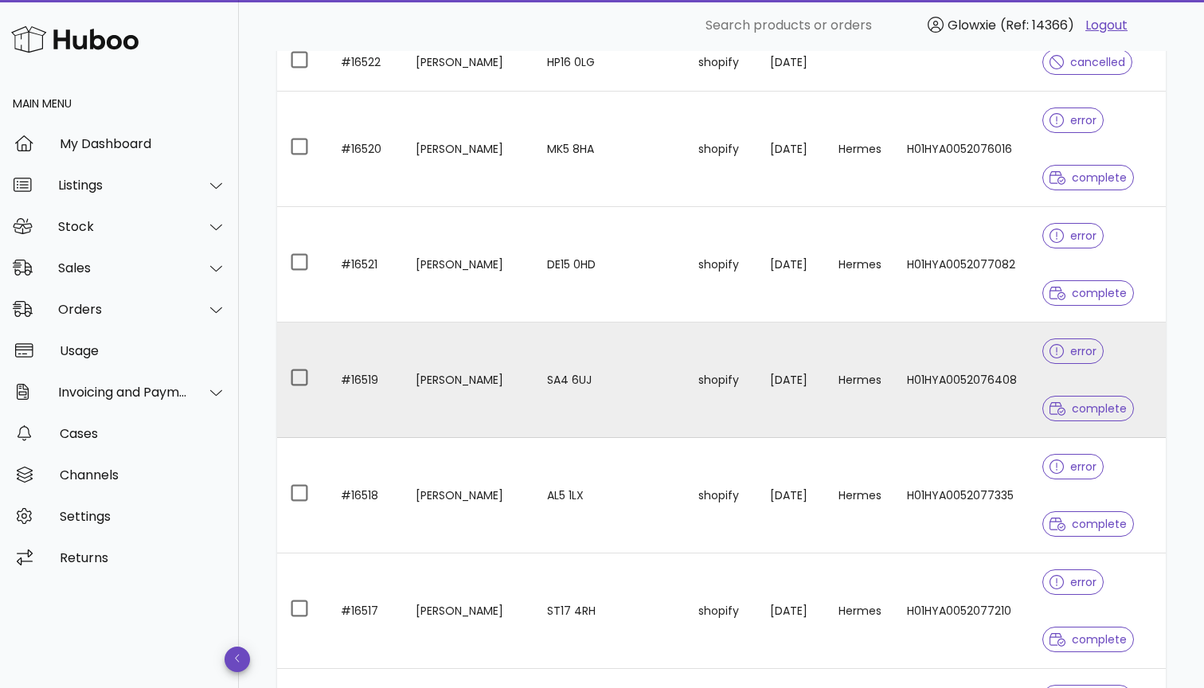
scroll to position [1587, 0]
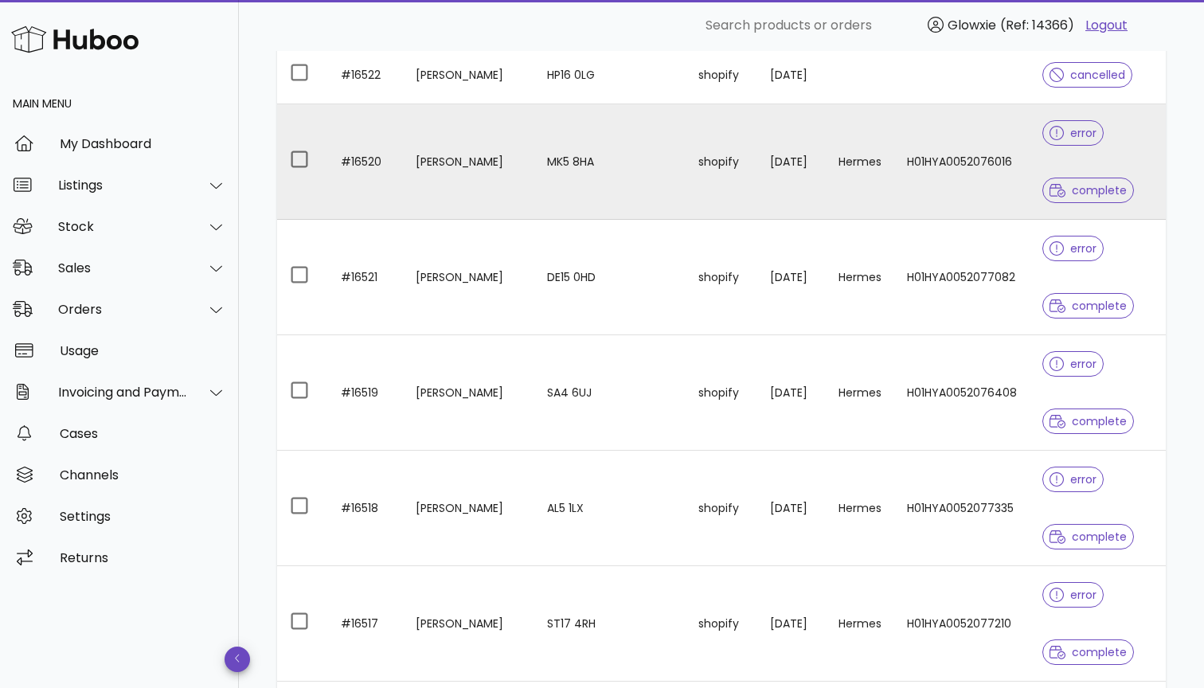
drag, startPoint x: 532, startPoint y: 155, endPoint x: 431, endPoint y: 154, distance: 100.3
click at [431, 154] on td "[PERSON_NAME]" at bounding box center [468, 161] width 131 height 115
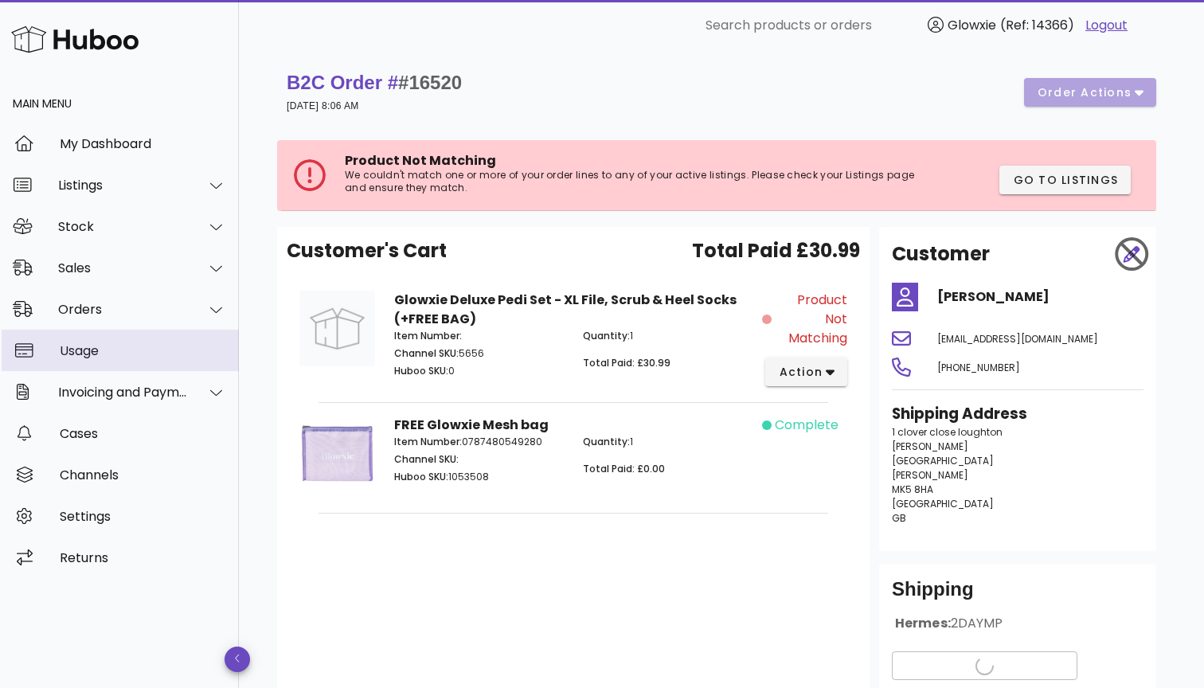
click at [92, 338] on div "Usage" at bounding box center [143, 351] width 166 height 34
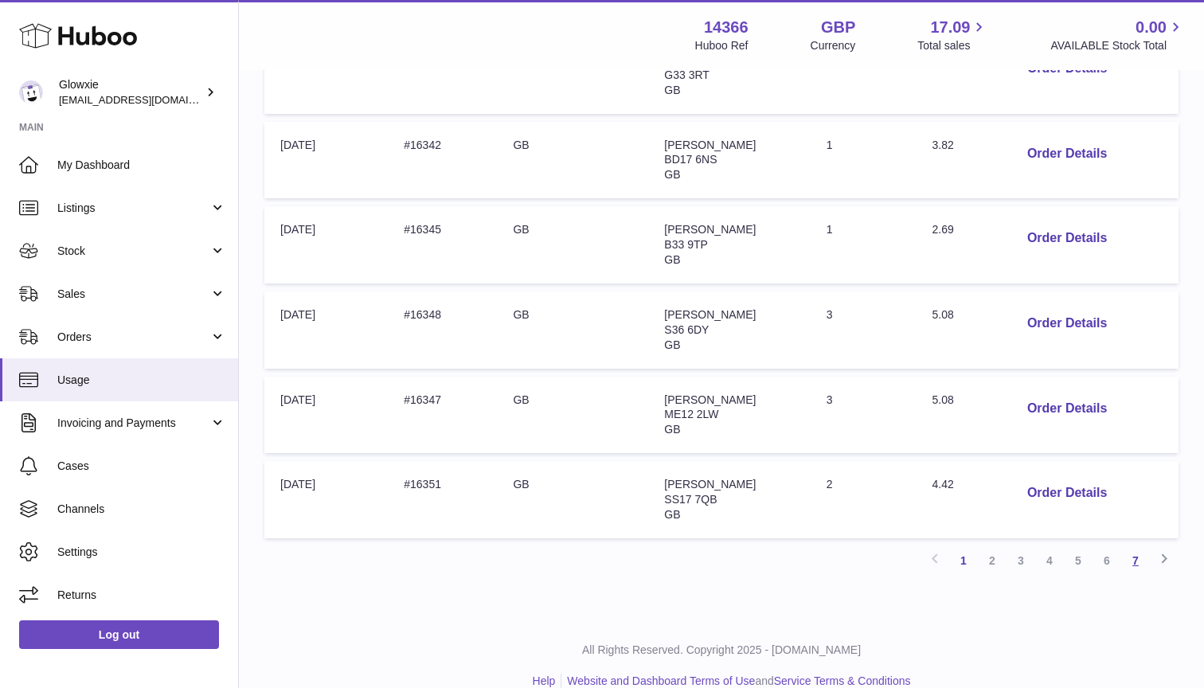
click at [1137, 546] on link "7" at bounding box center [1135, 560] width 29 height 29
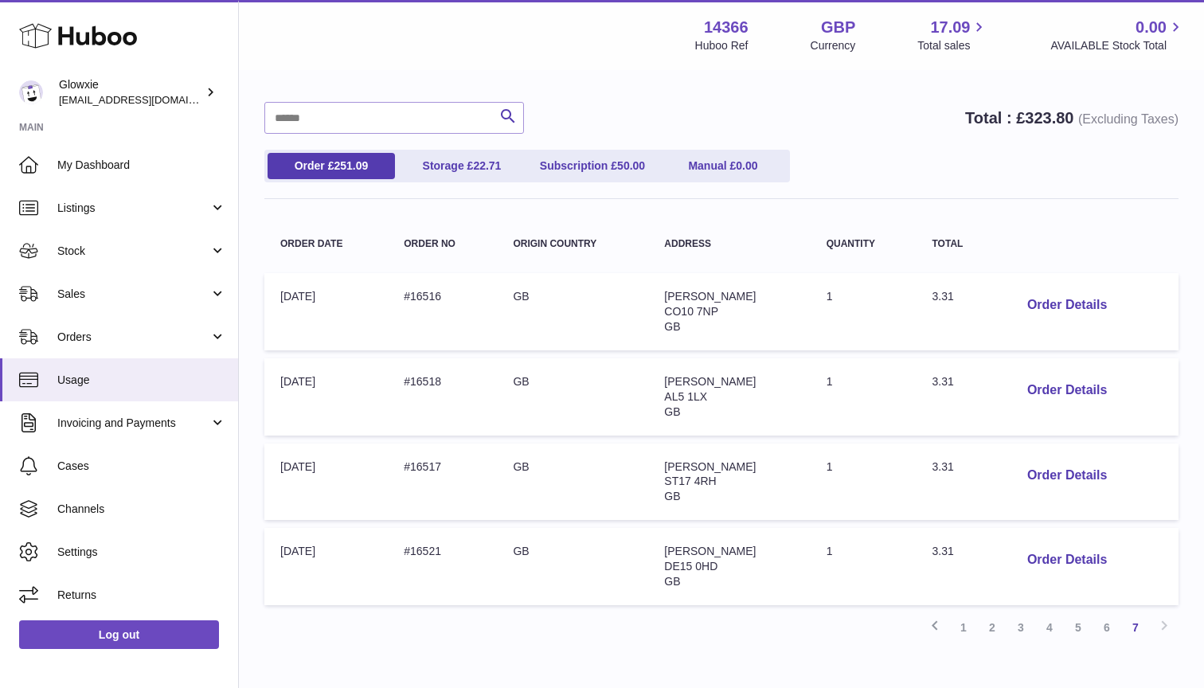
scroll to position [110, 0]
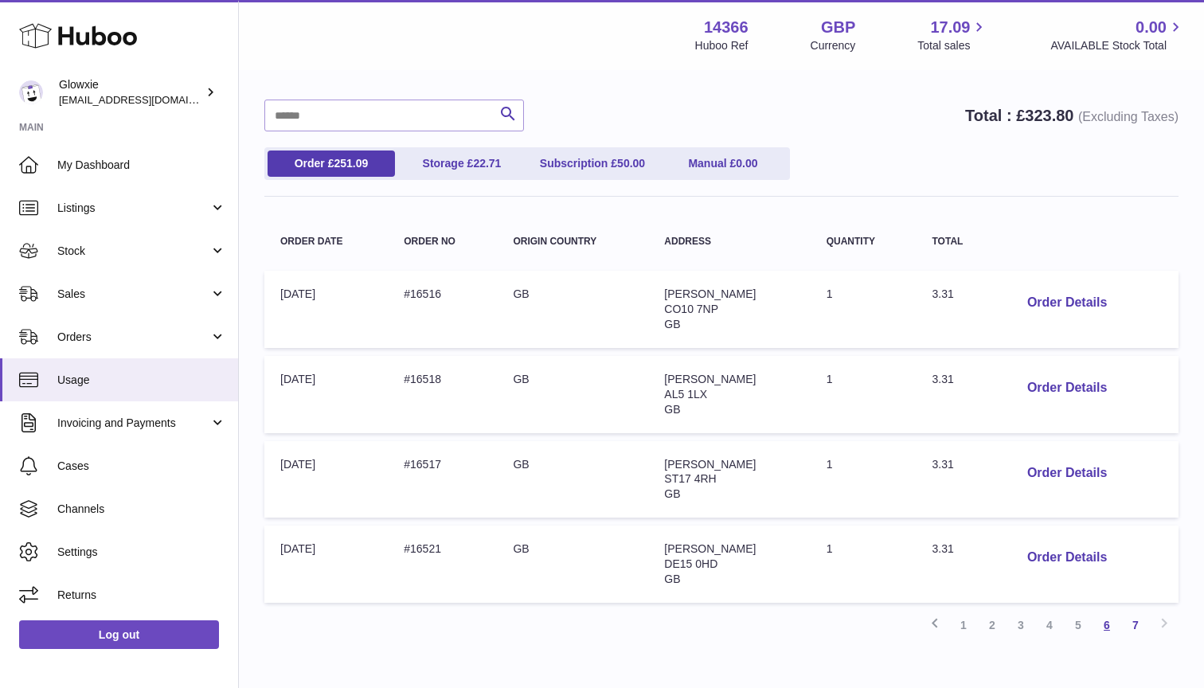
click at [1107, 616] on link "6" at bounding box center [1106, 625] width 29 height 29
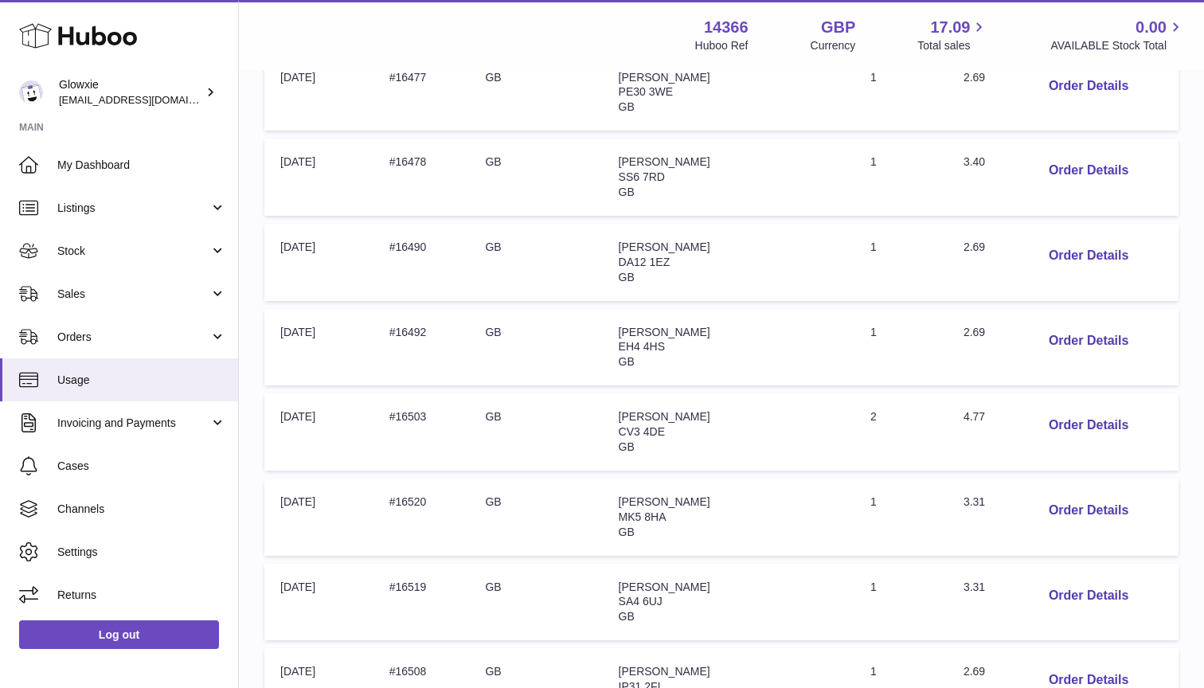
scroll to position [495, 0]
click at [1092, 505] on button "Order Details" at bounding box center [1088, 512] width 105 height 33
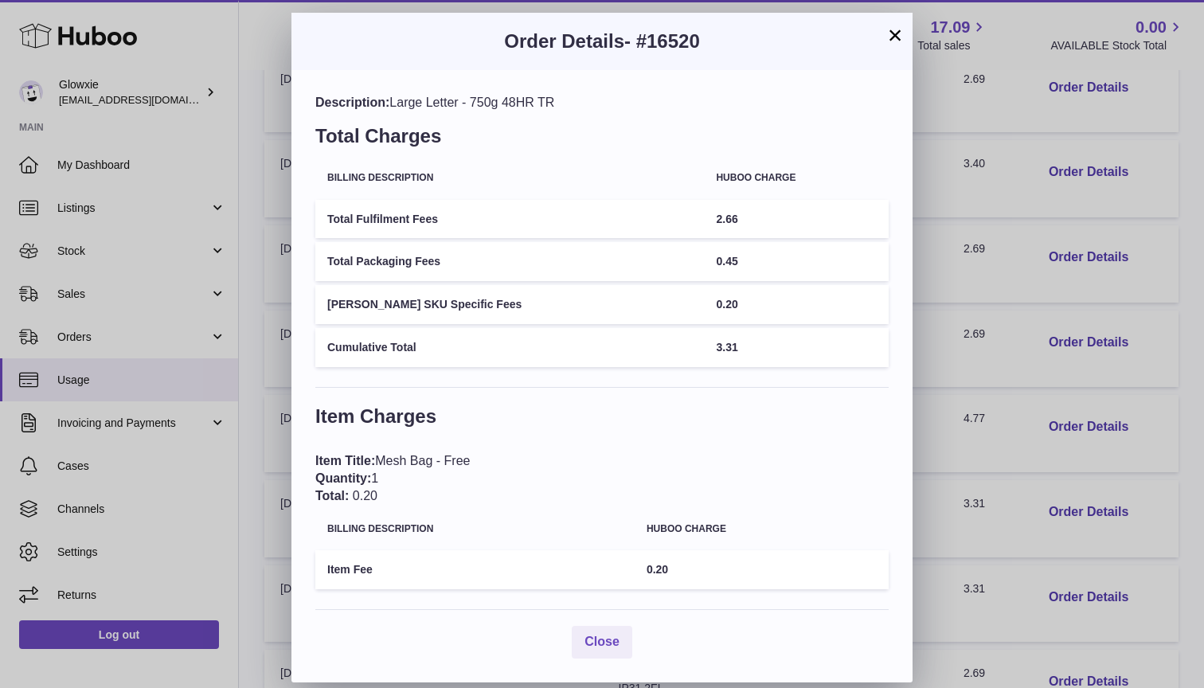
click at [897, 37] on button "×" at bounding box center [894, 34] width 19 height 19
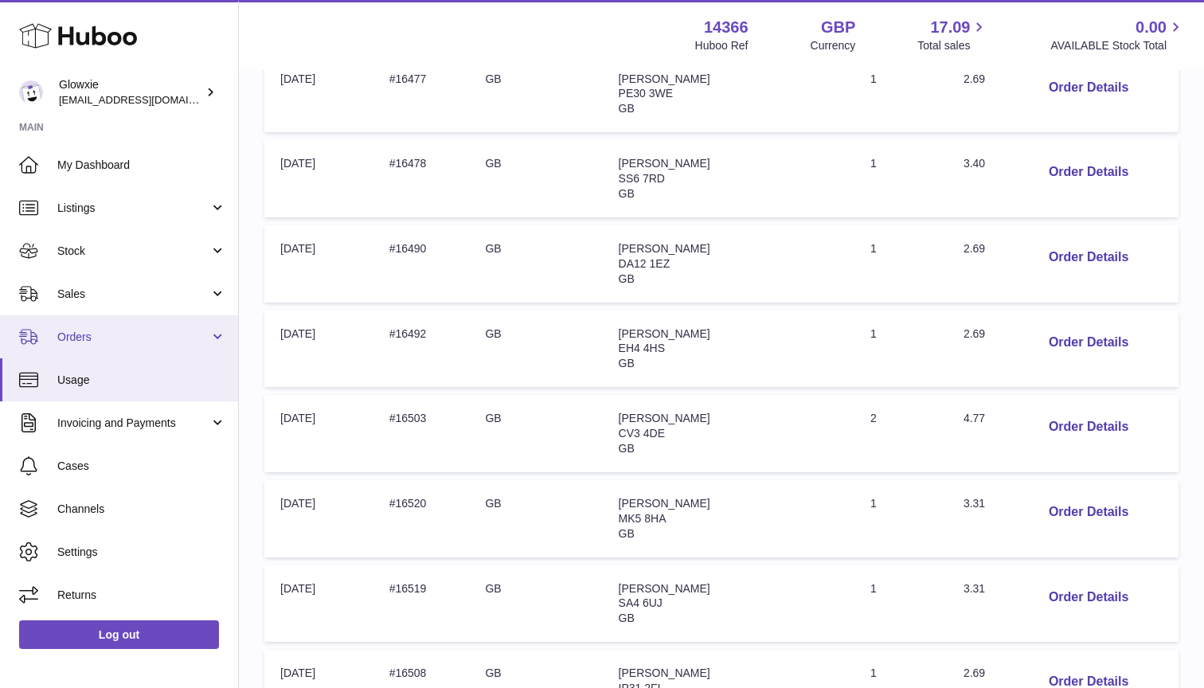
click at [110, 334] on span "Orders" at bounding box center [133, 337] width 152 height 15
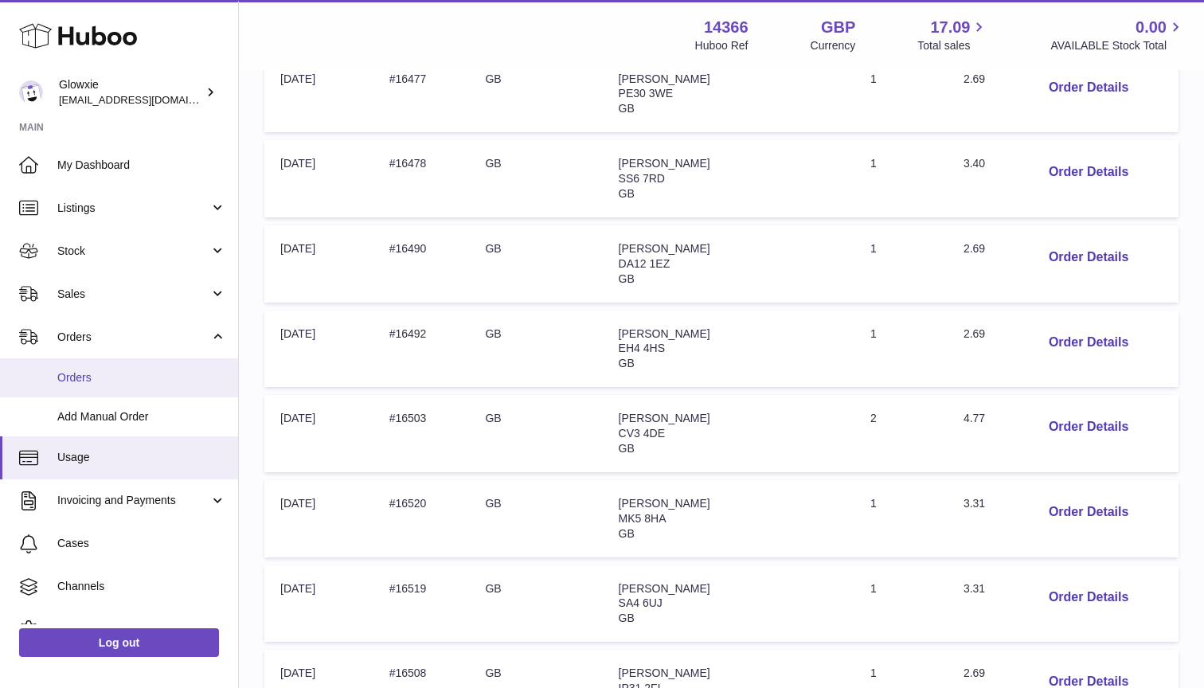
click at [105, 377] on span "Orders" at bounding box center [141, 377] width 169 height 15
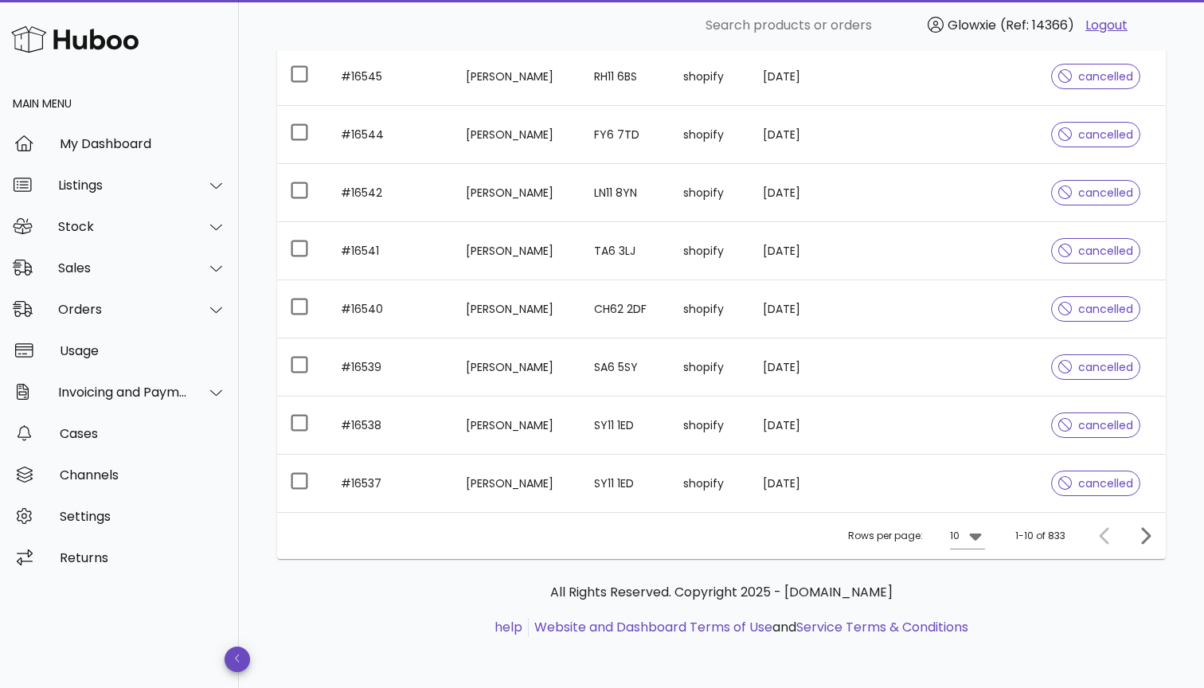
scroll to position [360, 0]
click at [977, 539] on icon at bounding box center [975, 536] width 12 height 7
click at [971, 631] on div "50" at bounding box center [972, 624] width 16 height 15
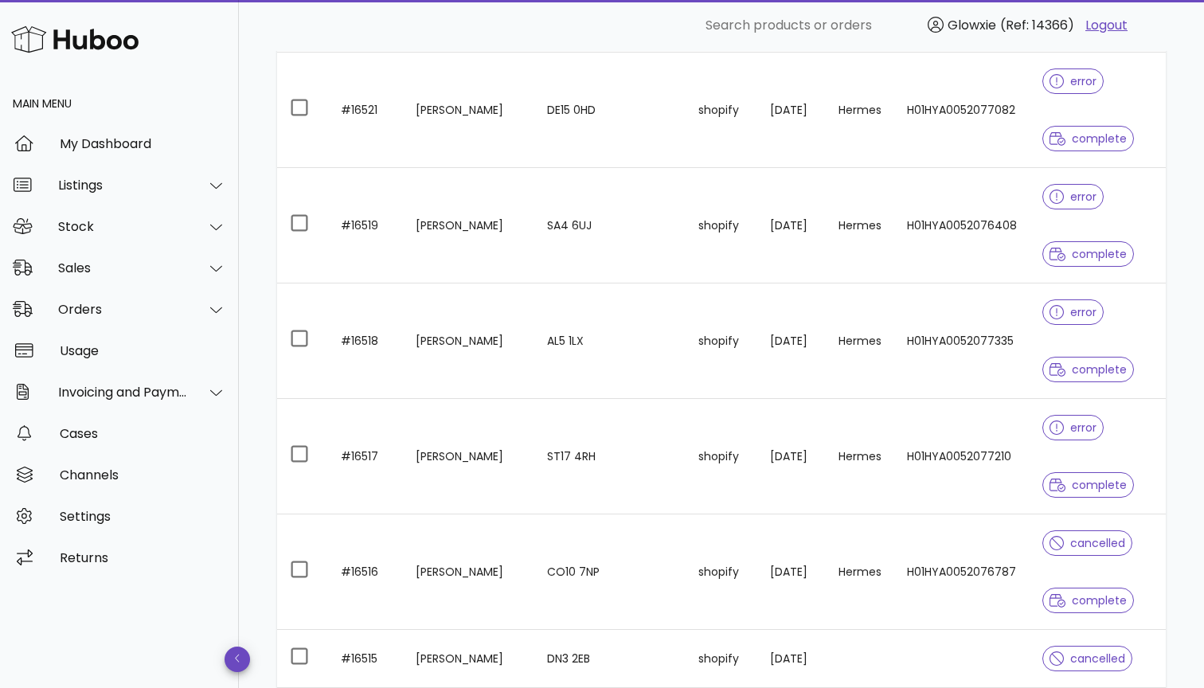
scroll to position [1754, 0]
